Goal: Information Seeking & Learning: Learn about a topic

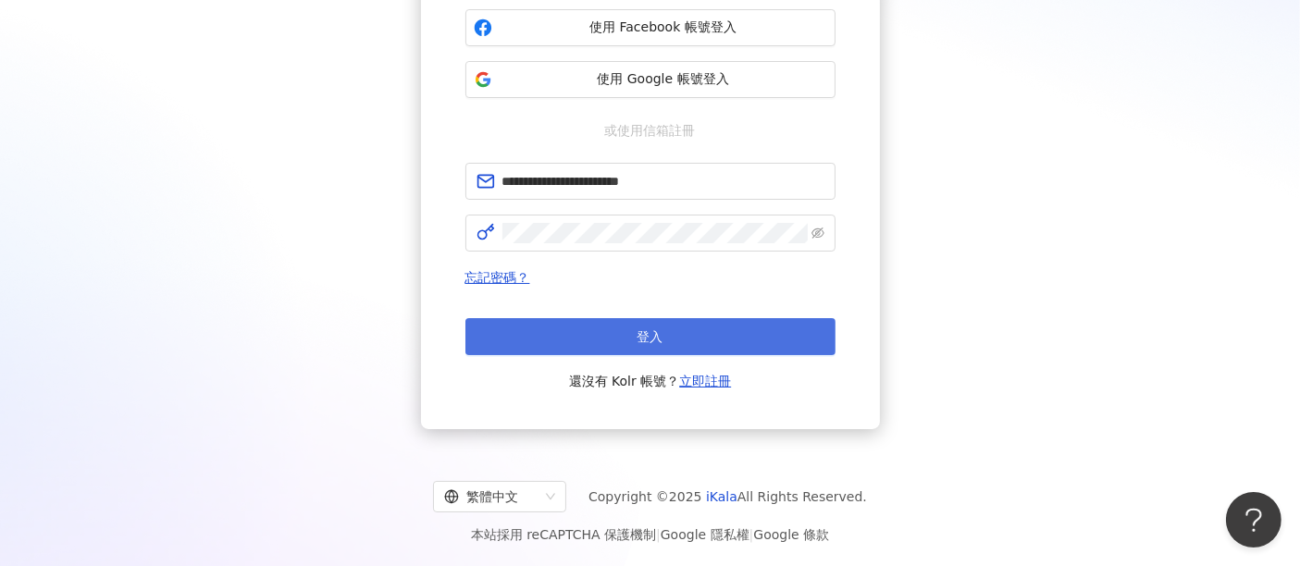
click at [660, 341] on span "登入" at bounding box center [650, 336] width 26 height 15
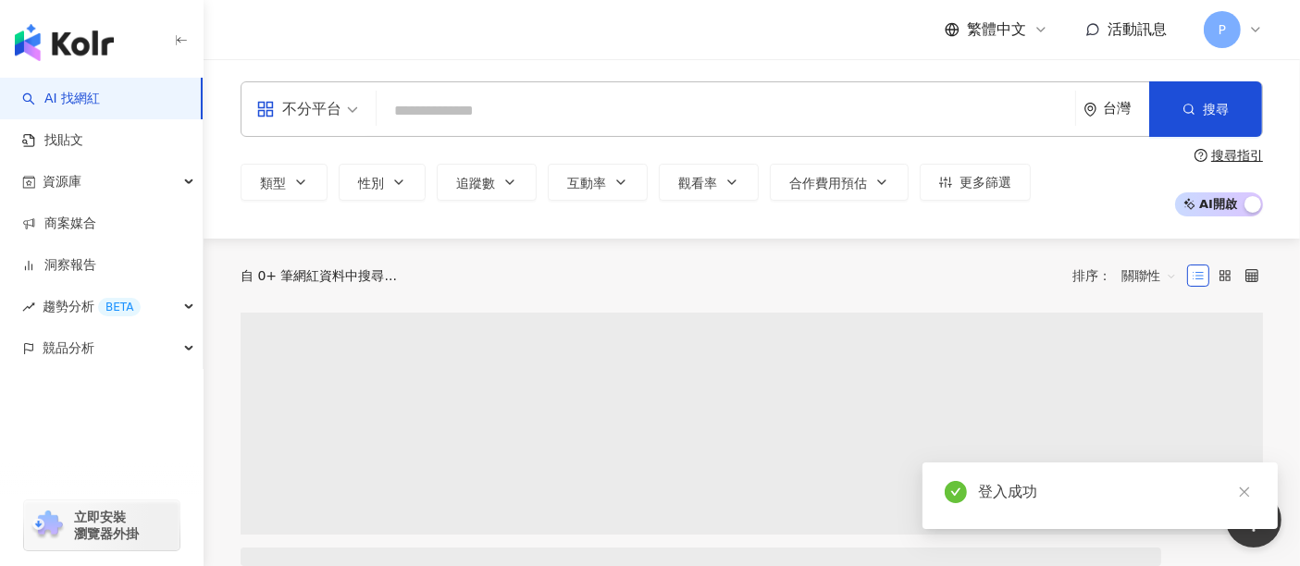
click at [371, 162] on div "類型 性別 追蹤數 互動率 觀看率 合作費用預估 更多篩選 搜尋指引 AI 開啟 AI 關閉" at bounding box center [752, 182] width 1022 height 68
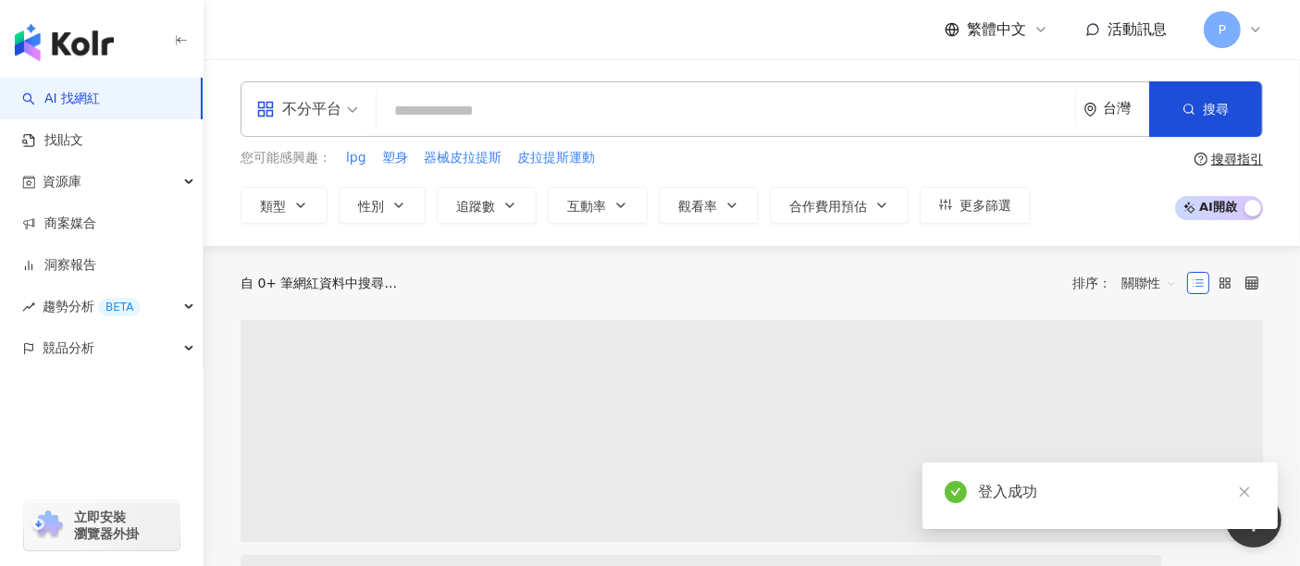
click at [371, 183] on div "您可能感興趣： lpg 塑身 器械皮拉提斯 皮拉提斯運動 類型 性別 追蹤數 互動率 觀看率 合作費用預估 更多篩選" at bounding box center [636, 186] width 790 height 76
click at [373, 204] on span "性別" at bounding box center [371, 206] width 26 height 15
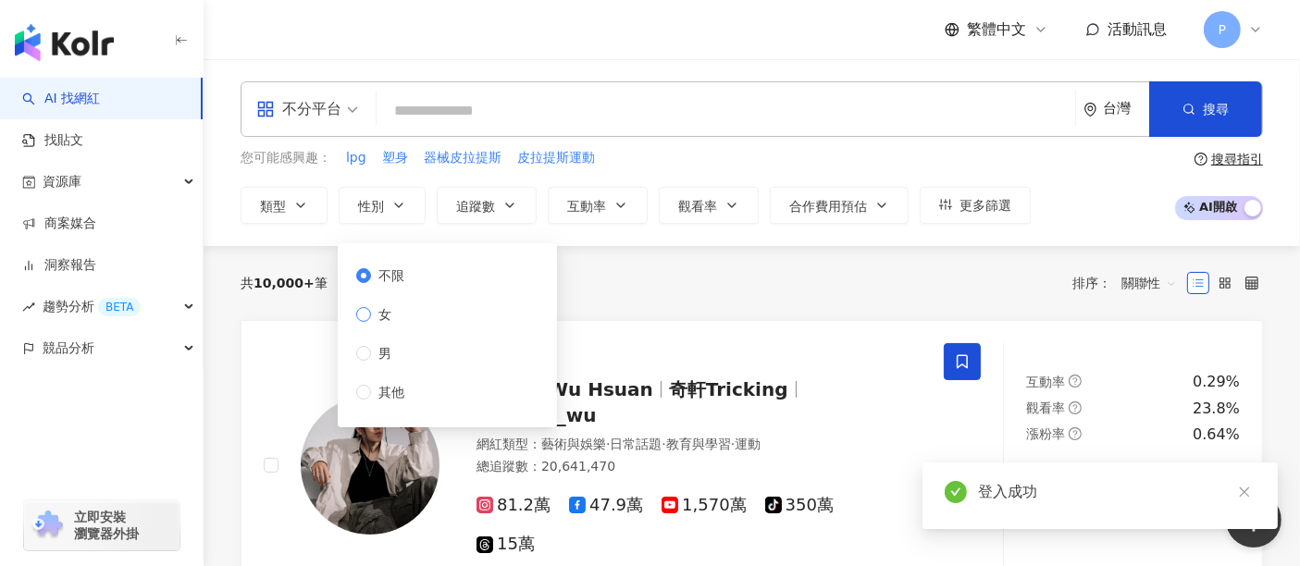
click at [388, 318] on span "女" at bounding box center [385, 314] width 28 height 20
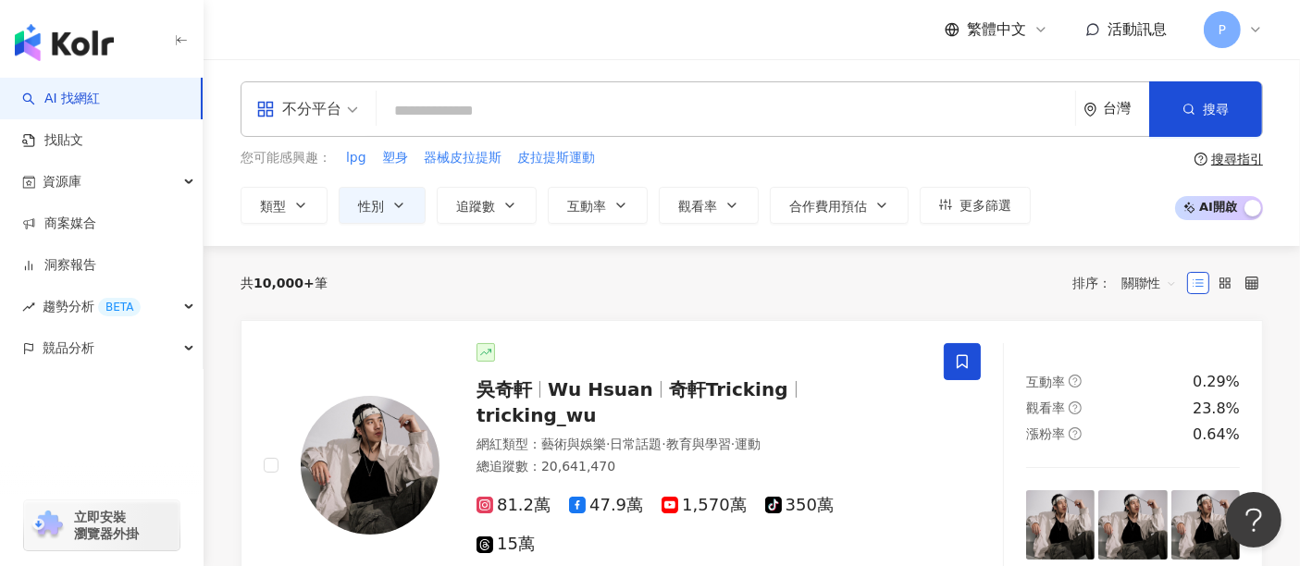
click at [673, 294] on div "共 10,000+ 筆 排序： 關聯性" at bounding box center [752, 283] width 1022 height 30
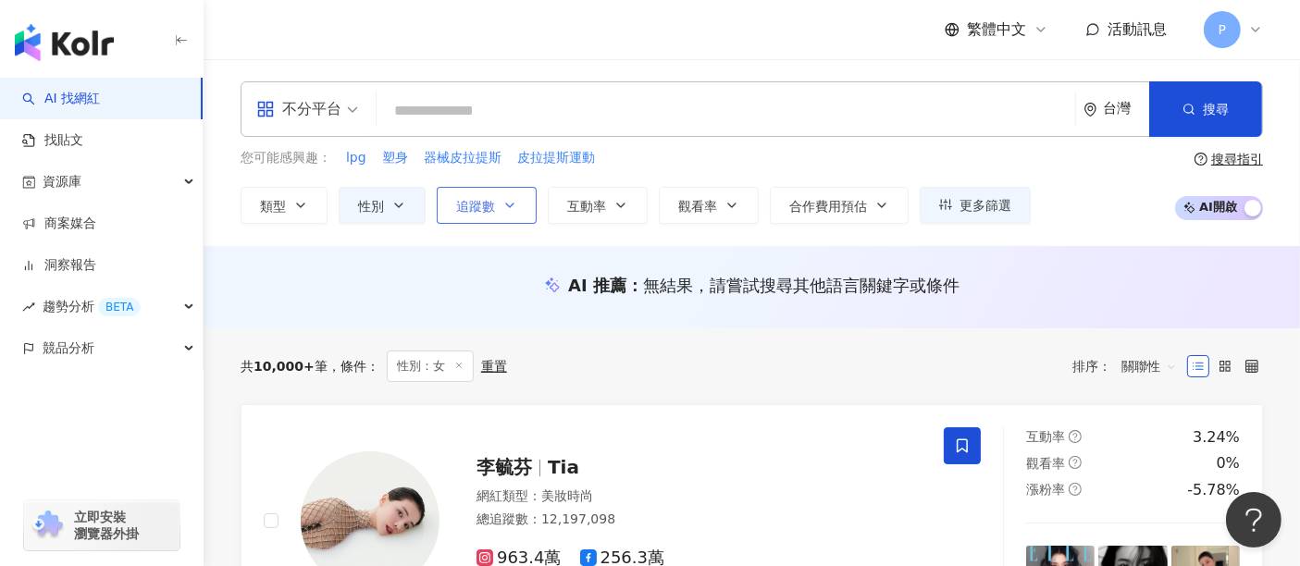
click at [495, 198] on button "追蹤數" at bounding box center [487, 205] width 100 height 37
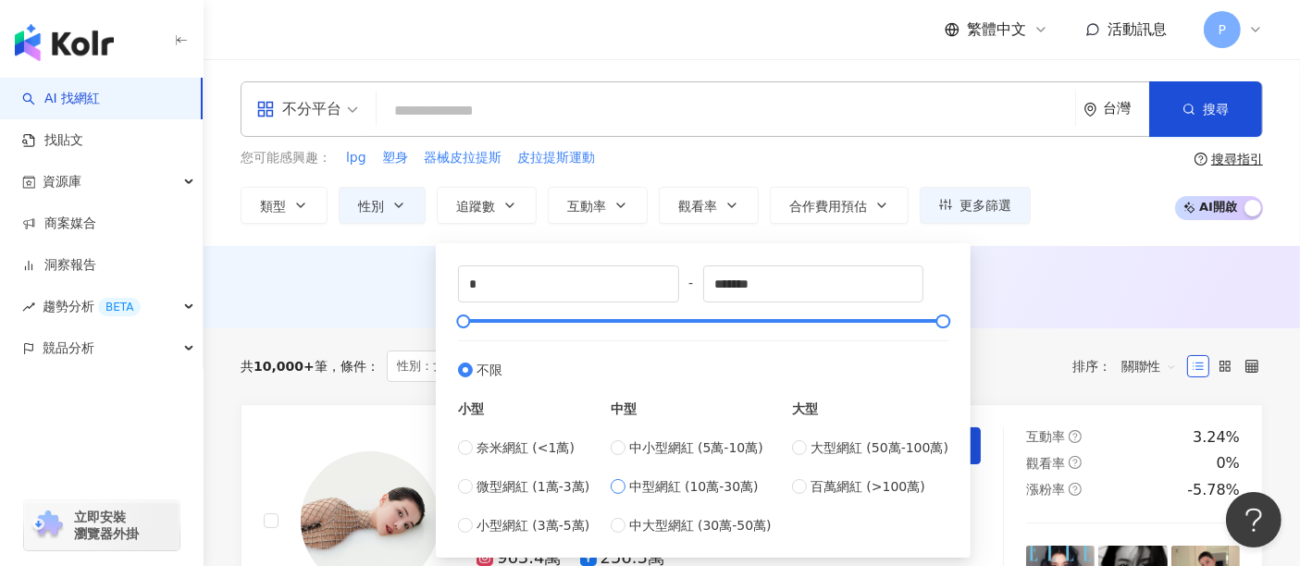
click at [753, 489] on span "中型網紅 (10萬-30萬)" at bounding box center [694, 486] width 130 height 20
type input "******"
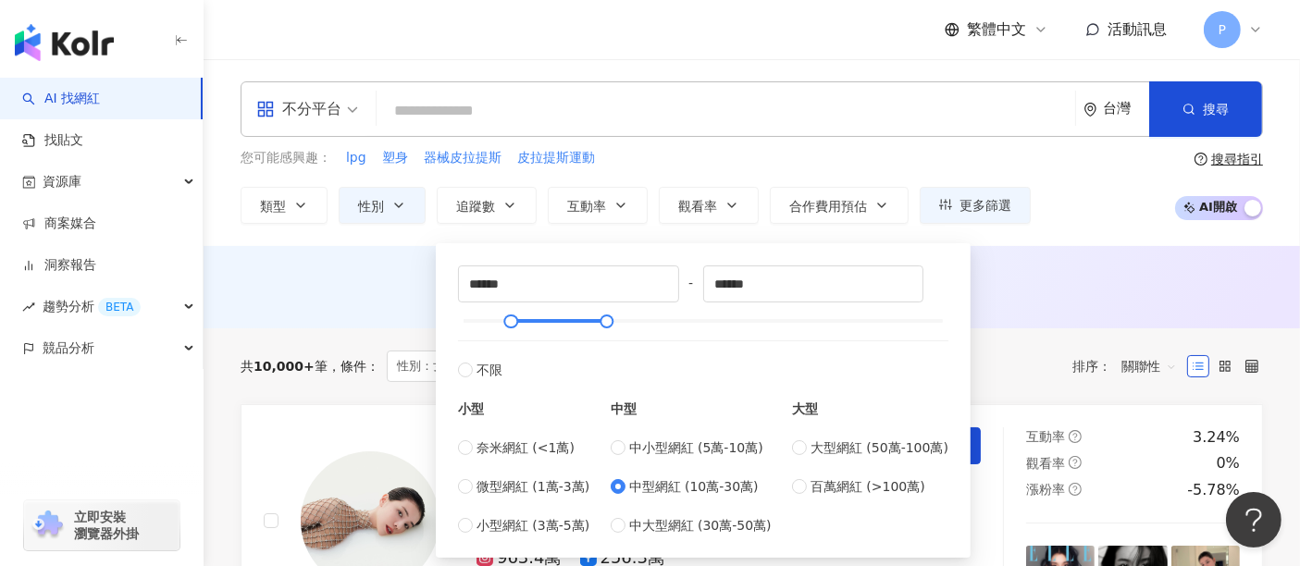
click at [1107, 294] on div "AI 推薦 ： 無結果，請嘗試搜尋其他語言關鍵字或條件" at bounding box center [752, 285] width 1022 height 23
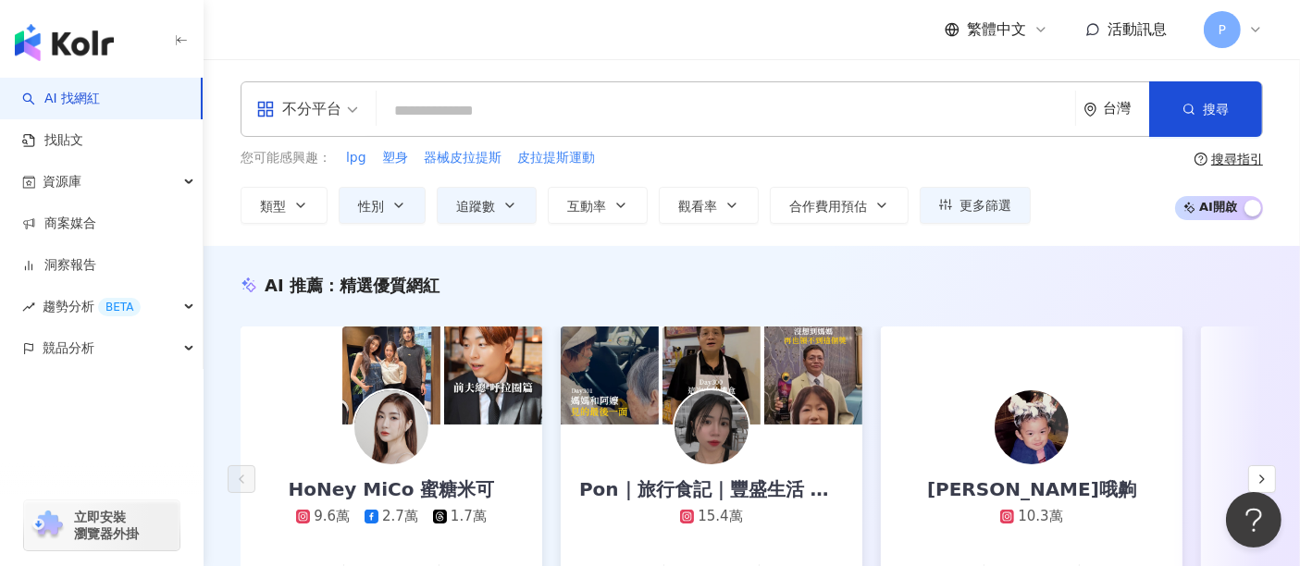
scroll to position [103, 0]
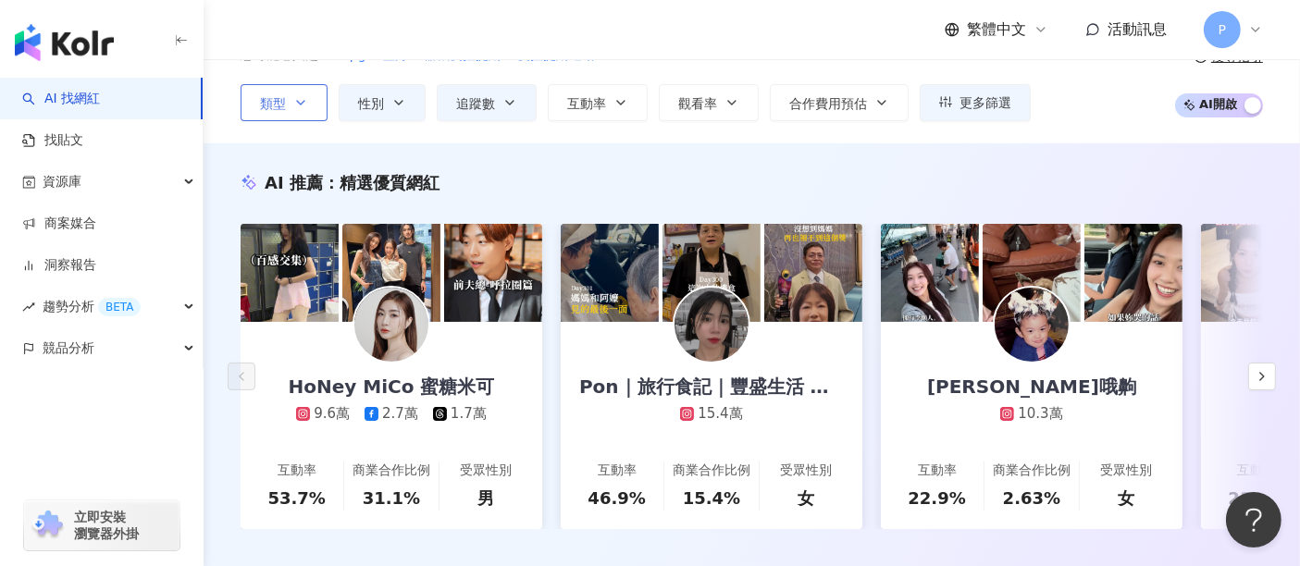
click at [271, 99] on span "類型" at bounding box center [273, 103] width 26 height 15
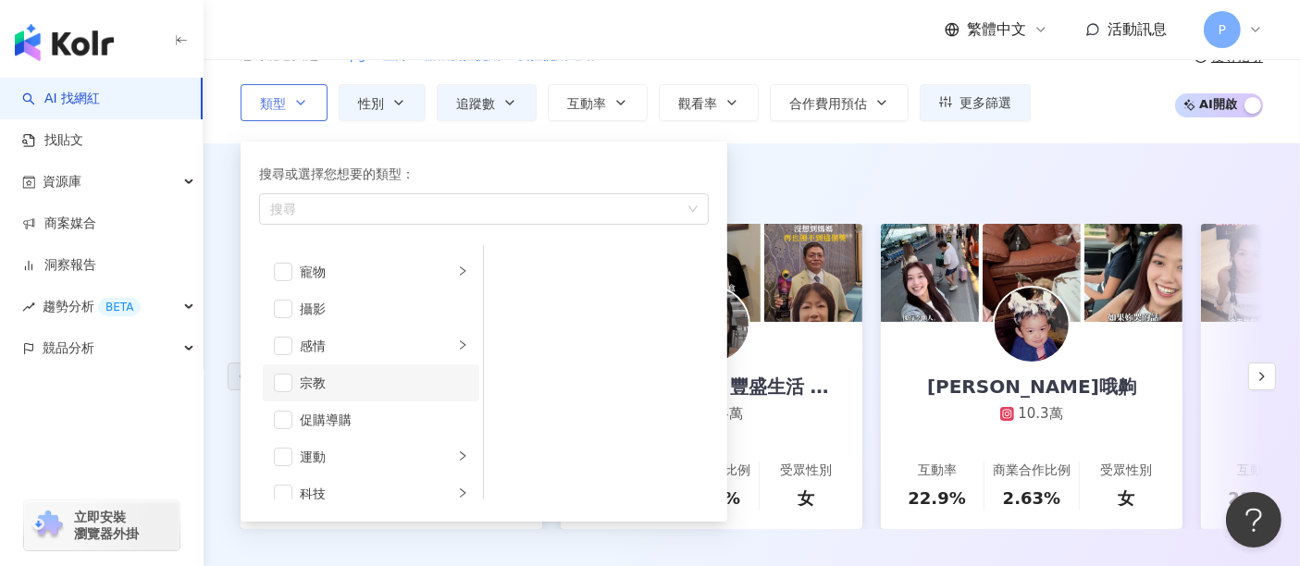
scroll to position [640, 0]
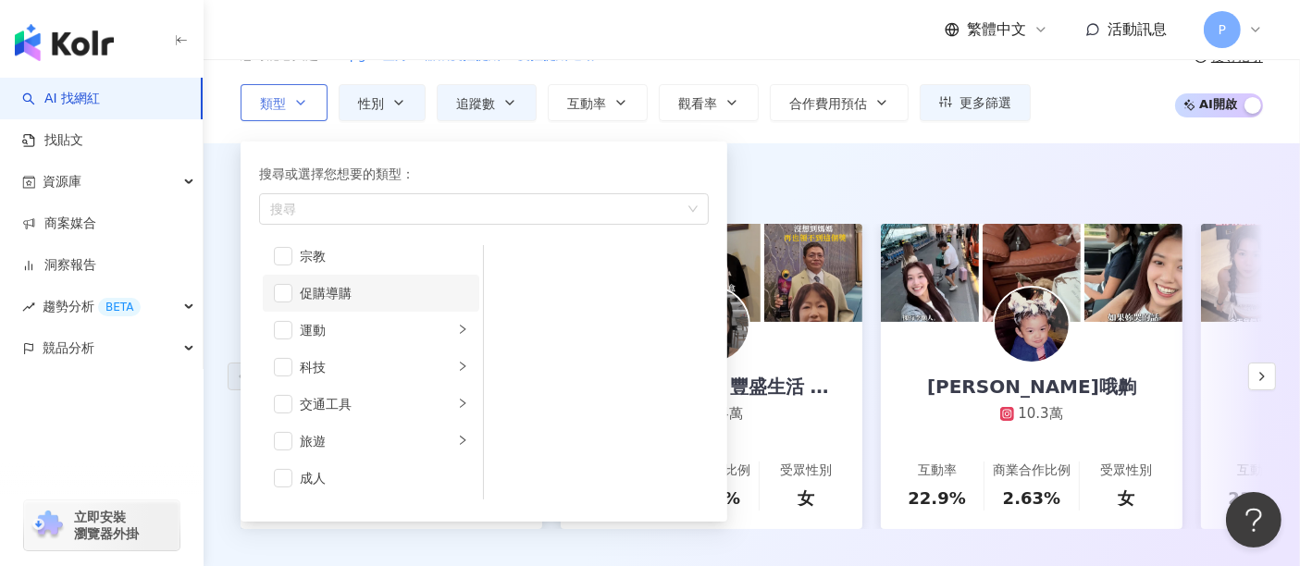
click at [432, 307] on li "促購導購" at bounding box center [371, 293] width 216 height 37
click at [404, 300] on div "促購導購" at bounding box center [384, 293] width 168 height 20
click at [393, 320] on div "運動" at bounding box center [377, 330] width 154 height 20
click at [281, 330] on span "button" at bounding box center [283, 330] width 19 height 19
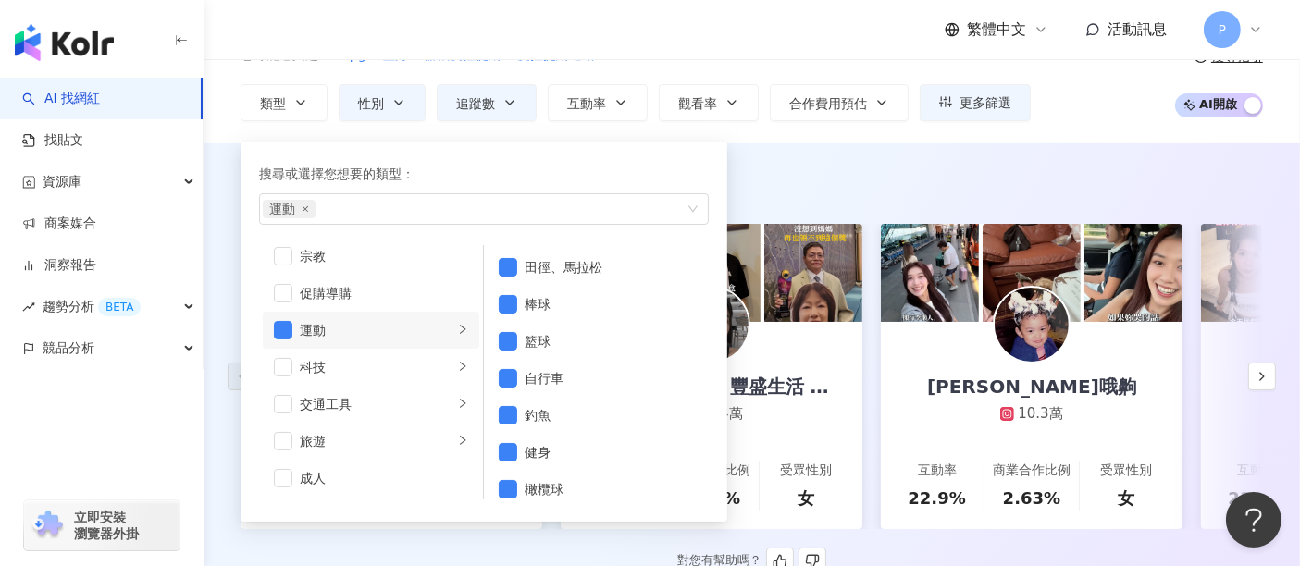
click at [930, 194] on div "AI 推薦 ： 精選優質網紅 HoNey MiCo 蜜糖米可 9.6萬 2.7萬 1.7萬 互動率 53.7% 商業合作比例 31.1% 受眾性別 男 Pon…" at bounding box center [752, 373] width 1096 height 404
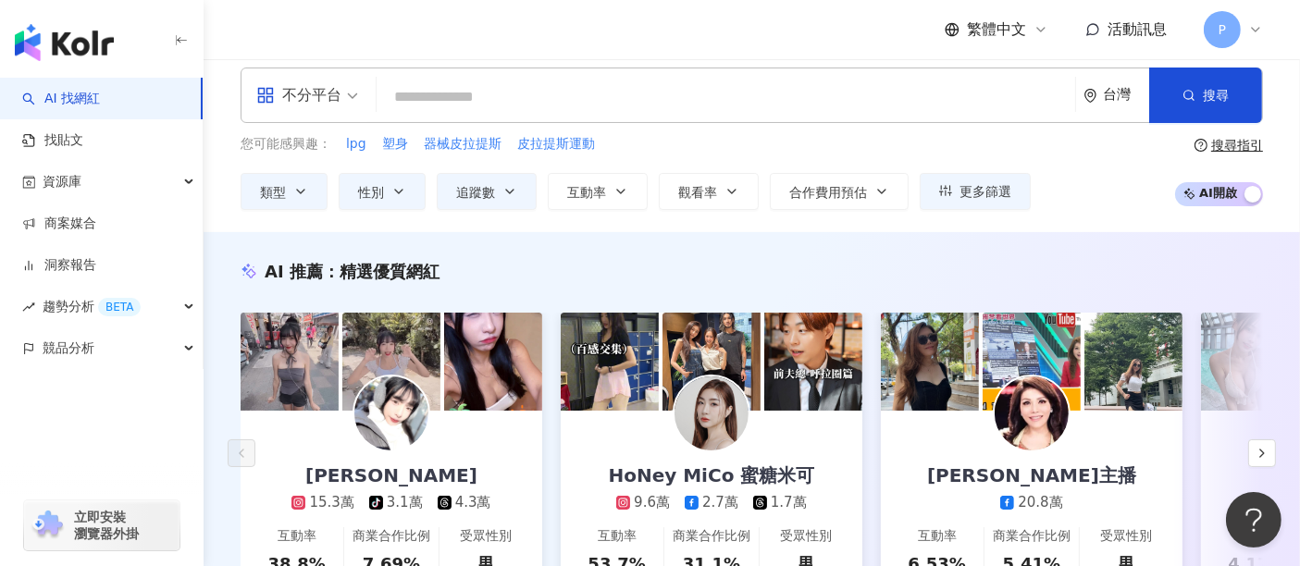
scroll to position [103, 0]
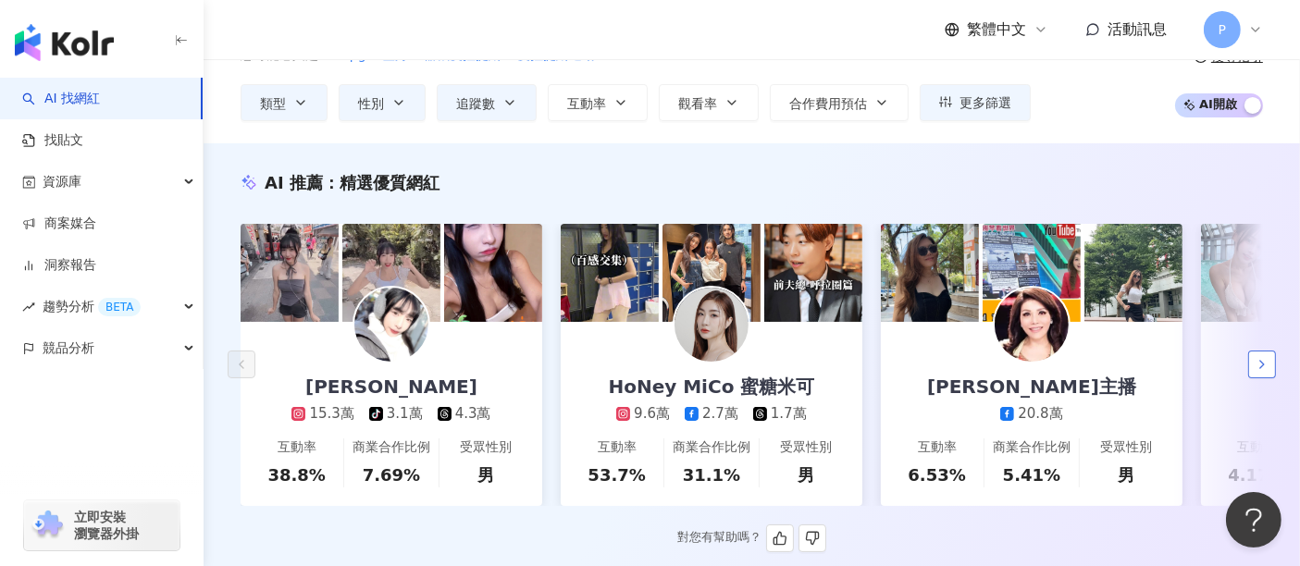
click at [1265, 371] on icon "button" at bounding box center [1261, 364] width 15 height 15
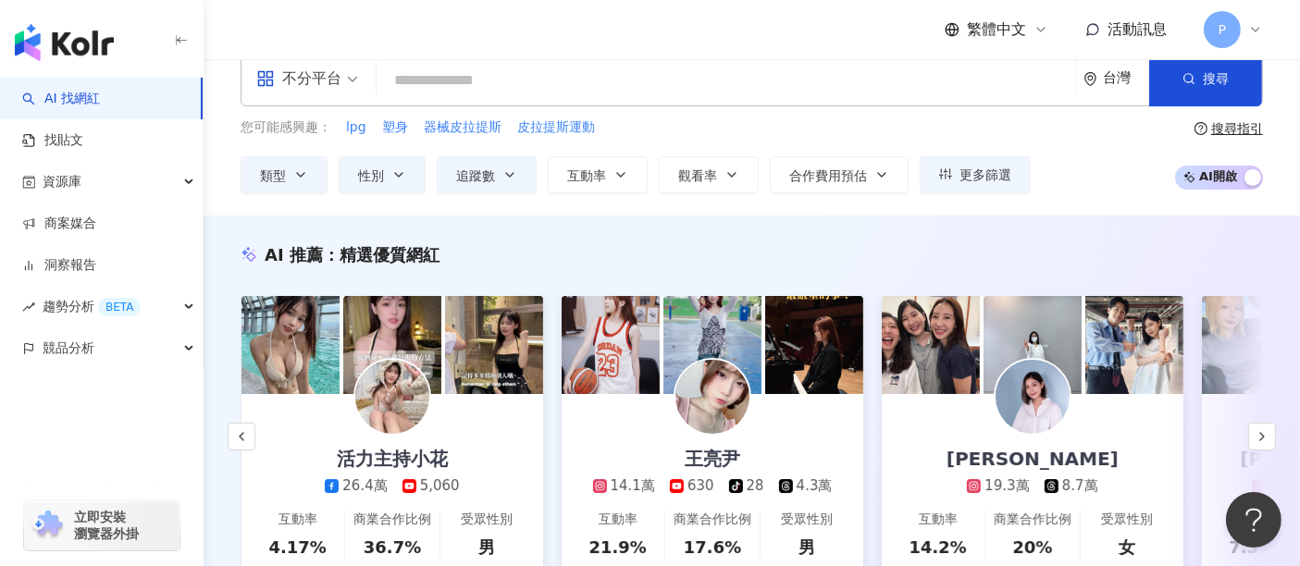
scroll to position [0, 0]
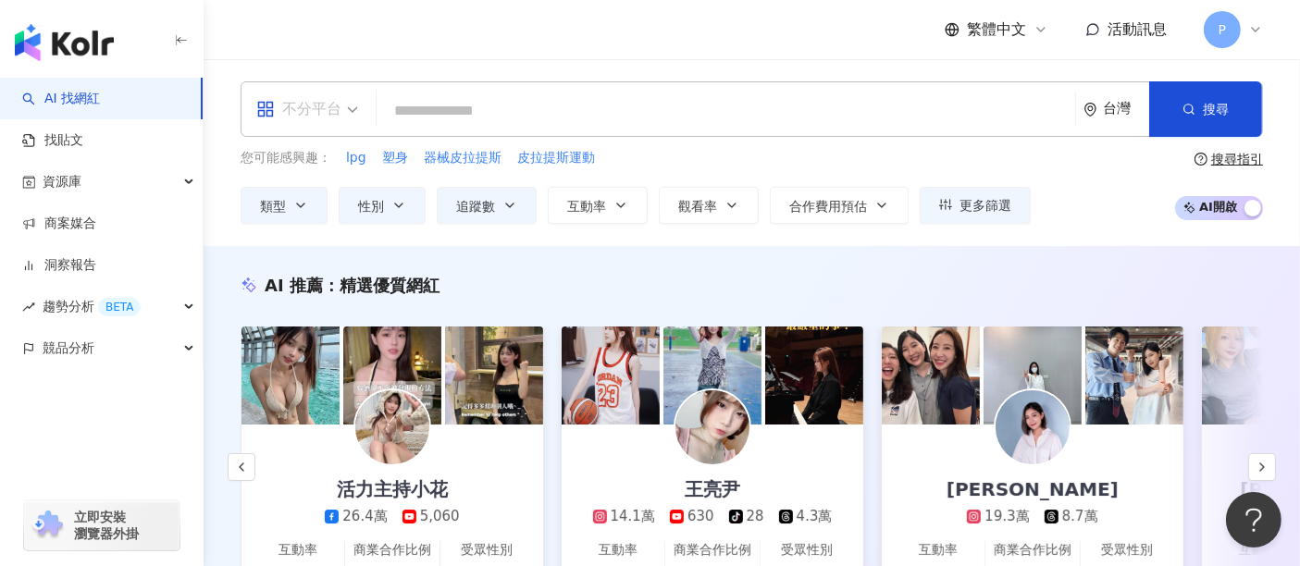
click at [336, 104] on div "不分平台" at bounding box center [298, 109] width 85 height 30
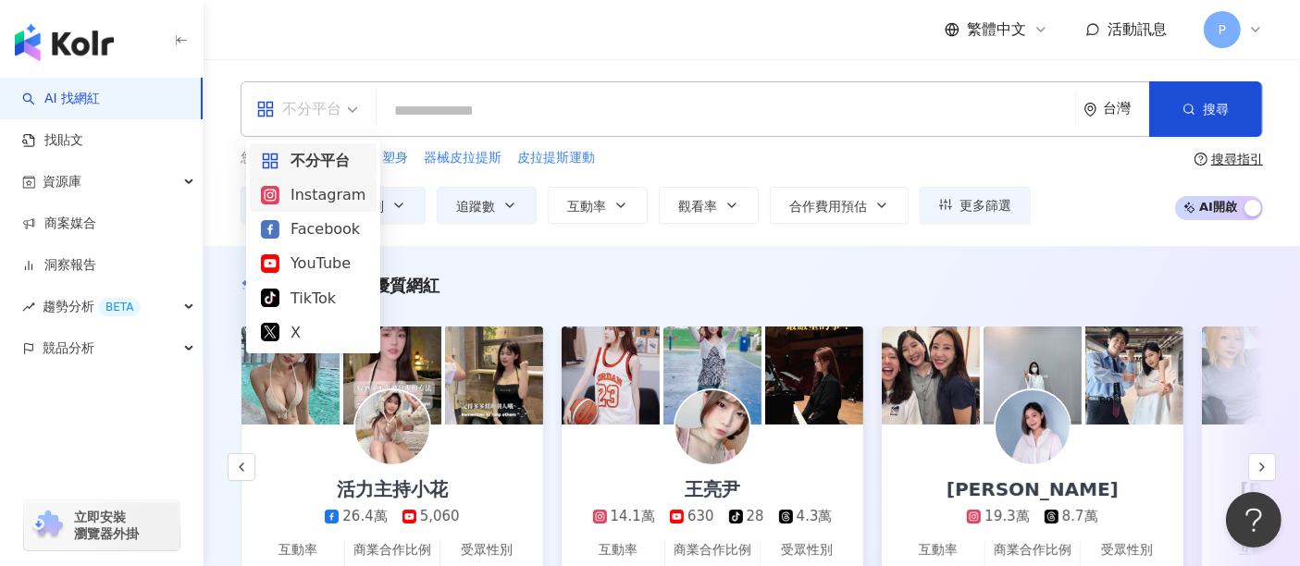
click at [334, 189] on div "Instagram" at bounding box center [313, 194] width 105 height 23
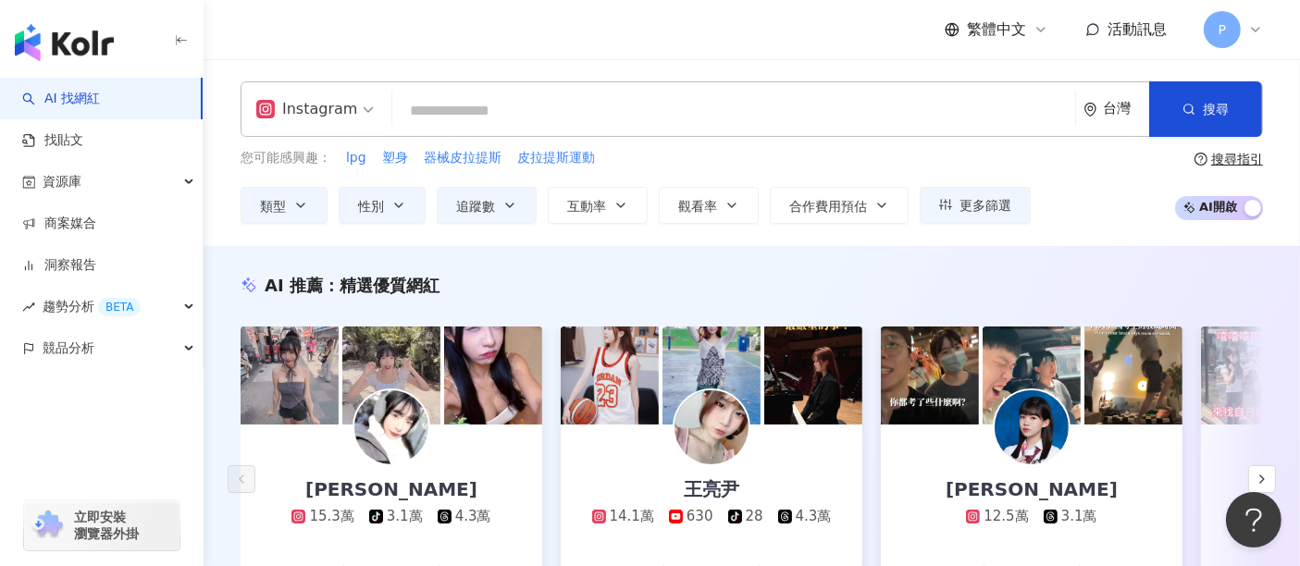
scroll to position [205, 0]
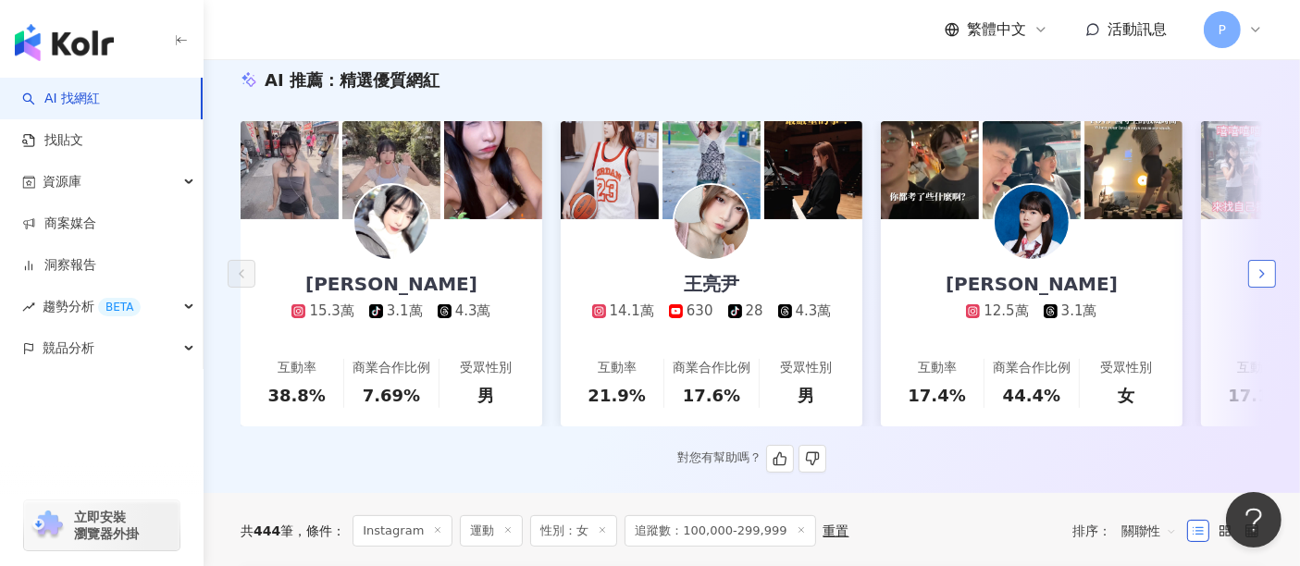
click at [1263, 278] on icon "button" at bounding box center [1261, 273] width 15 height 15
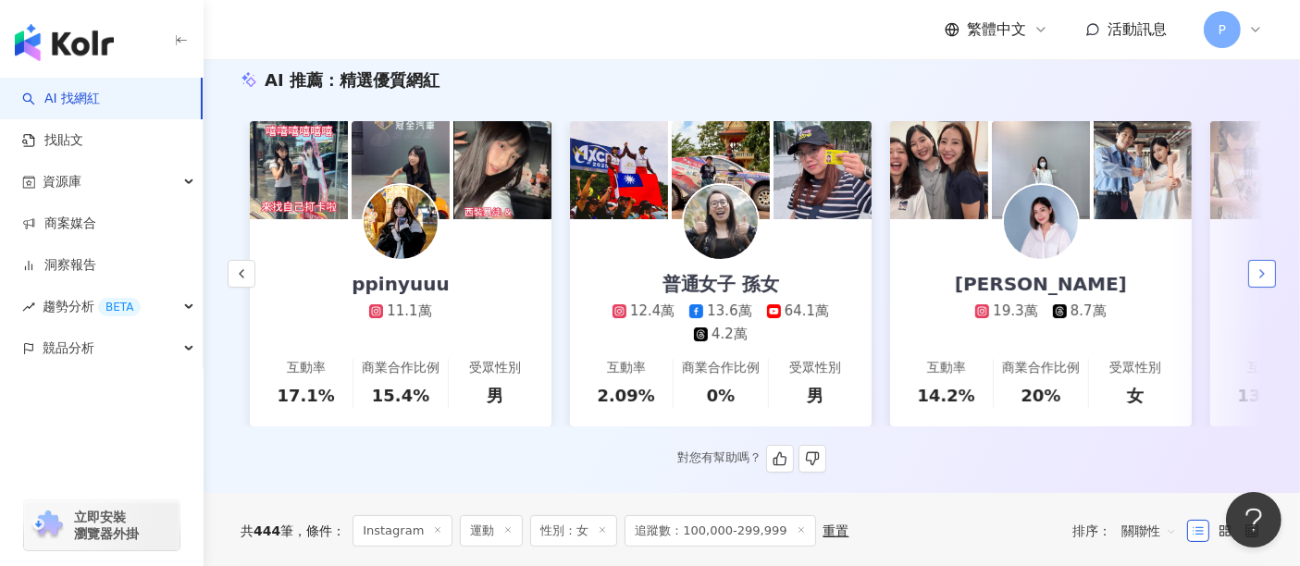
scroll to position [0, 959]
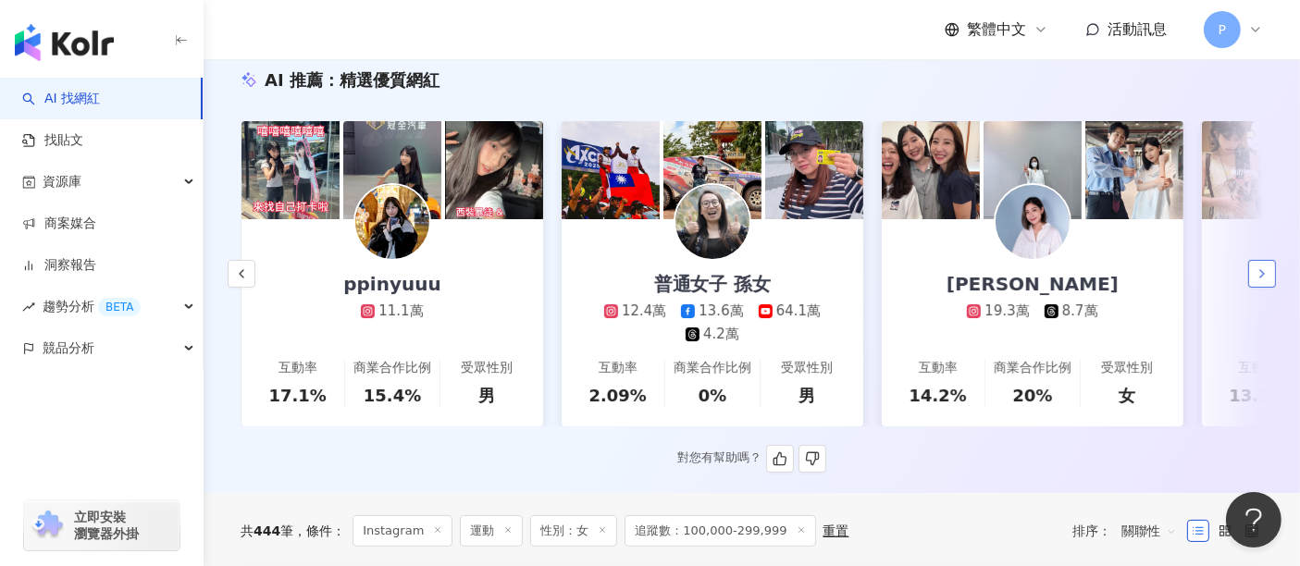
click at [1263, 278] on icon "button" at bounding box center [1261, 273] width 15 height 15
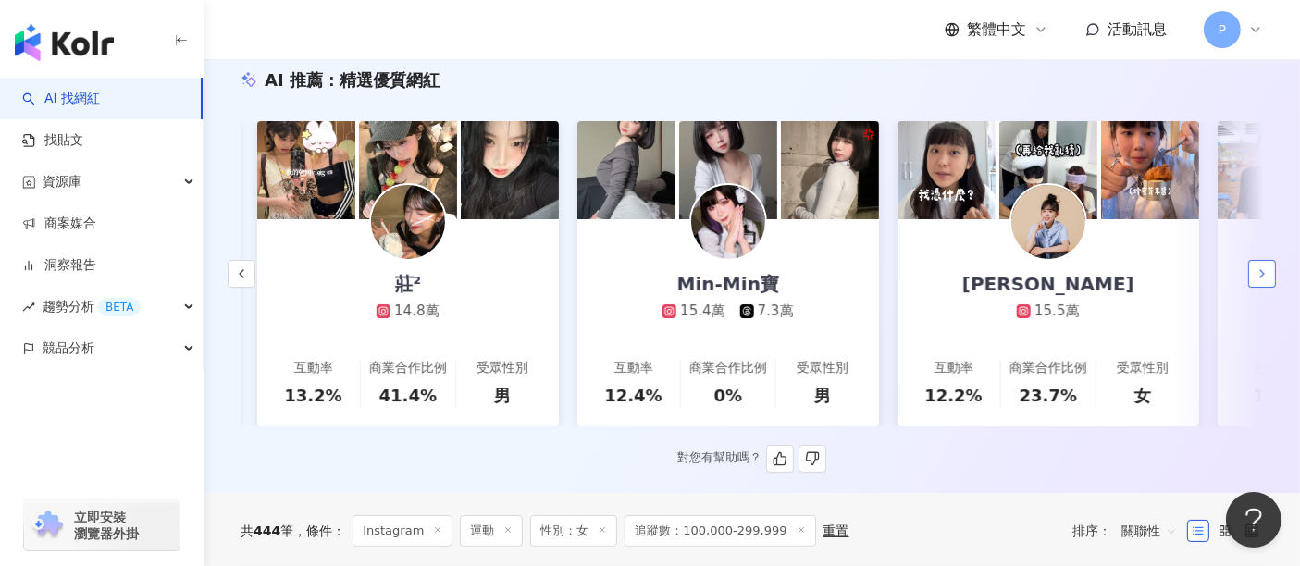
scroll to position [0, 1919]
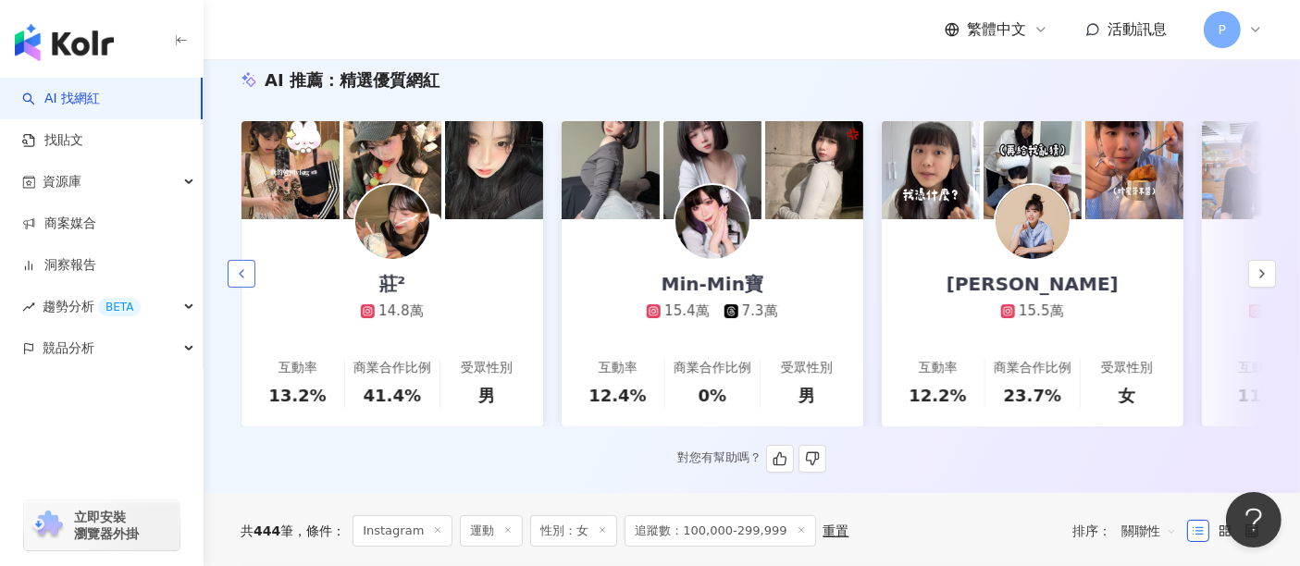
click at [252, 281] on button "button" at bounding box center [242, 274] width 28 height 28
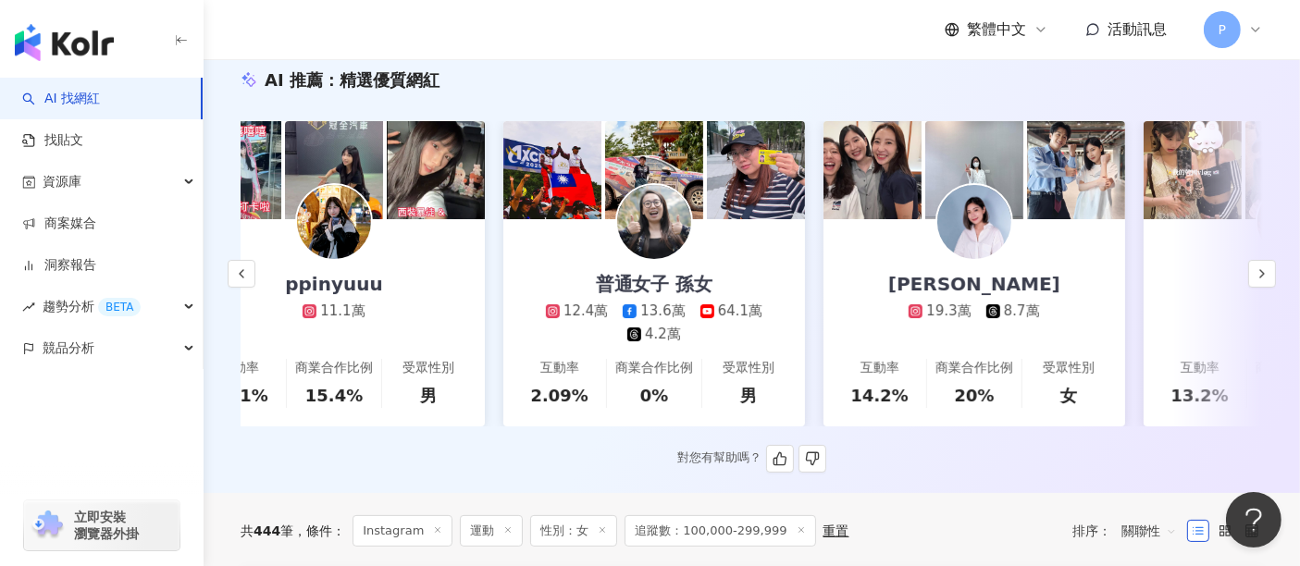
scroll to position [0, 959]
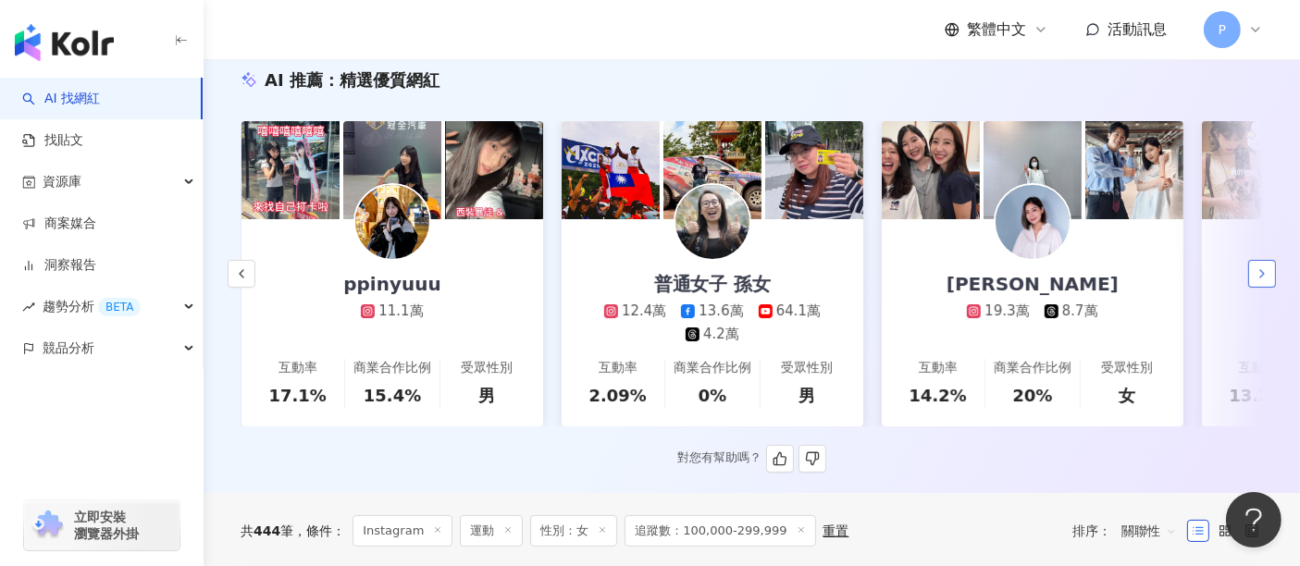
click at [1263, 275] on icon "button" at bounding box center [1261, 273] width 15 height 15
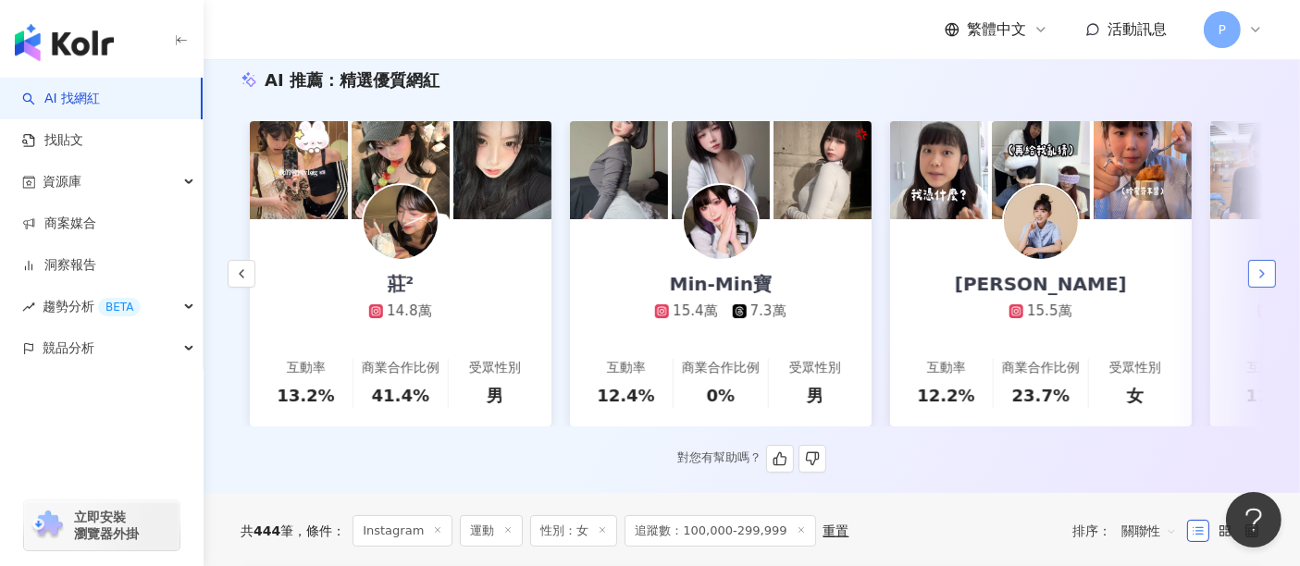
scroll to position [0, 1919]
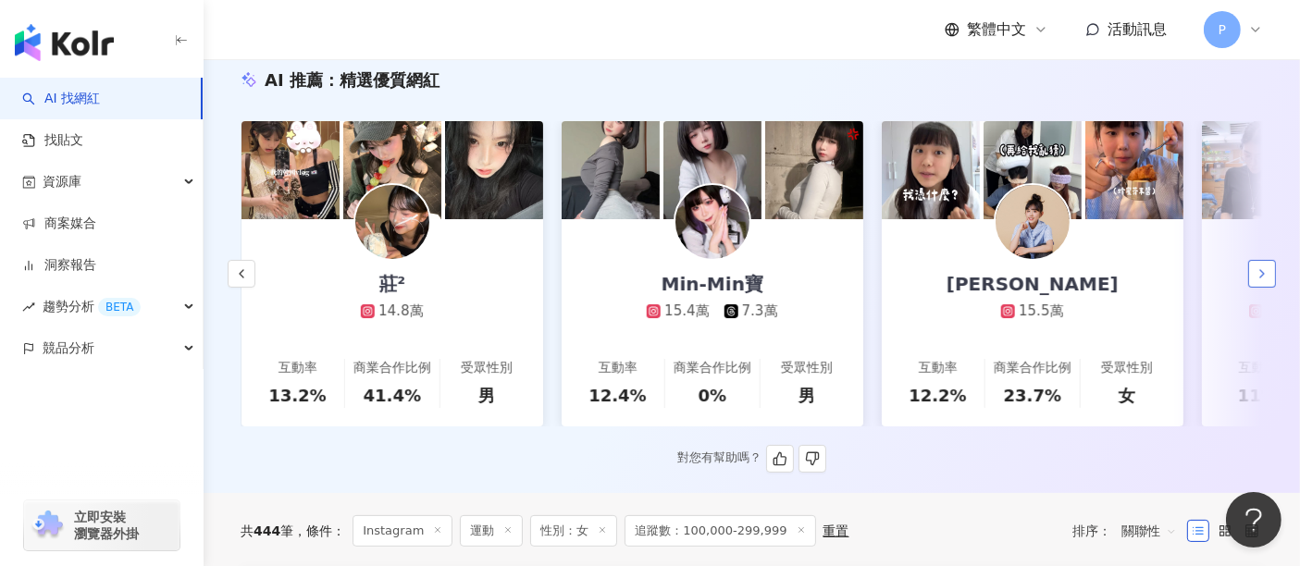
click at [1263, 275] on icon "button" at bounding box center [1261, 273] width 15 height 15
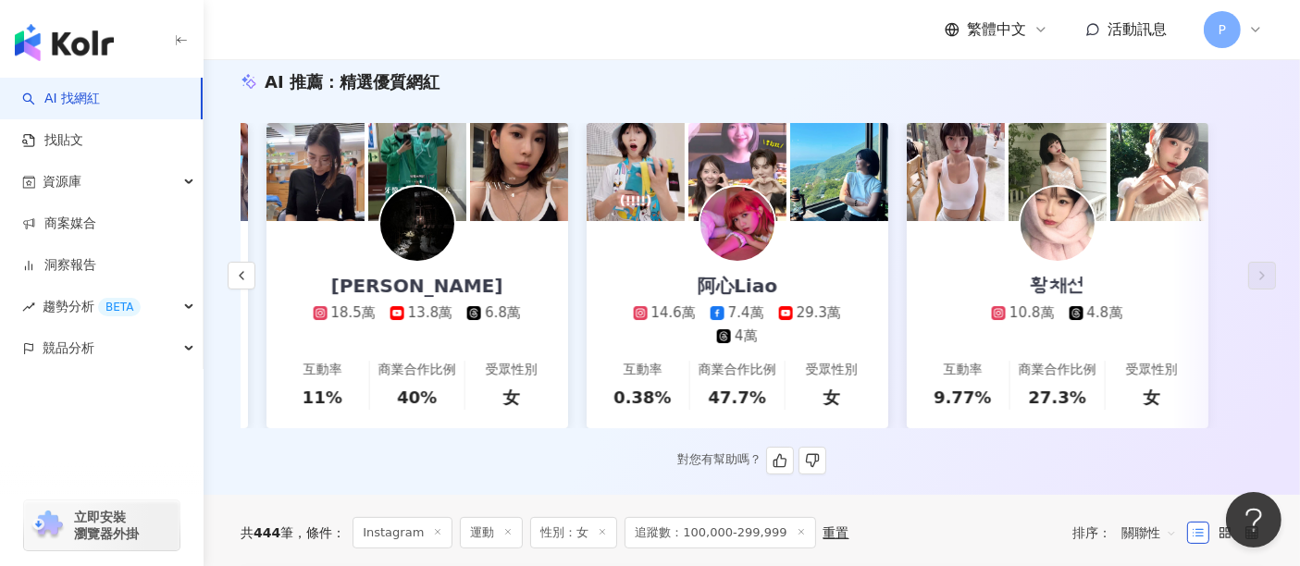
scroll to position [0, 0]
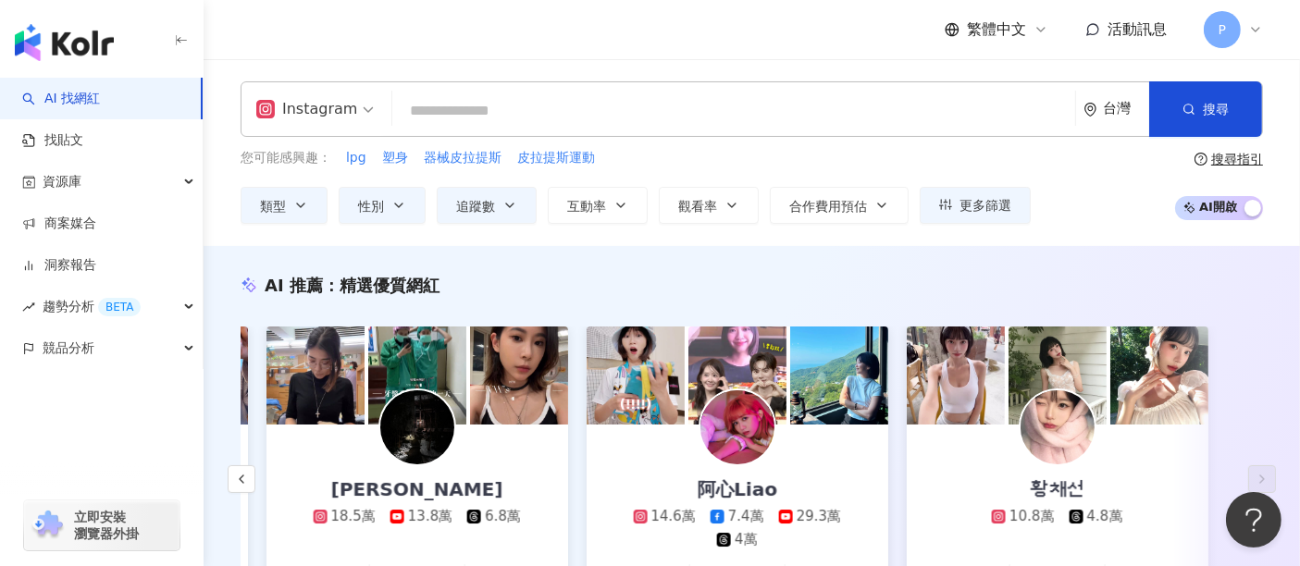
click at [574, 112] on input "search" at bounding box center [734, 110] width 668 height 35
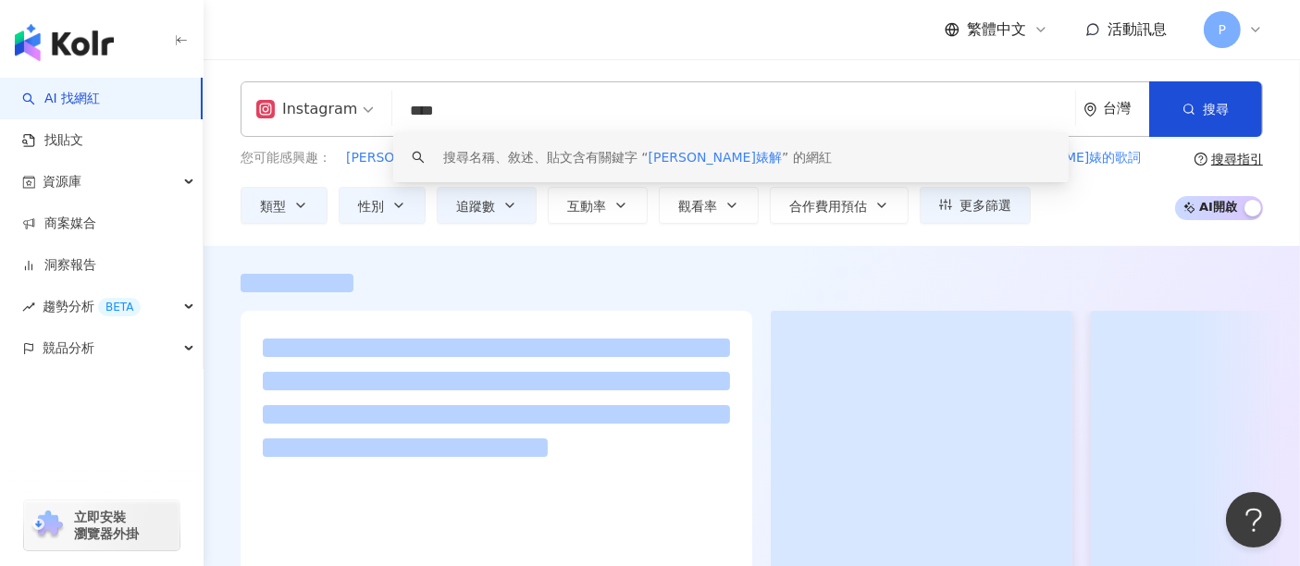
click at [568, 104] on input "****" at bounding box center [734, 110] width 668 height 35
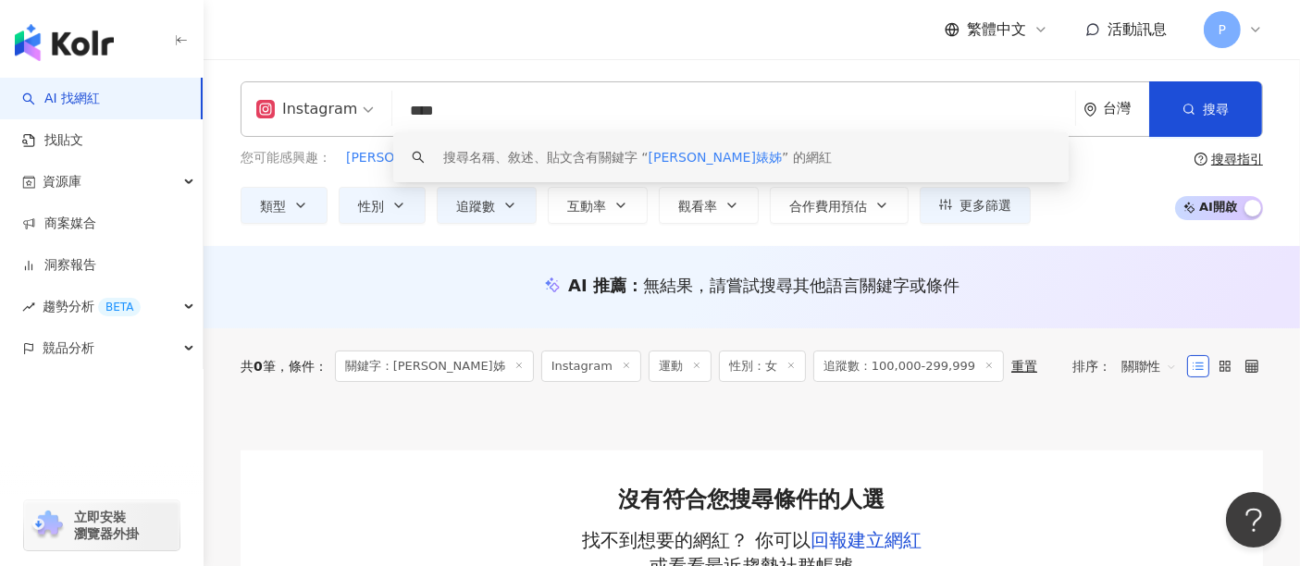
type input "****"
click at [623, 364] on line at bounding box center [625, 365] width 5 height 5
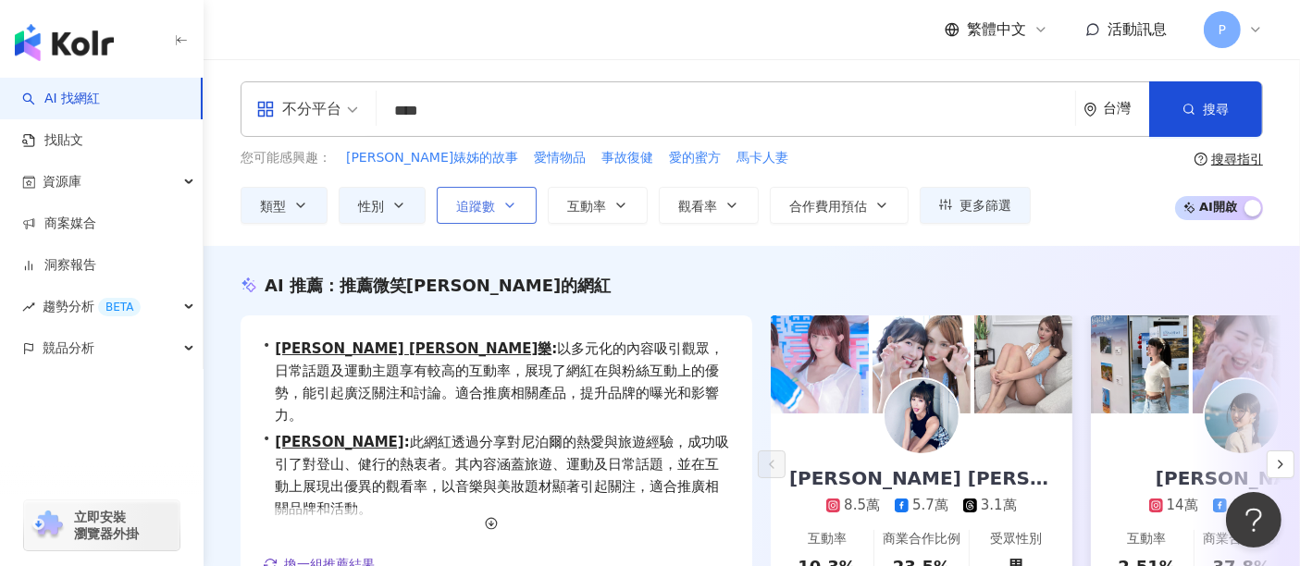
click at [497, 202] on button "追蹤數" at bounding box center [487, 205] width 100 height 37
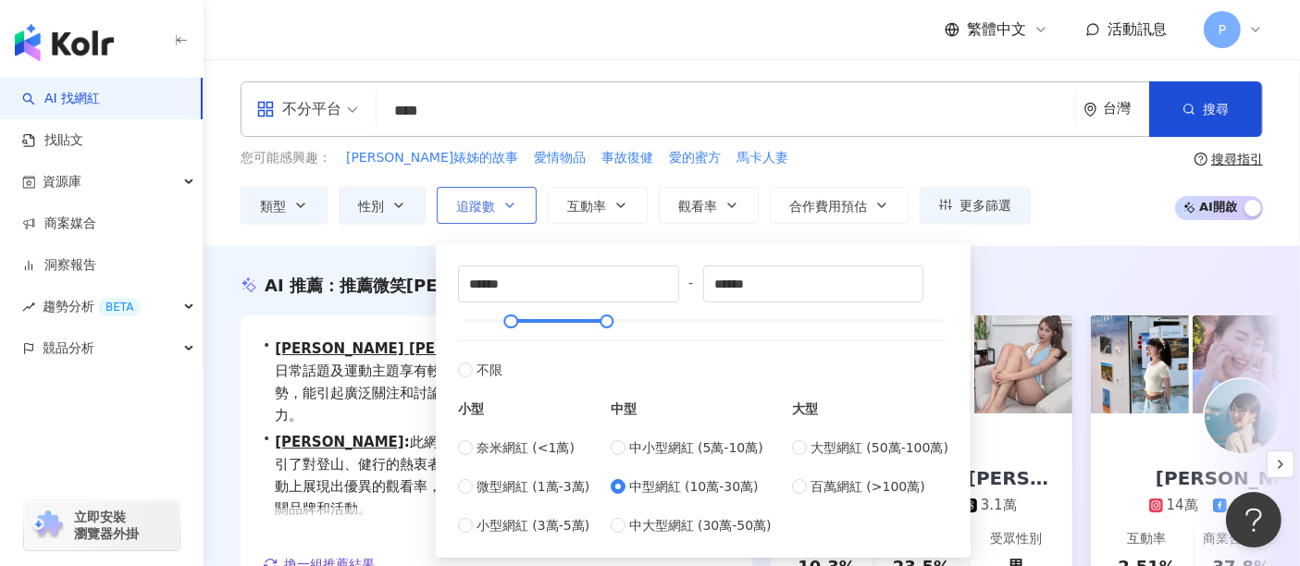
click at [497, 202] on button "追蹤數" at bounding box center [487, 205] width 100 height 37
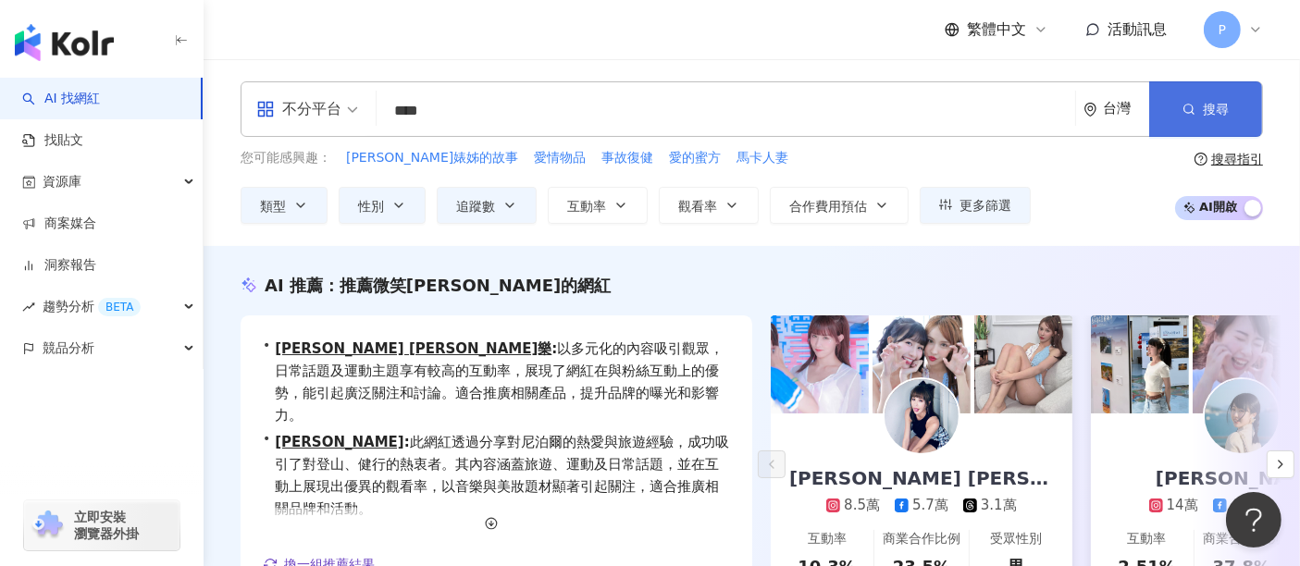
click at [1195, 120] on button "搜尋" at bounding box center [1205, 109] width 113 height 56
click at [372, 212] on span "性別" at bounding box center [371, 206] width 26 height 15
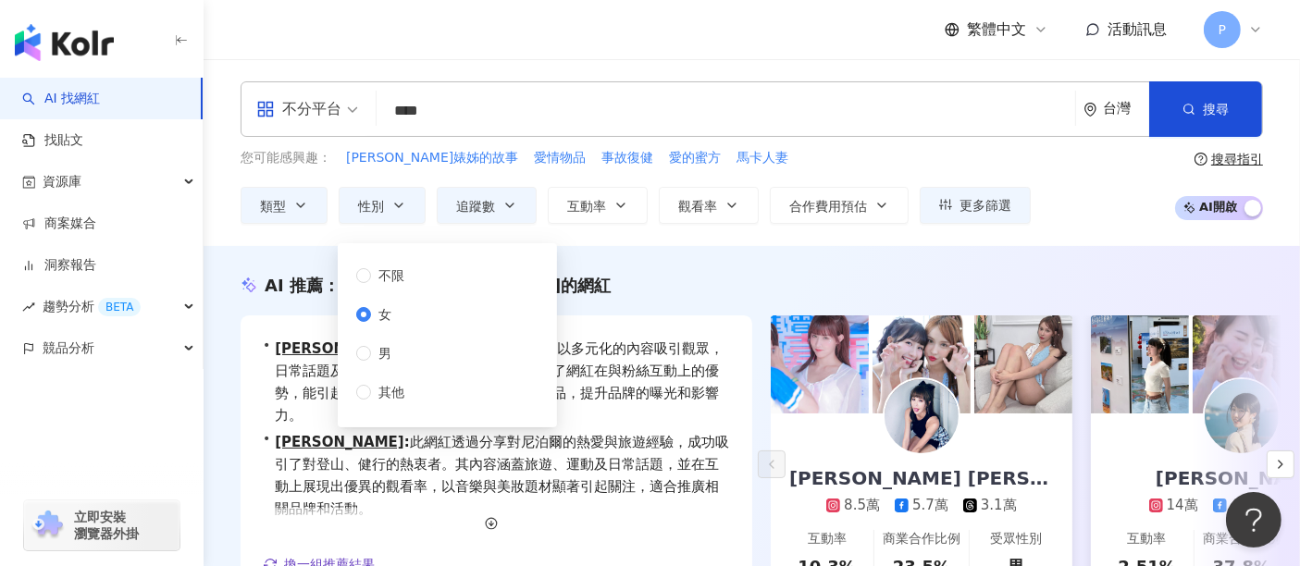
click at [753, 284] on div "AI 推薦 ： 推薦微笑[PERSON_NAME]的網紅" at bounding box center [752, 285] width 1022 height 23
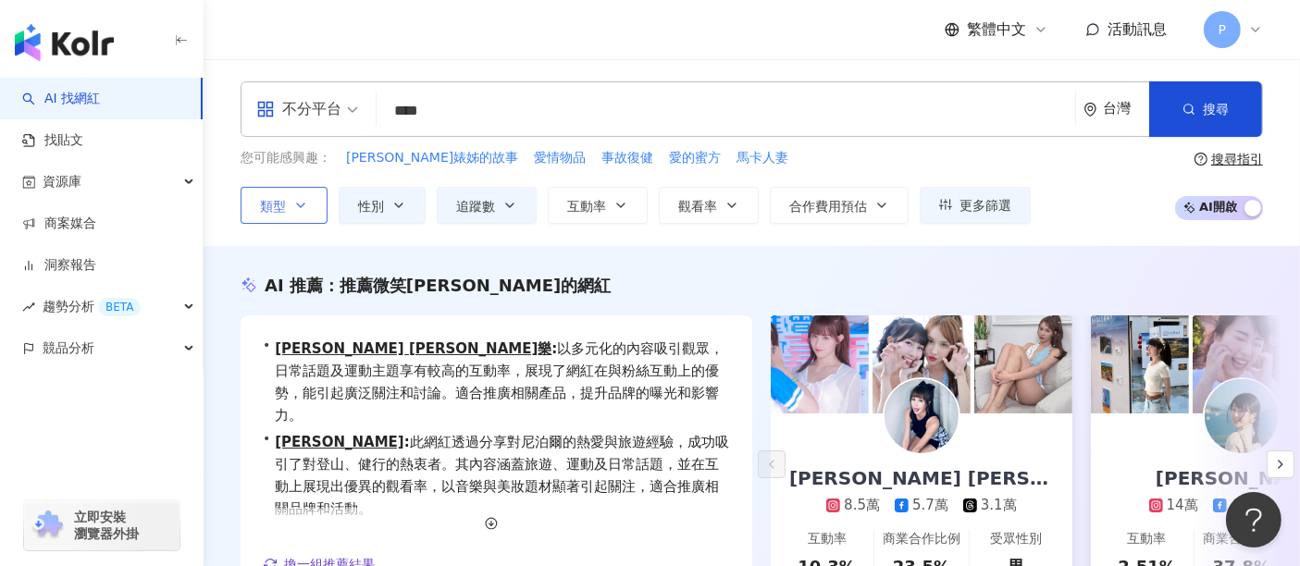
click at [253, 199] on button "類型" at bounding box center [284, 205] width 87 height 37
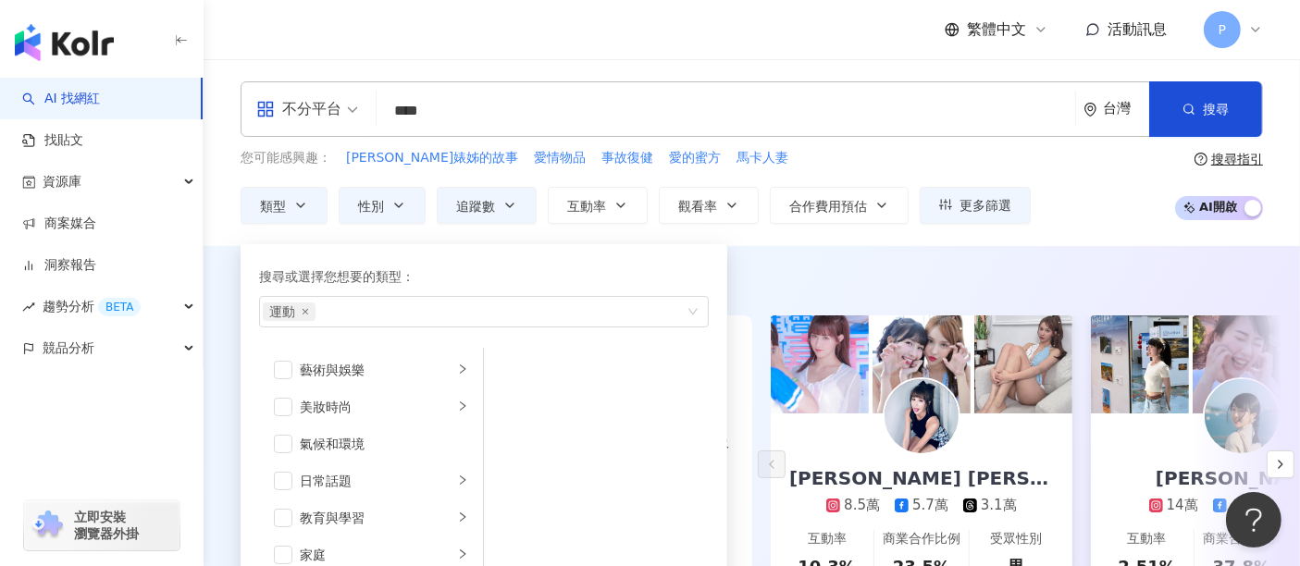
click at [901, 248] on div "AI 推薦 ： 推薦微笑[PERSON_NAME]的網紅 • [PERSON_NAME] [PERSON_NAME]樂 : 以多元化的內容吸引觀眾，日常話題及…" at bounding box center [752, 467] width 1096 height 443
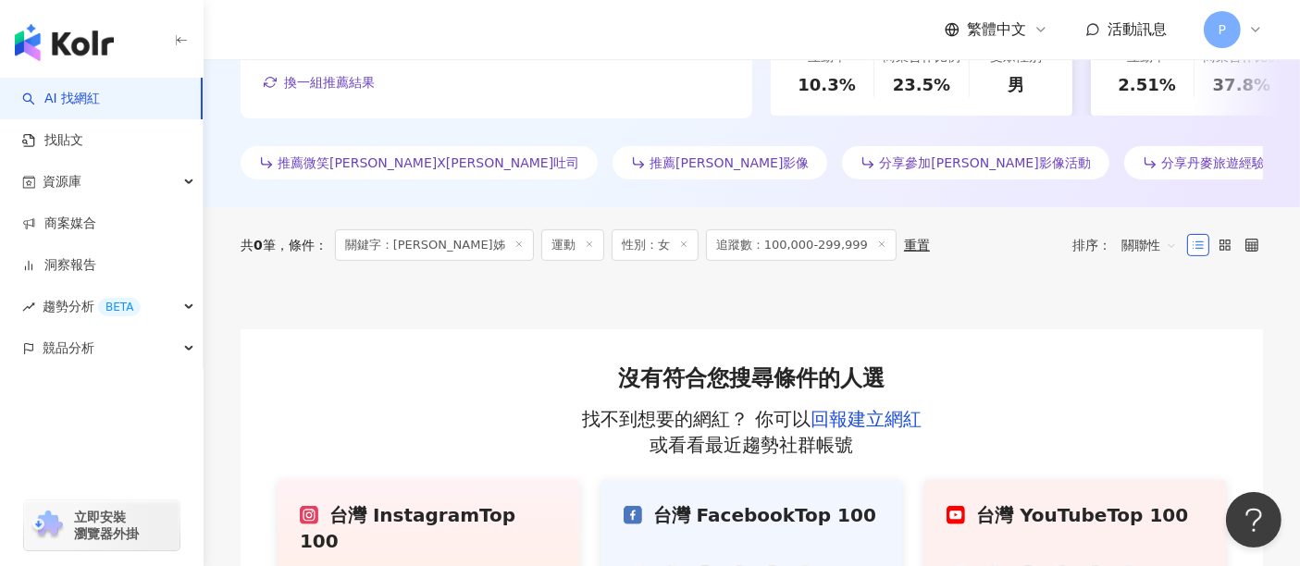
scroll to position [513, 0]
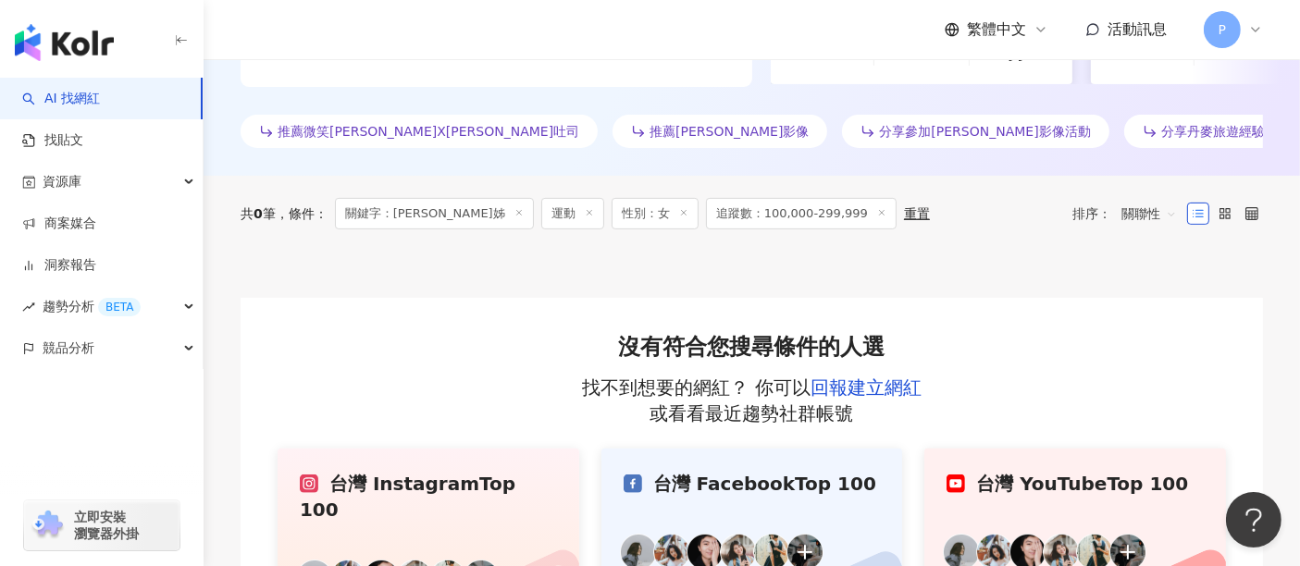
click at [585, 208] on icon at bounding box center [589, 212] width 9 height 9
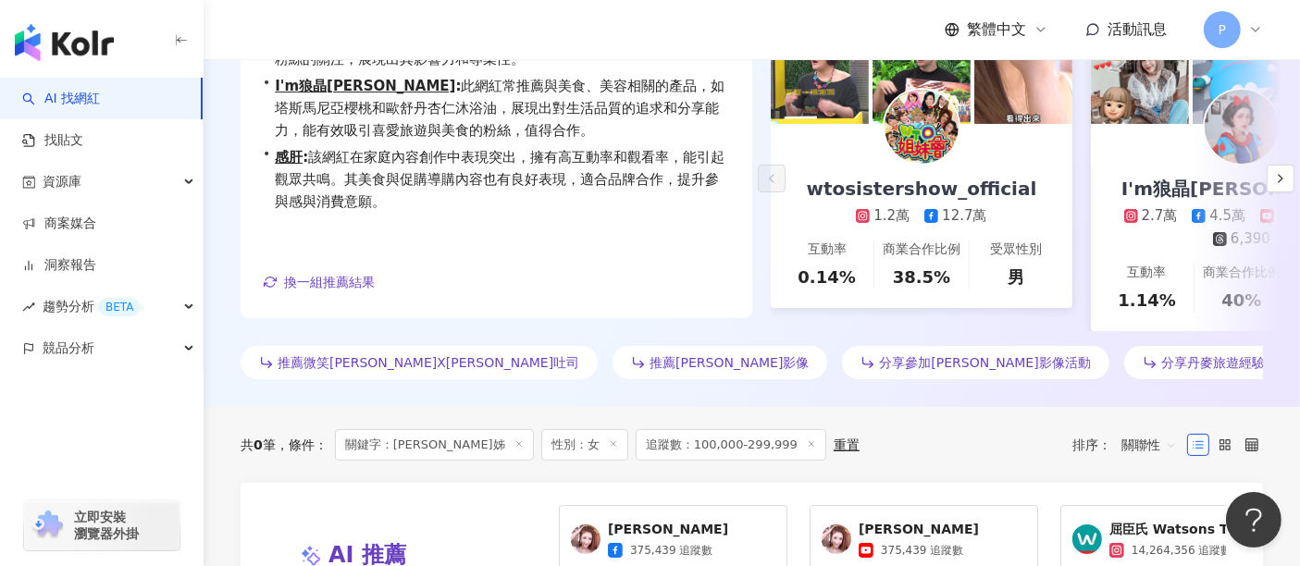
scroll to position [449, 0]
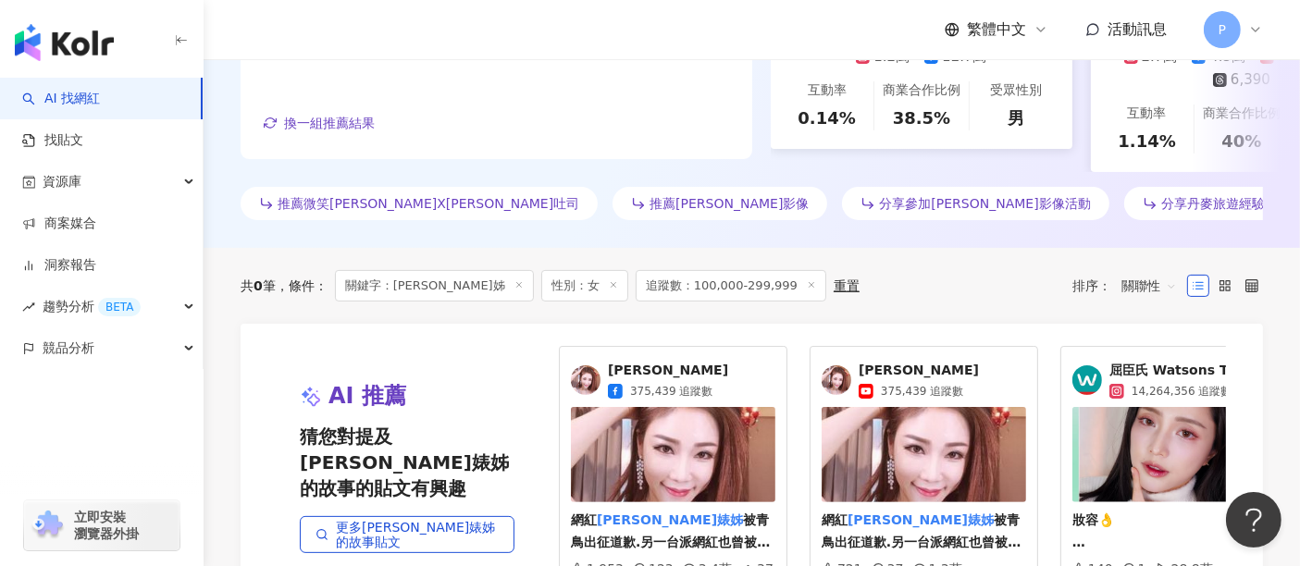
click at [833, 293] on div "重置" at bounding box center [846, 285] width 26 height 15
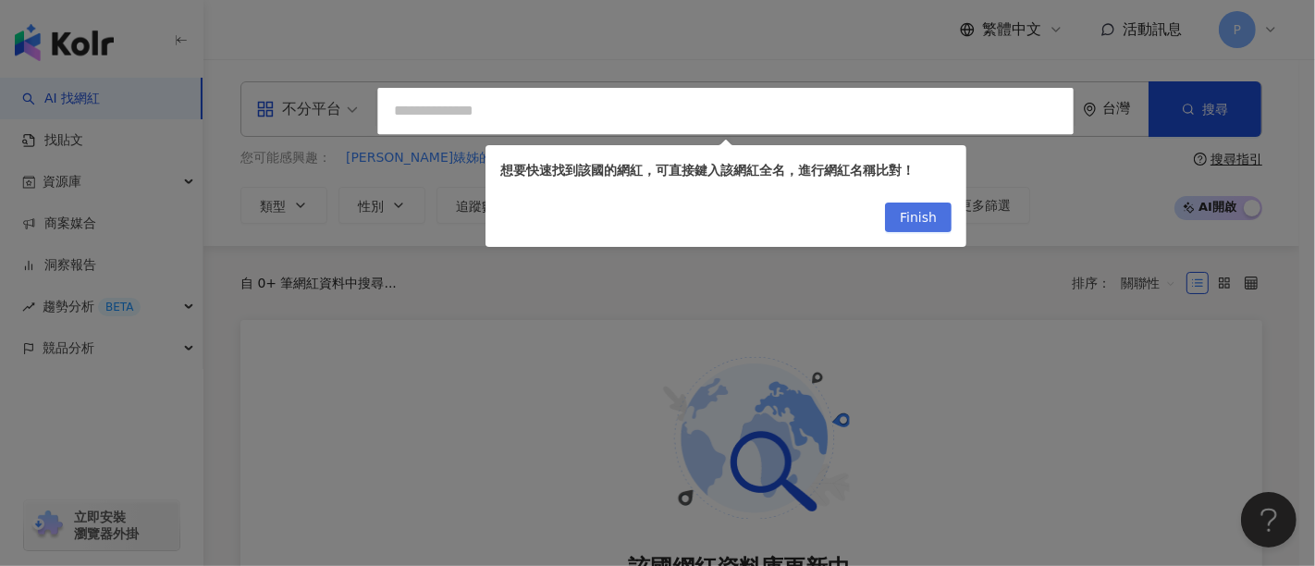
click at [932, 225] on span "Finish" at bounding box center [918, 219] width 37 height 30
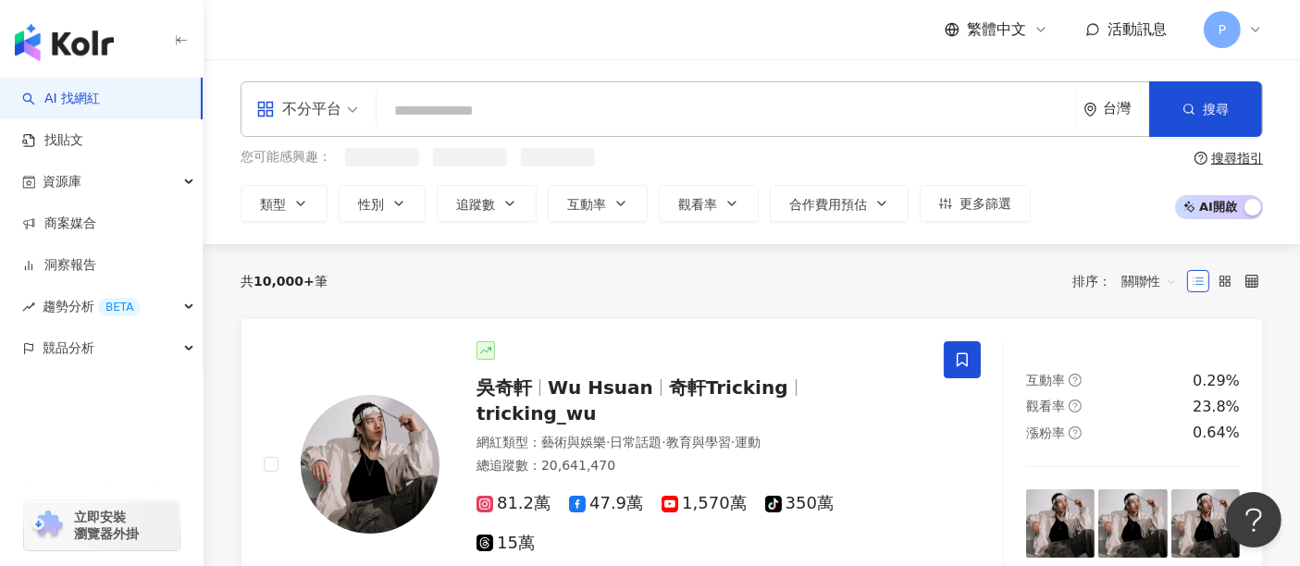
click at [576, 93] on input "search" at bounding box center [726, 110] width 684 height 35
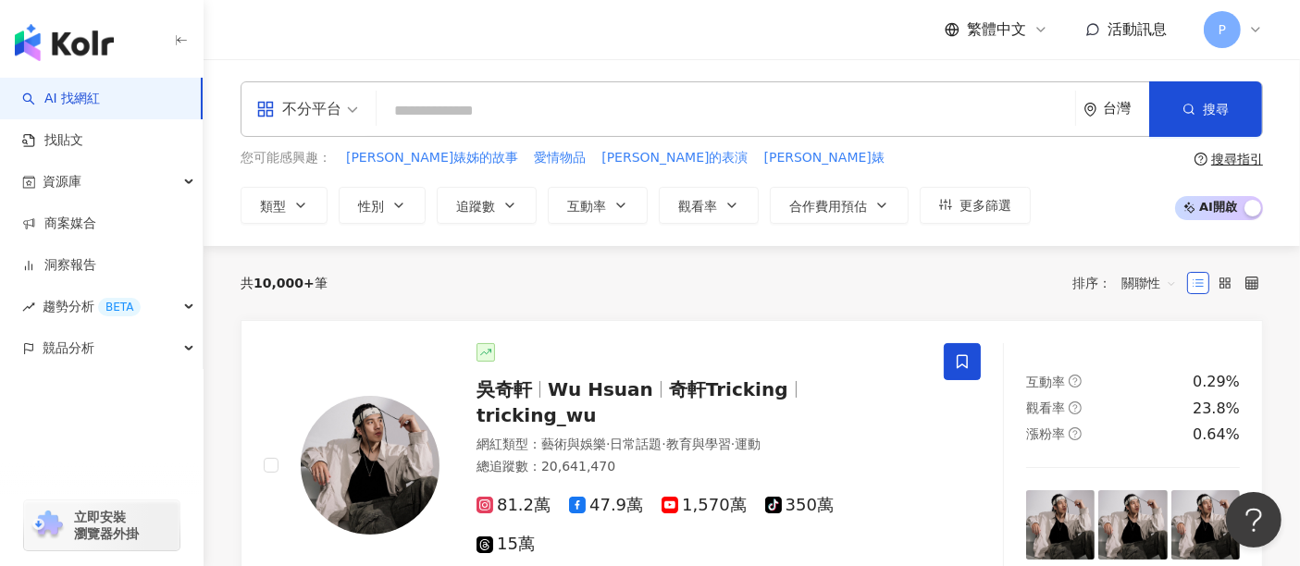
paste input "***"
type input "***"
click at [359, 153] on span "[PERSON_NAME]婊姊的故事" at bounding box center [432, 158] width 172 height 19
type input "*******"
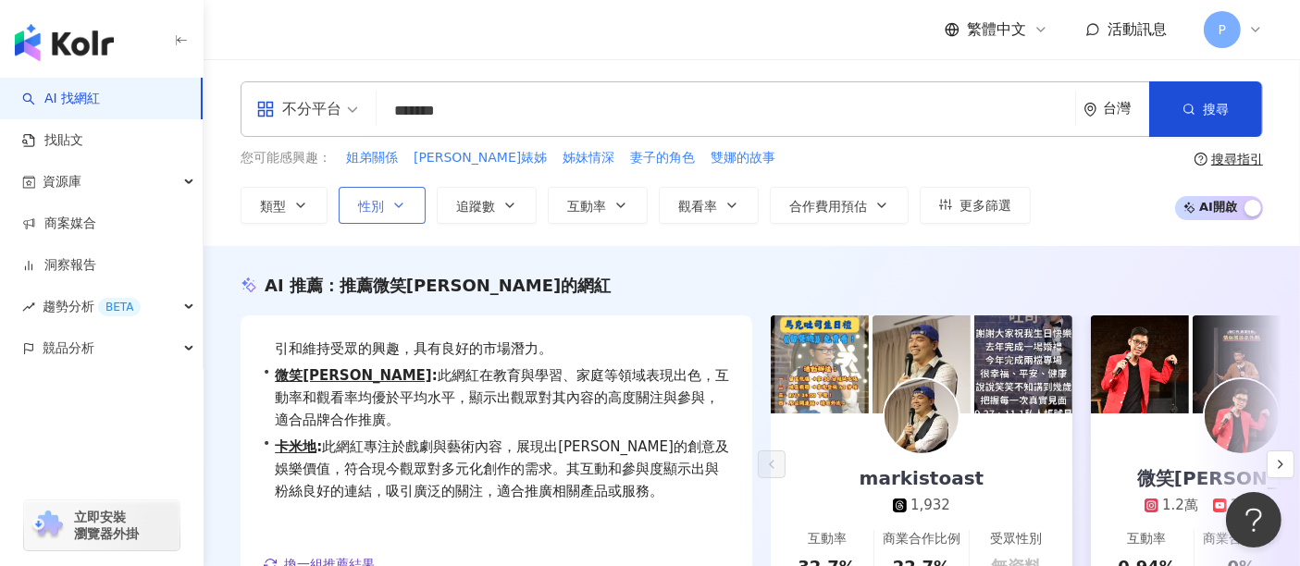
click at [358, 199] on span "性別" at bounding box center [371, 206] width 26 height 15
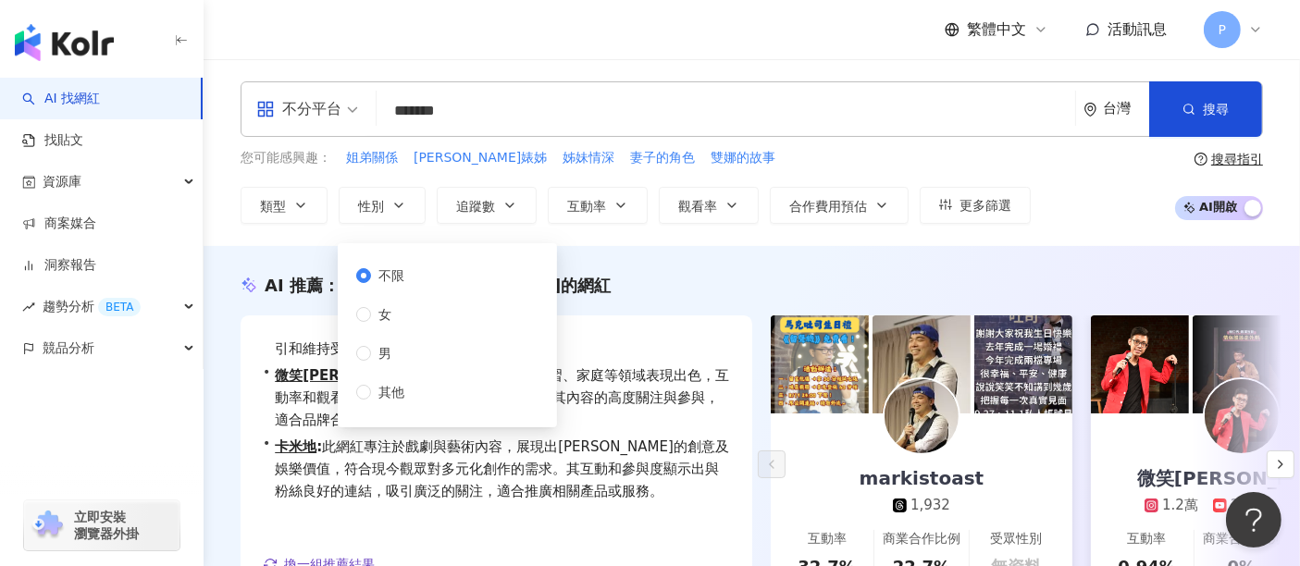
click at [830, 114] on input "*******" at bounding box center [726, 110] width 684 height 35
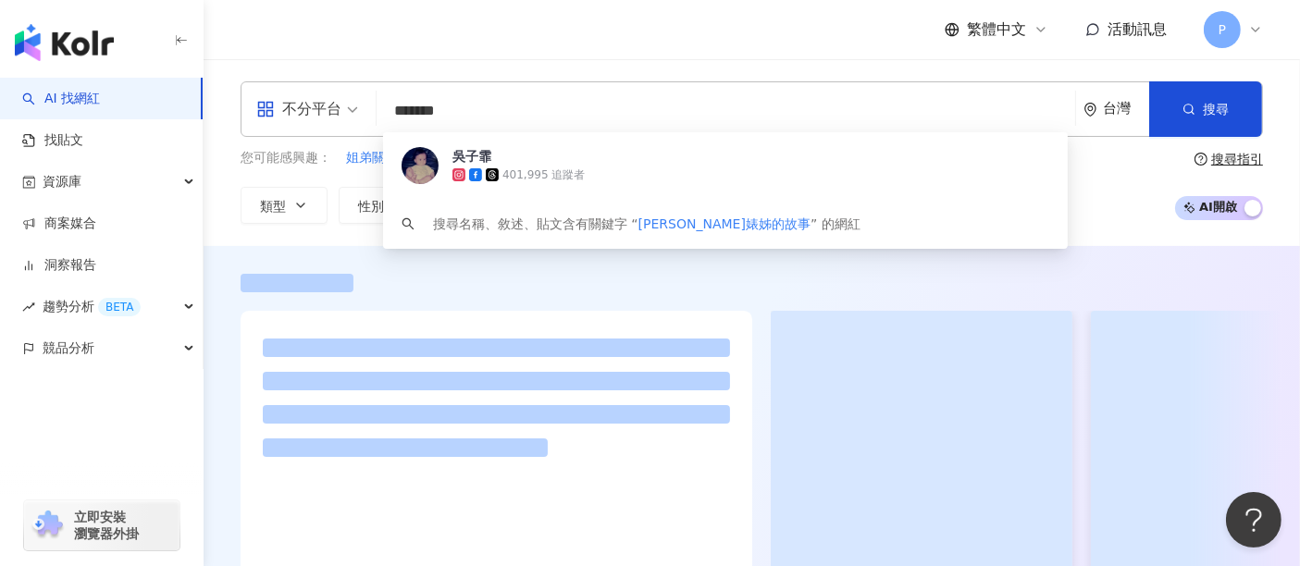
drag, startPoint x: 357, startPoint y: 120, endPoint x: 286, endPoint y: 120, distance: 71.2
click at [286, 120] on div "不分平台 ******* 台灣 搜尋 38f379ee-4cd6-42eb-885b-75cb4cfa7c50 [PERSON_NAME]401,995 追蹤…" at bounding box center [752, 109] width 1022 height 56
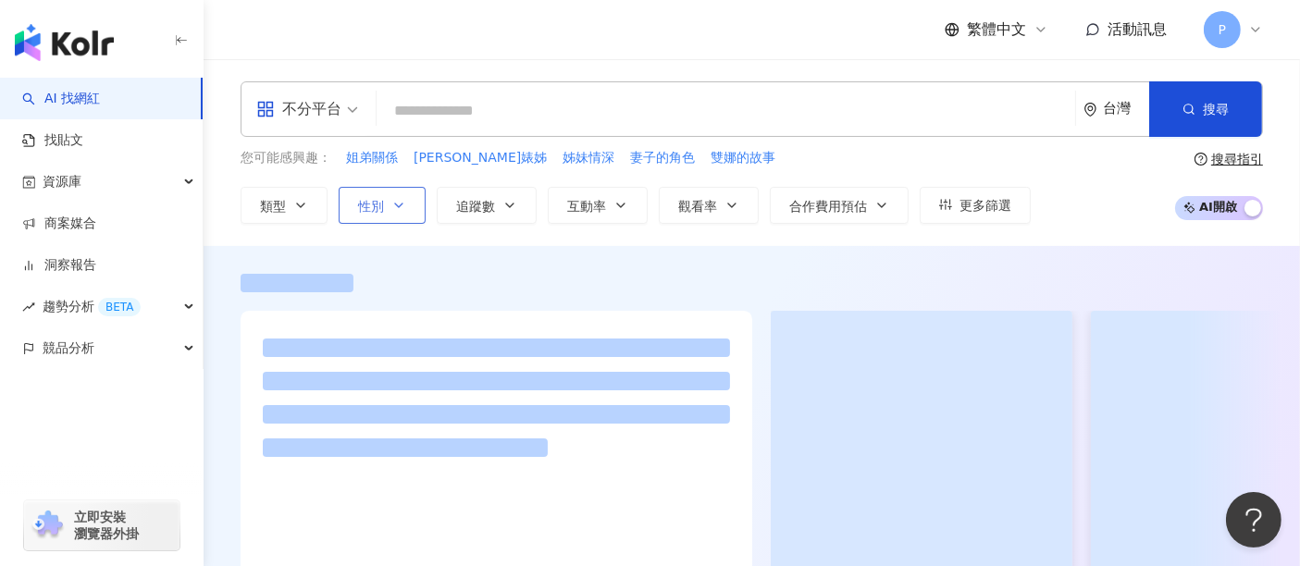
click at [397, 198] on icon "button" at bounding box center [398, 205] width 15 height 15
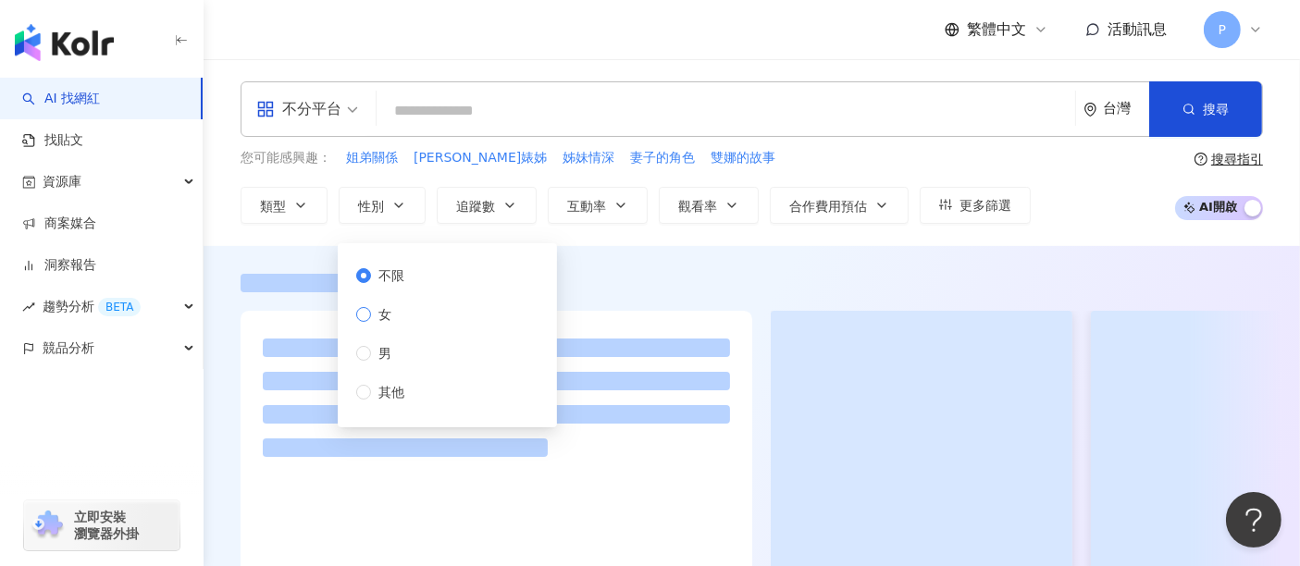
click at [405, 315] on label "女" at bounding box center [384, 314] width 56 height 20
click at [274, 202] on span "類型" at bounding box center [273, 206] width 26 height 15
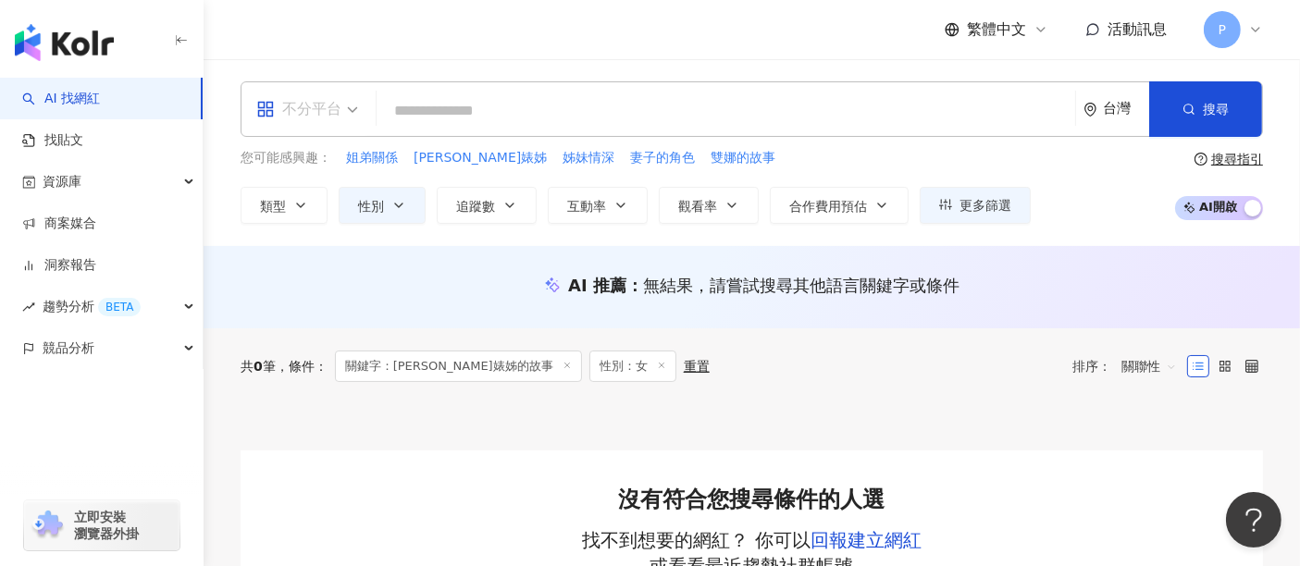
click at [330, 111] on div "不分平台" at bounding box center [298, 109] width 85 height 30
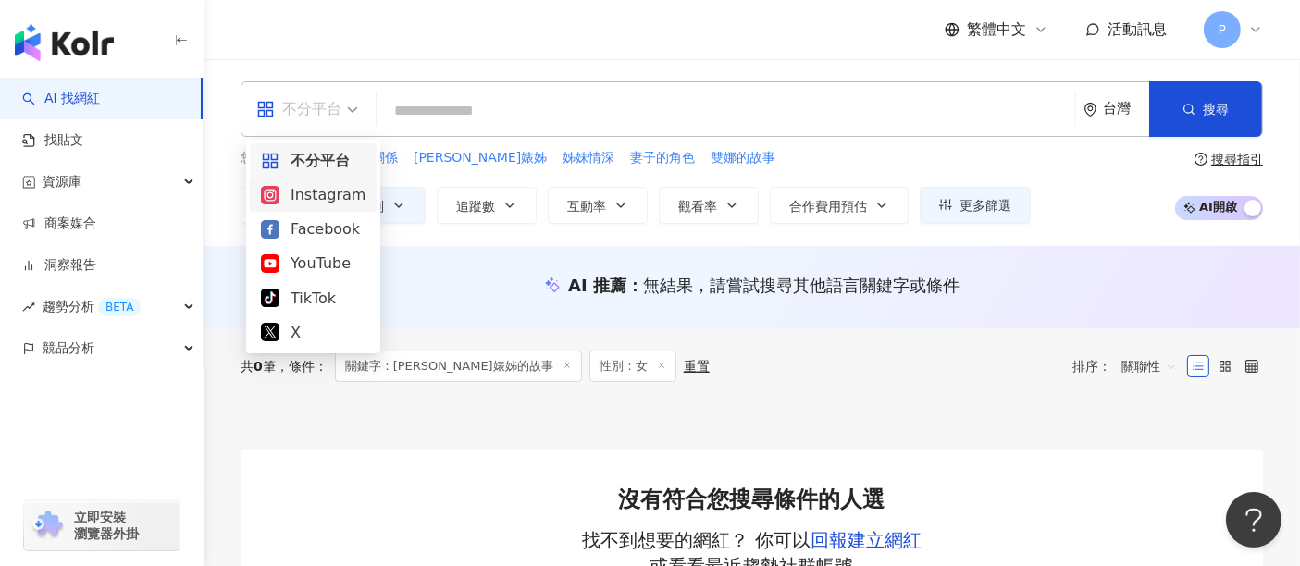
click at [331, 199] on div "Instagram" at bounding box center [313, 194] width 105 height 23
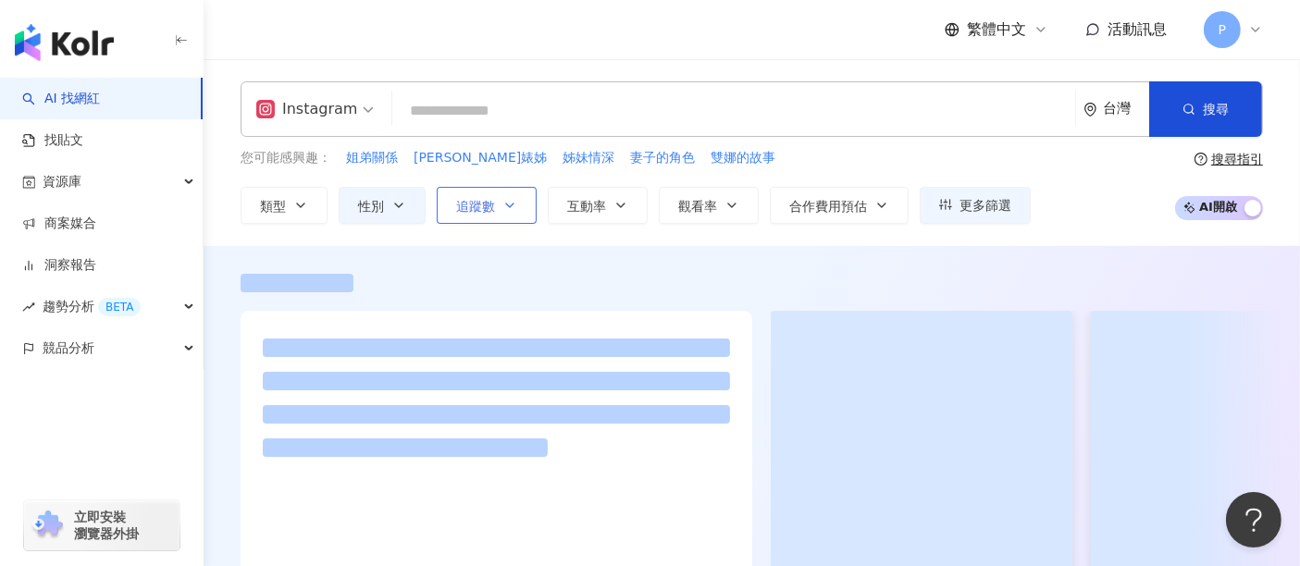
click at [477, 202] on span "追蹤數" at bounding box center [475, 206] width 39 height 15
type input "*"
type input "*******"
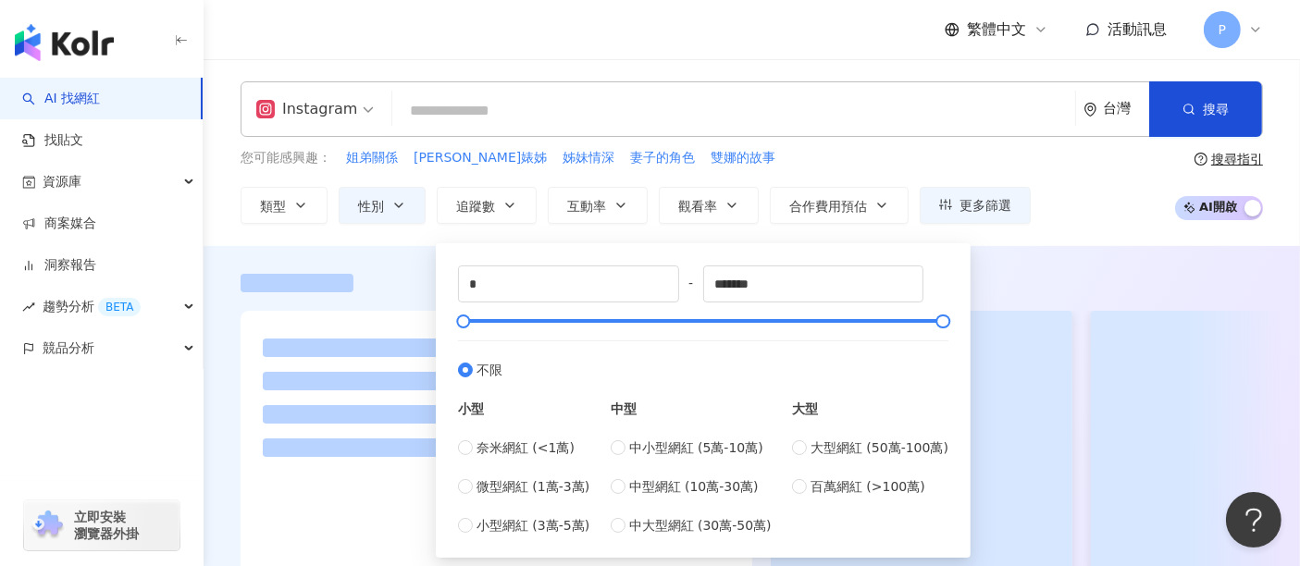
scroll to position [103, 0]
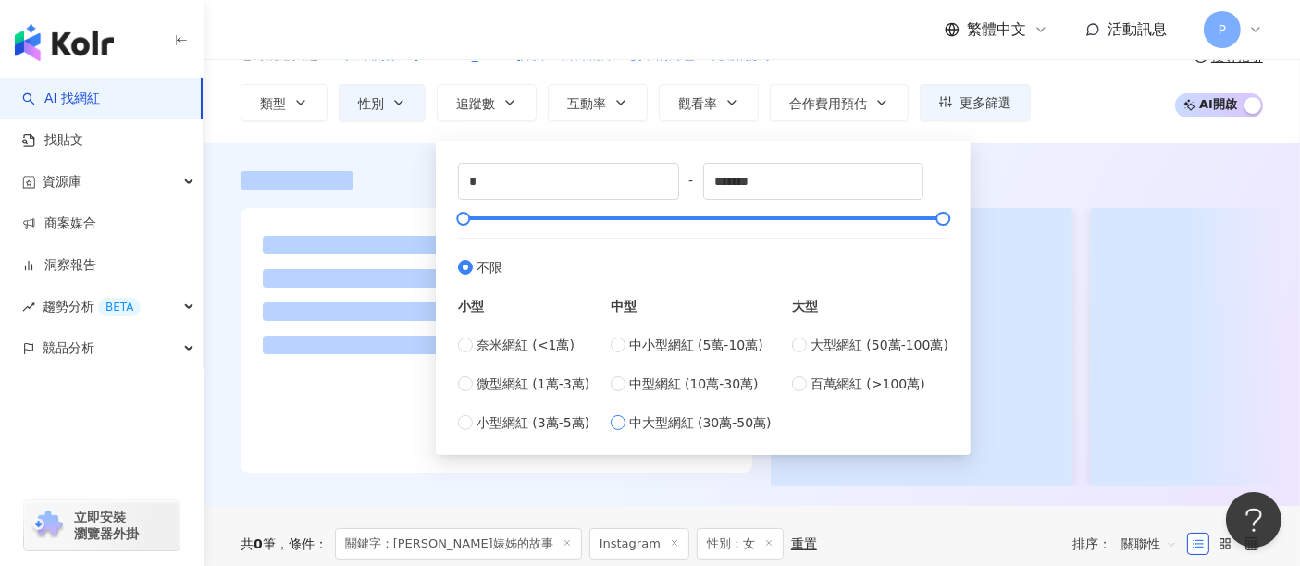
click at [710, 420] on span "中大型網紅 (30萬-50萬)" at bounding box center [700, 423] width 142 height 20
type input "******"
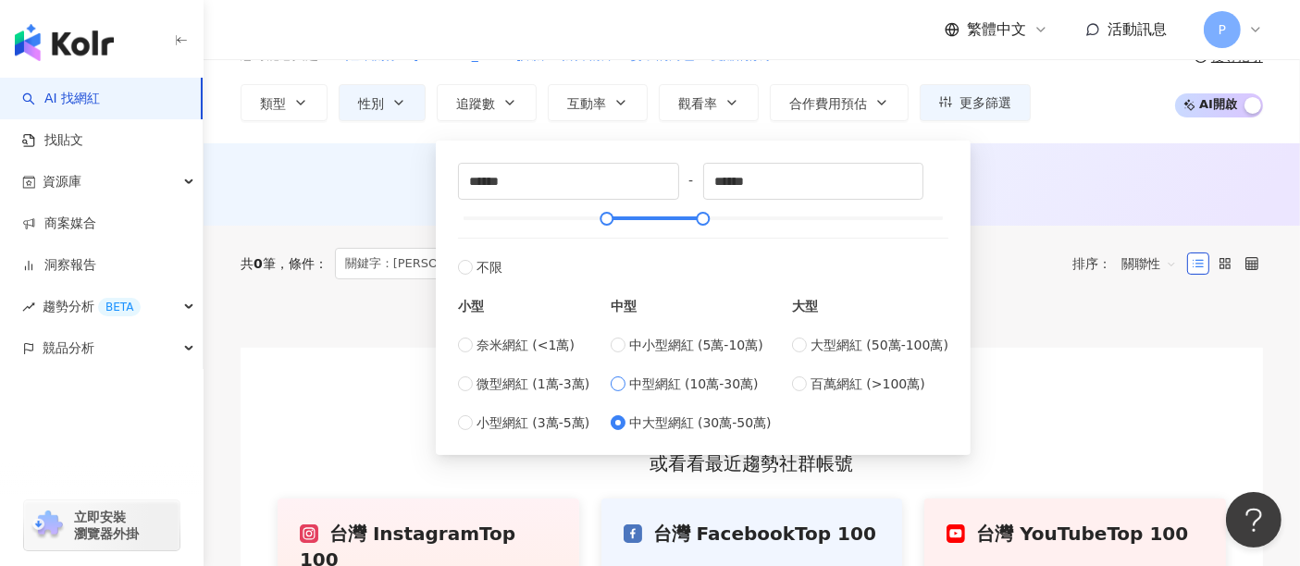
click at [713, 387] on span "中型網紅 (10萬-30萬)" at bounding box center [694, 384] width 130 height 20
type input "******"
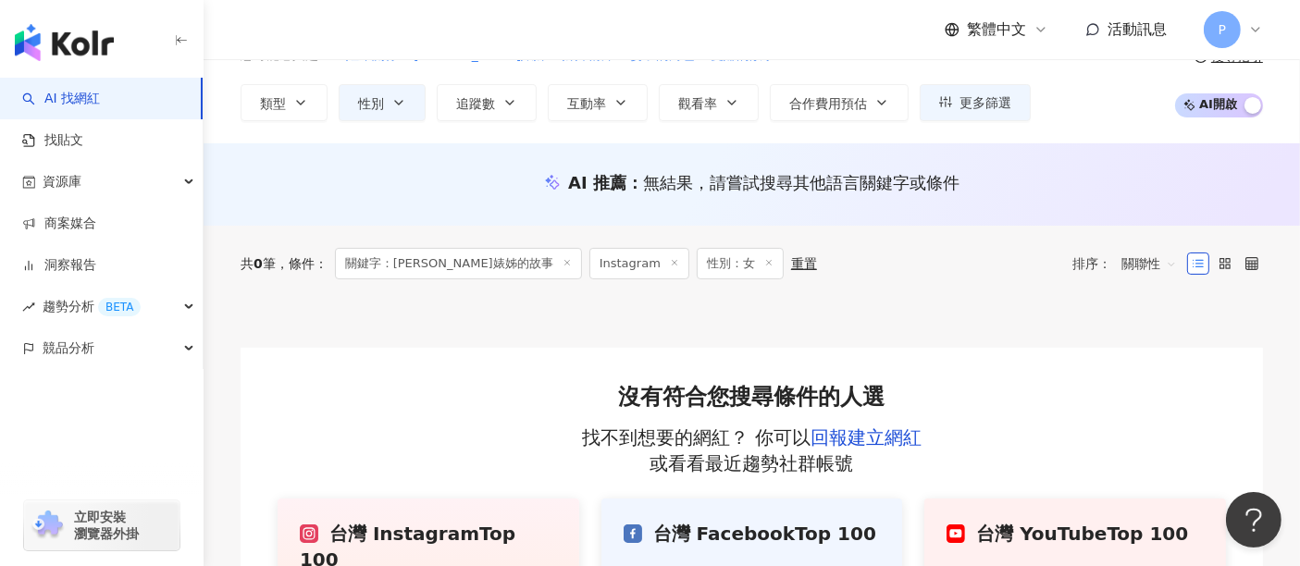
click at [1032, 231] on div "共 0 筆 條件 ： 關鍵字：[PERSON_NAME]婊姊的故事 Instagram 性別：女 重置 排序： 關聯性" at bounding box center [752, 264] width 1022 height 76
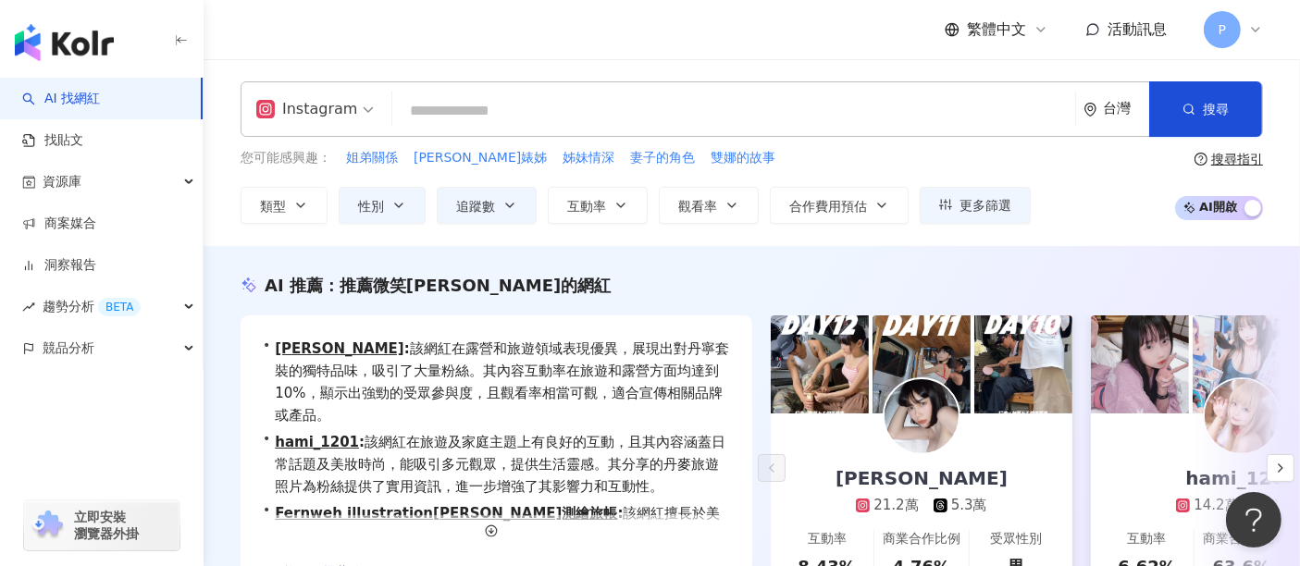
click at [907, 239] on div "Instagram 台灣 搜尋 38f379ee-4cd6-42eb-885b-75cb4cfa7c50 [PERSON_NAME]401,995 追蹤者 搜…" at bounding box center [752, 152] width 1096 height 187
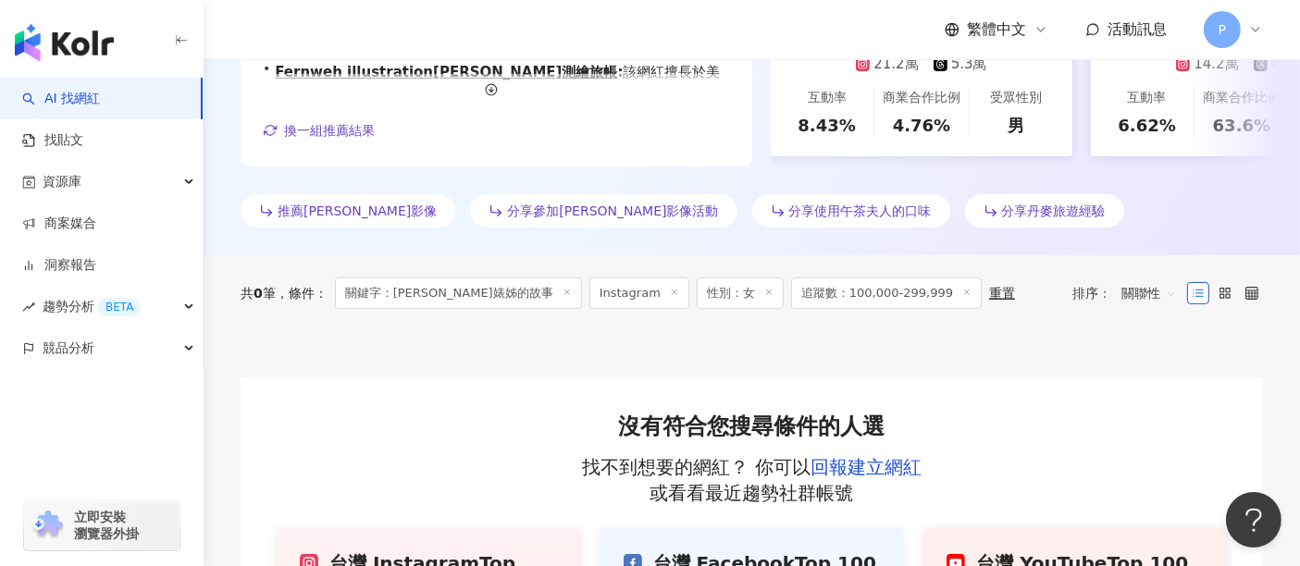
scroll to position [473, 0]
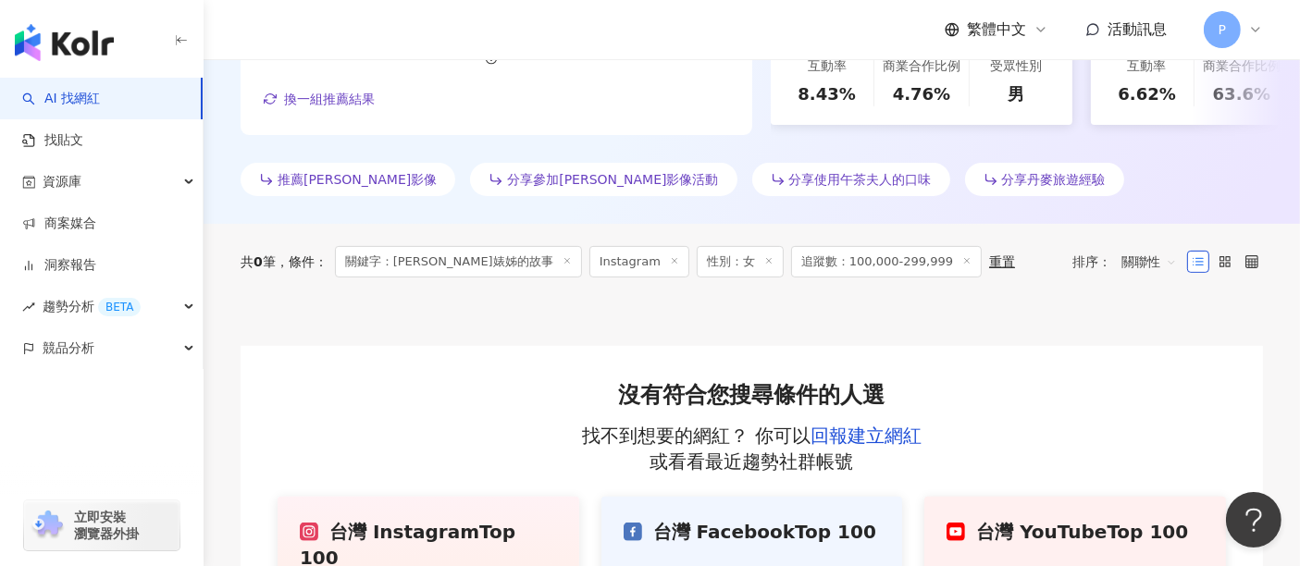
click at [562, 256] on icon at bounding box center [566, 260] width 9 height 9
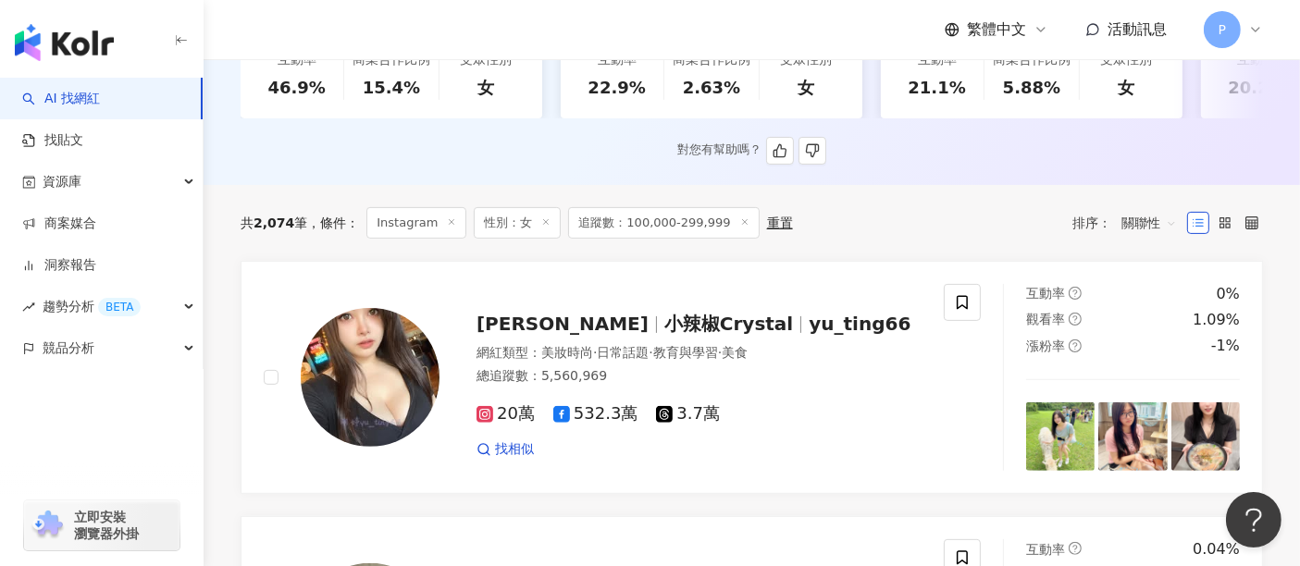
scroll to position [205, 0]
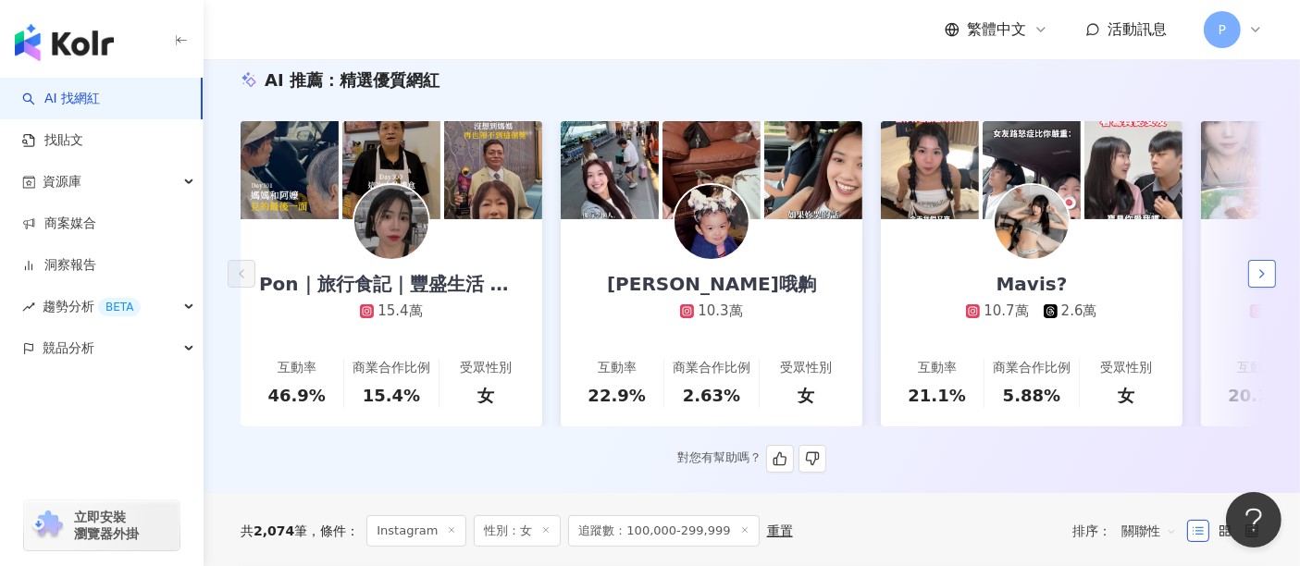
click at [1263, 266] on icon "button" at bounding box center [1261, 273] width 15 height 15
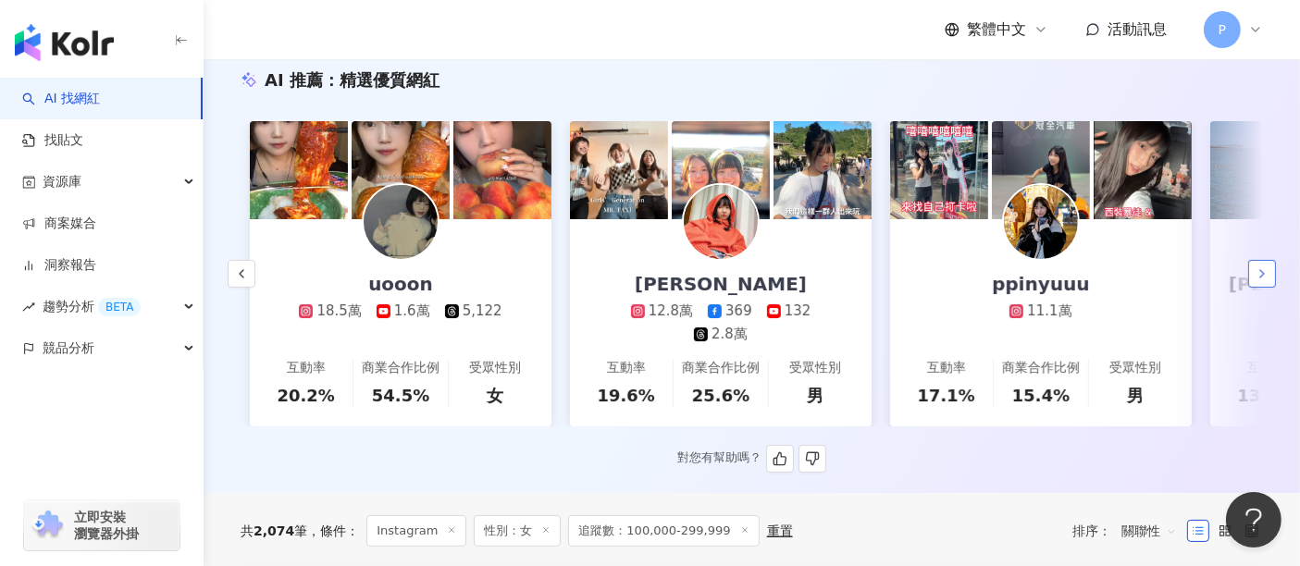
scroll to position [0, 959]
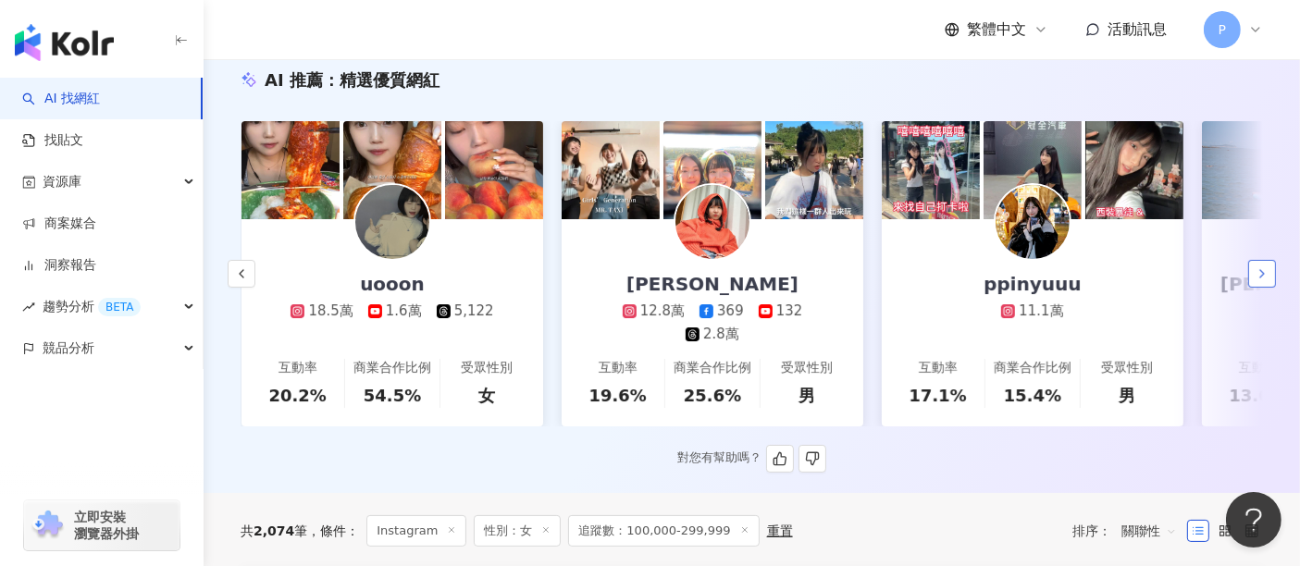
click at [1263, 266] on icon "button" at bounding box center [1261, 273] width 15 height 15
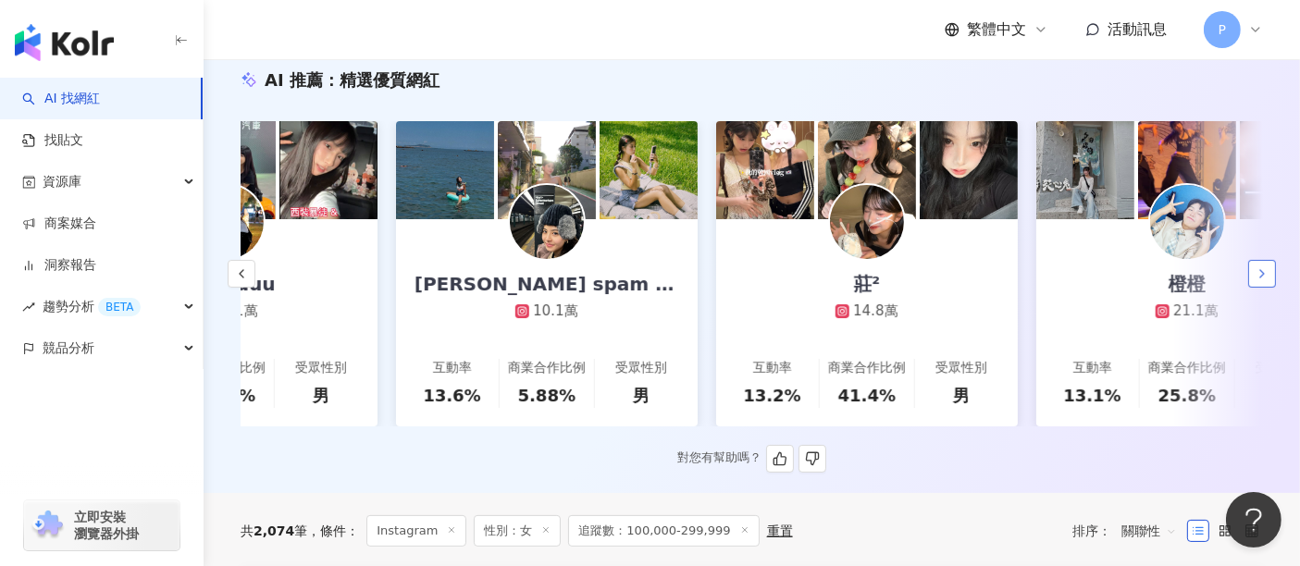
scroll to position [0, 1919]
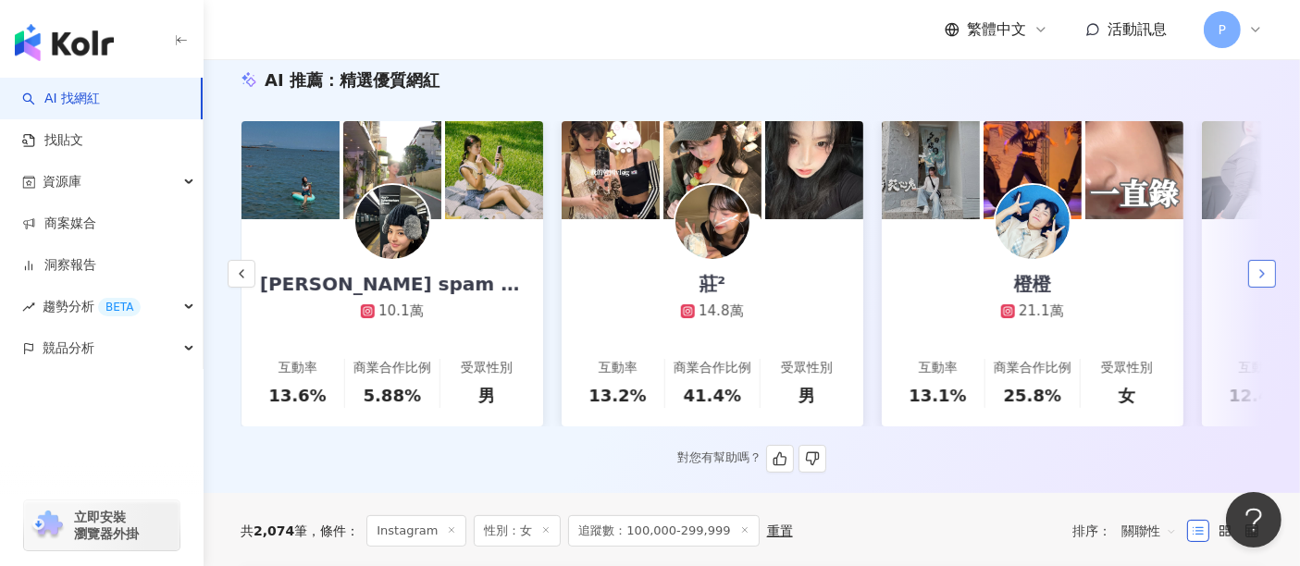
click at [1265, 266] on icon "button" at bounding box center [1261, 273] width 15 height 15
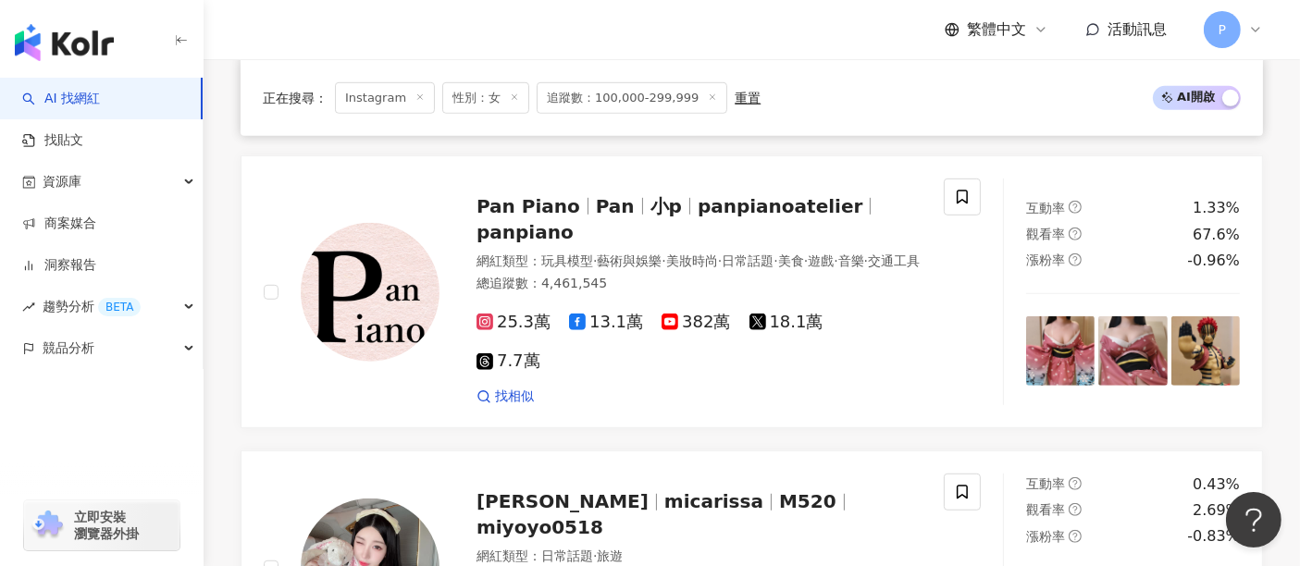
scroll to position [1233, 0]
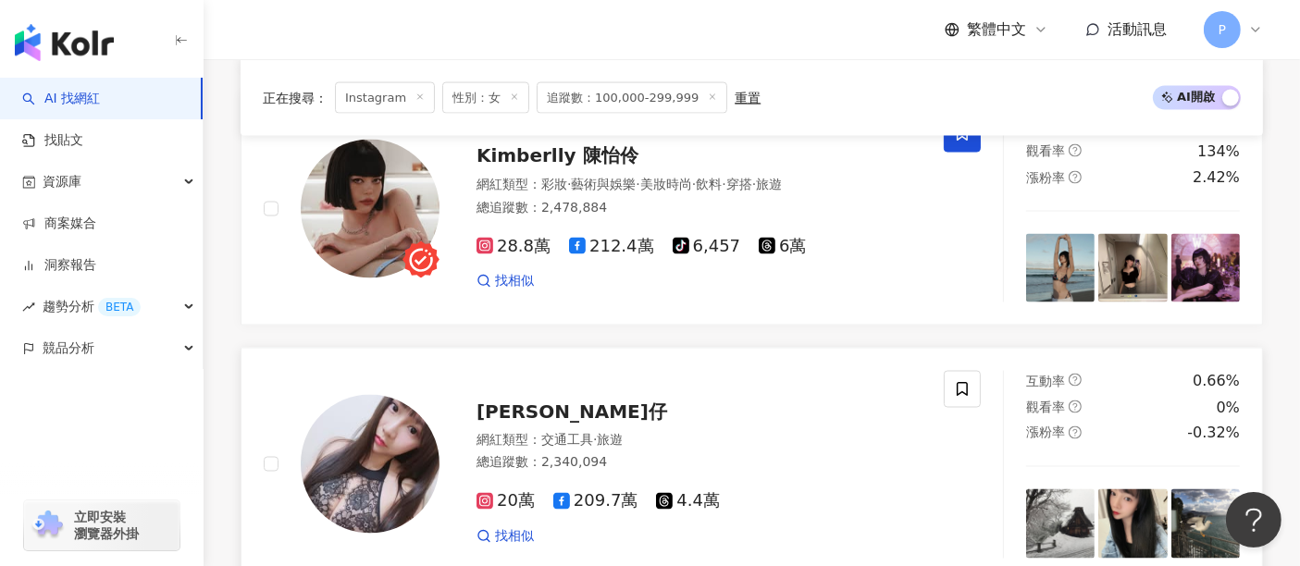
scroll to position [3494, 0]
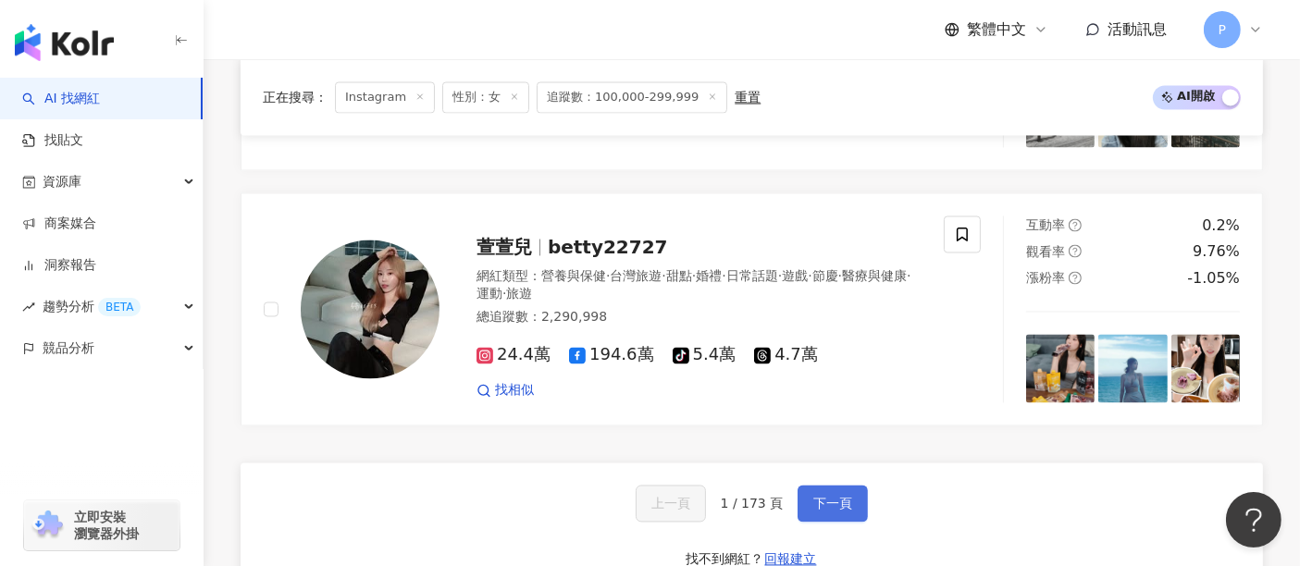
click at [828, 497] on span "下一頁" at bounding box center [832, 504] width 39 height 15
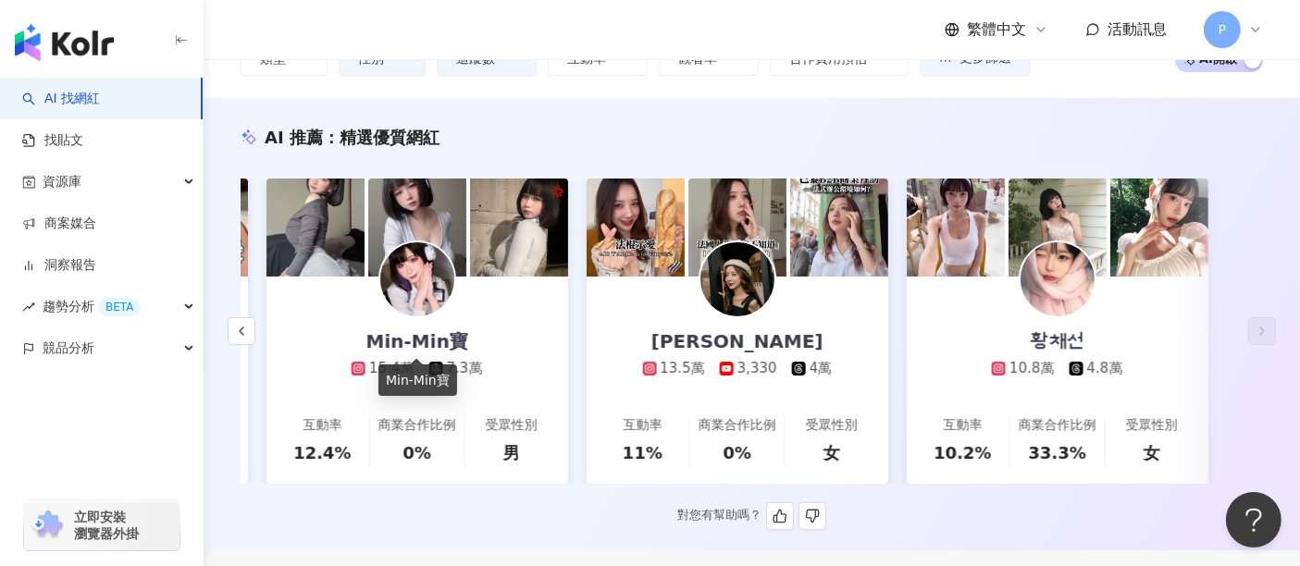
scroll to position [0, 0]
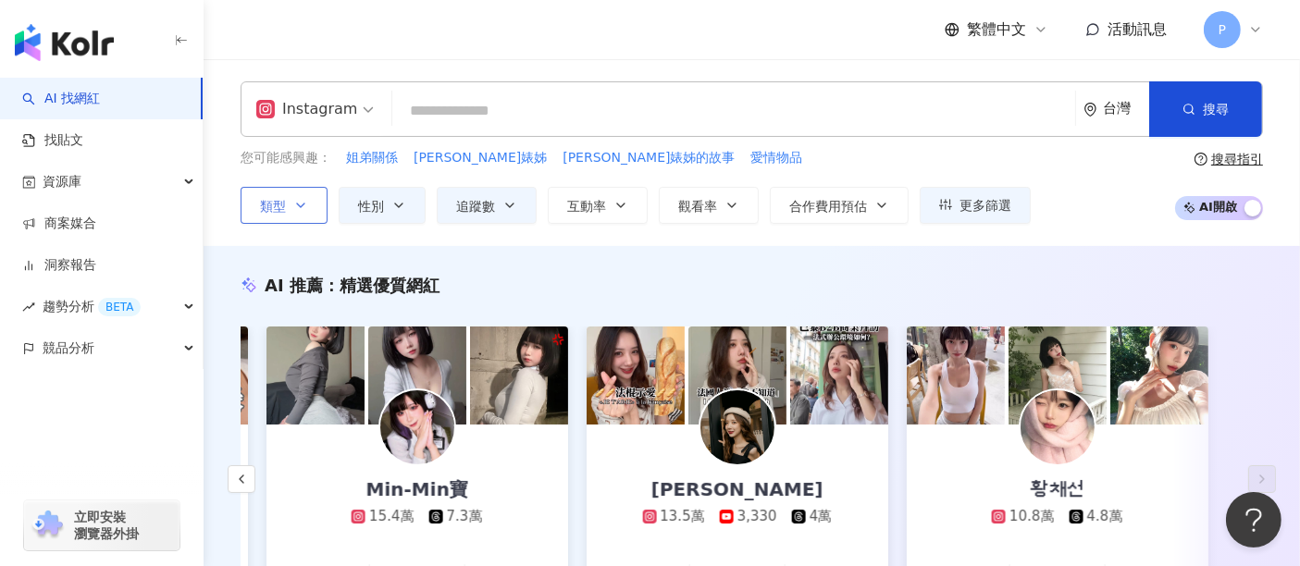
click at [275, 218] on button "類型" at bounding box center [284, 205] width 87 height 37
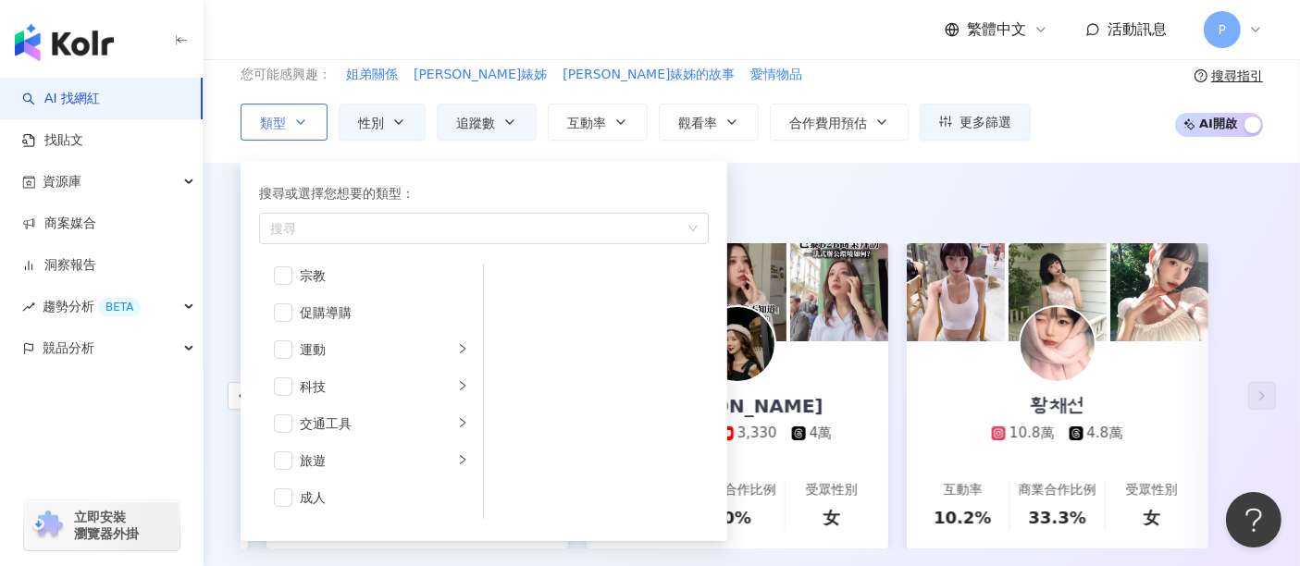
scroll to position [103, 0]
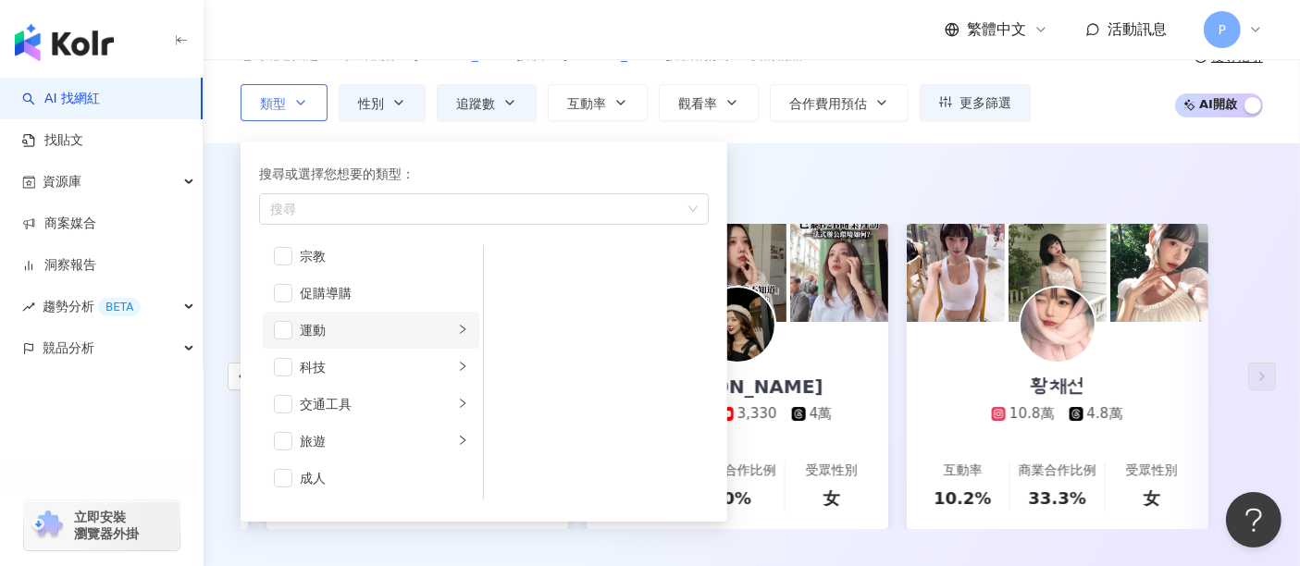
click at [293, 329] on li "運動" at bounding box center [371, 330] width 216 height 37
click at [285, 327] on span "button" at bounding box center [283, 330] width 19 height 19
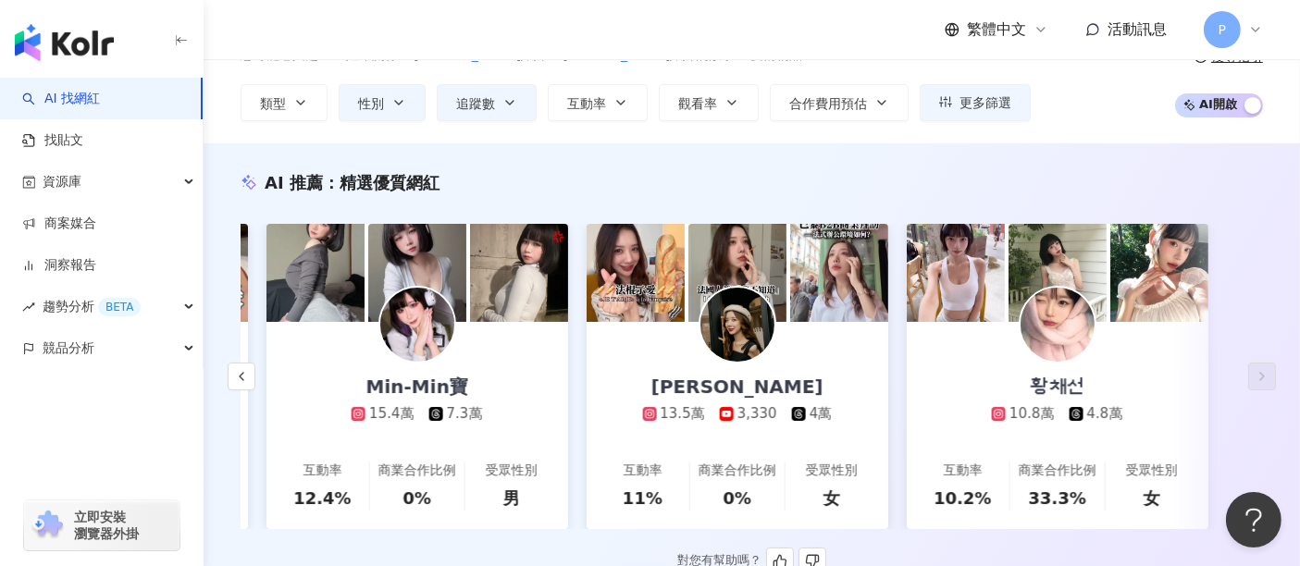
click at [919, 190] on div "AI 推薦 ： 精選優質網紅" at bounding box center [752, 182] width 1022 height 23
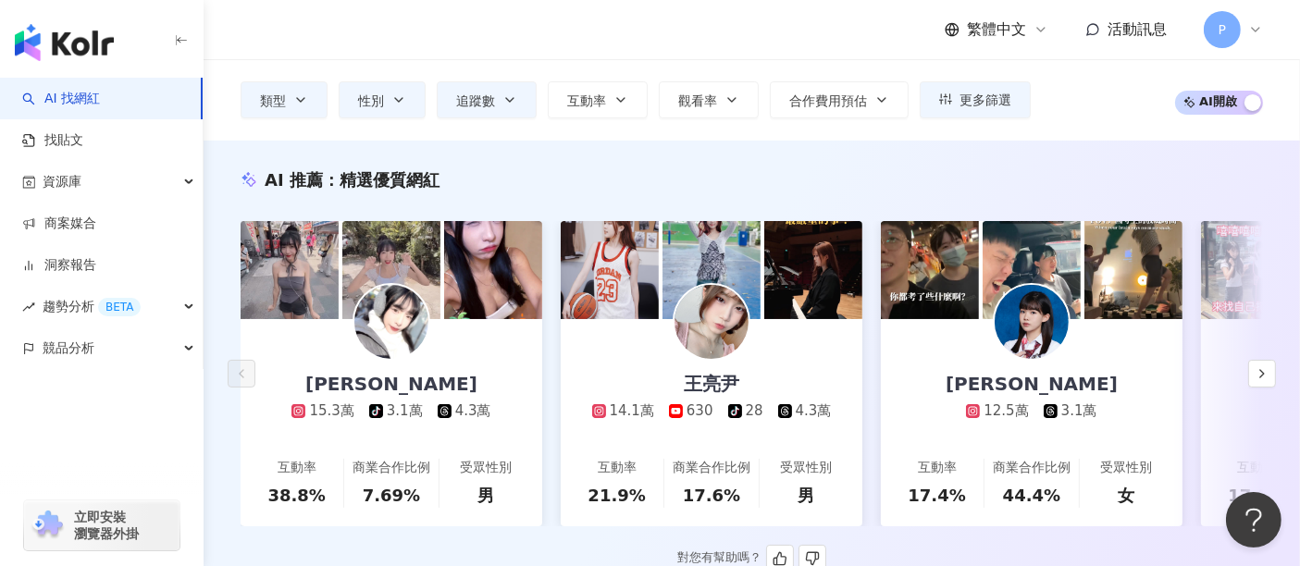
scroll to position [205, 0]
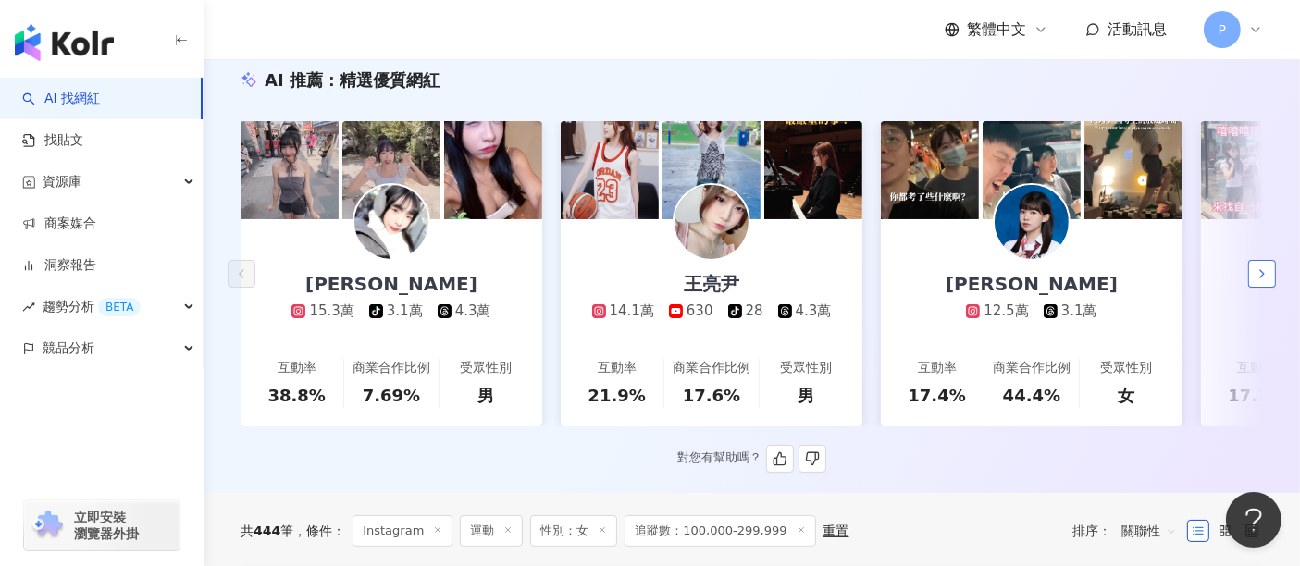
click at [1253, 278] on button "button" at bounding box center [1262, 274] width 28 height 28
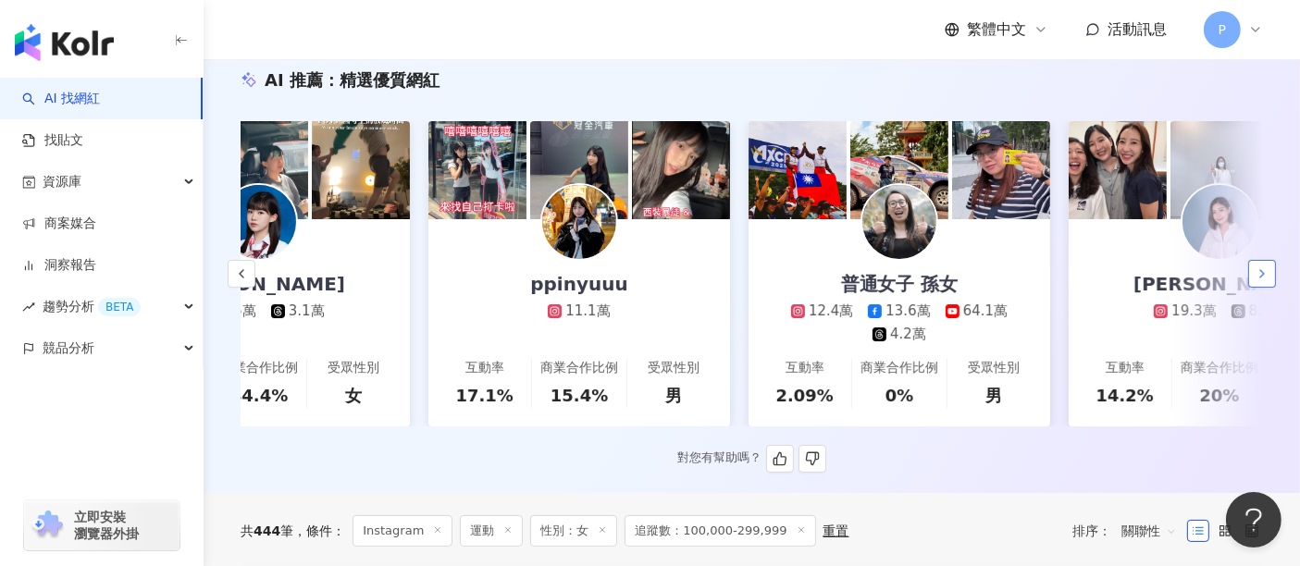
scroll to position [0, 959]
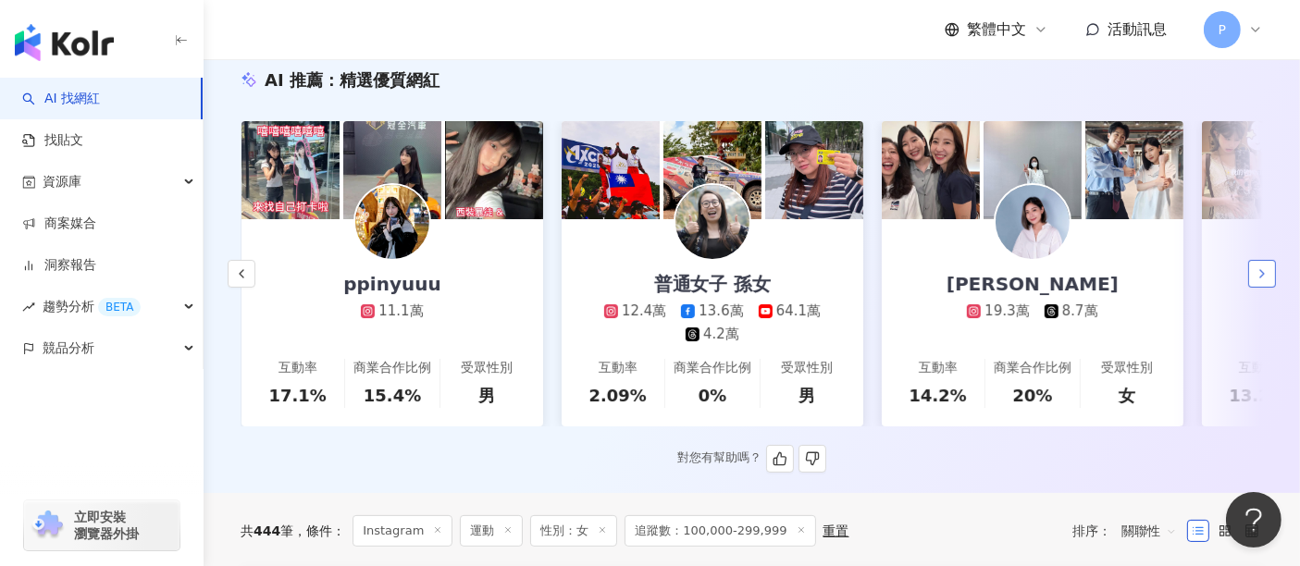
click at [1255, 278] on icon "button" at bounding box center [1261, 273] width 15 height 15
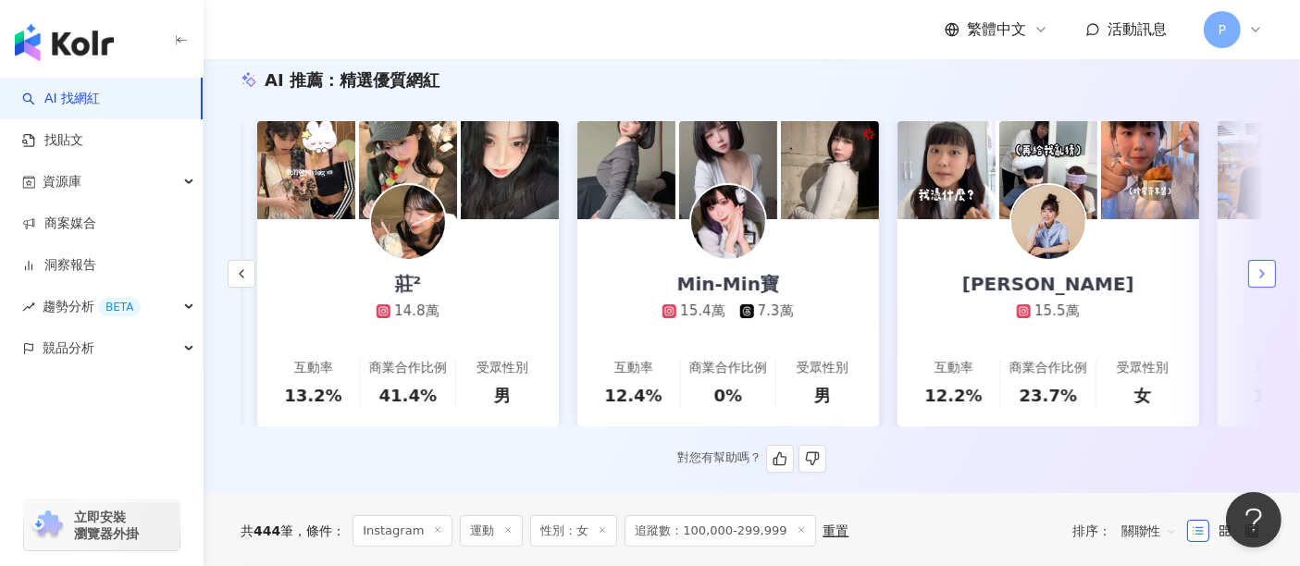
scroll to position [0, 1919]
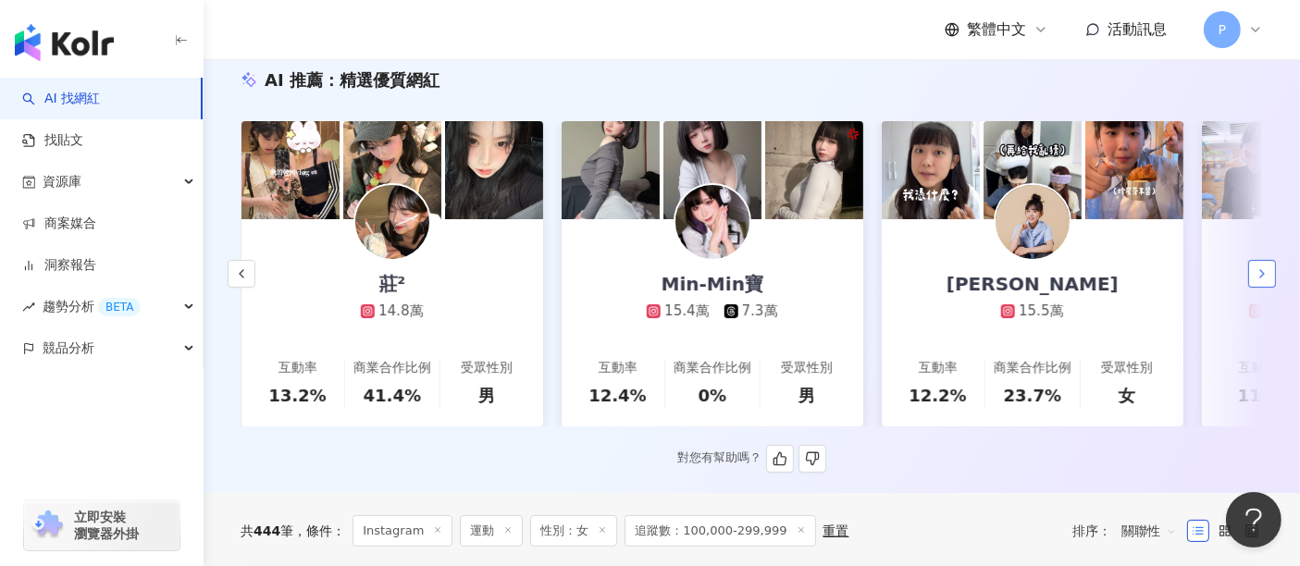
click at [1255, 278] on icon "button" at bounding box center [1261, 273] width 15 height 15
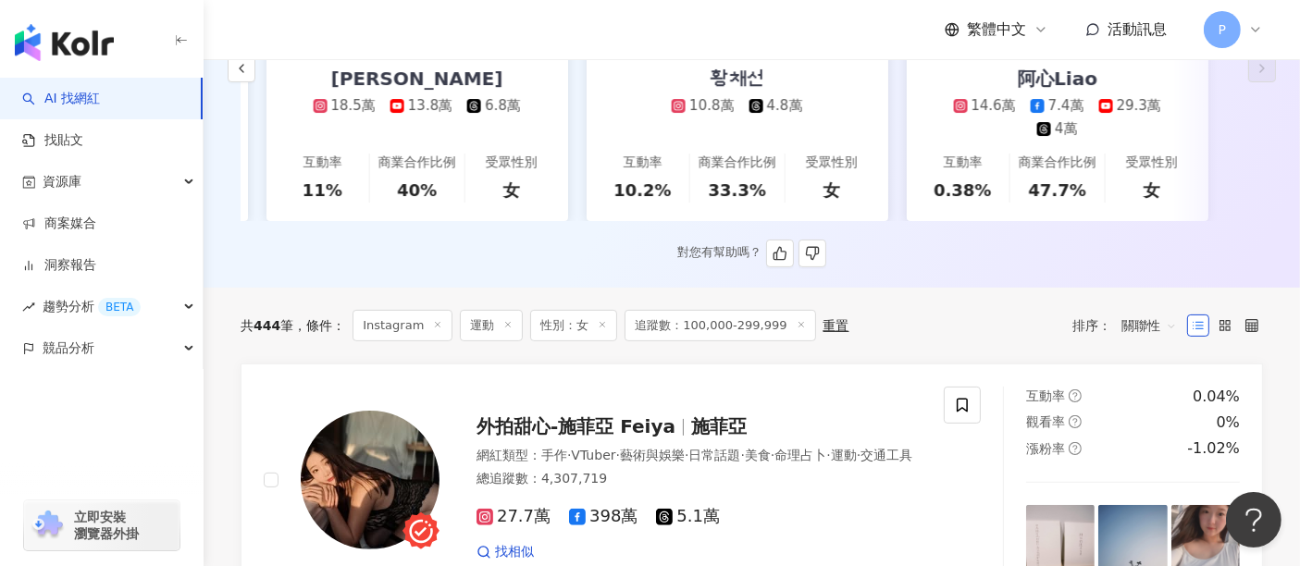
scroll to position [205, 0]
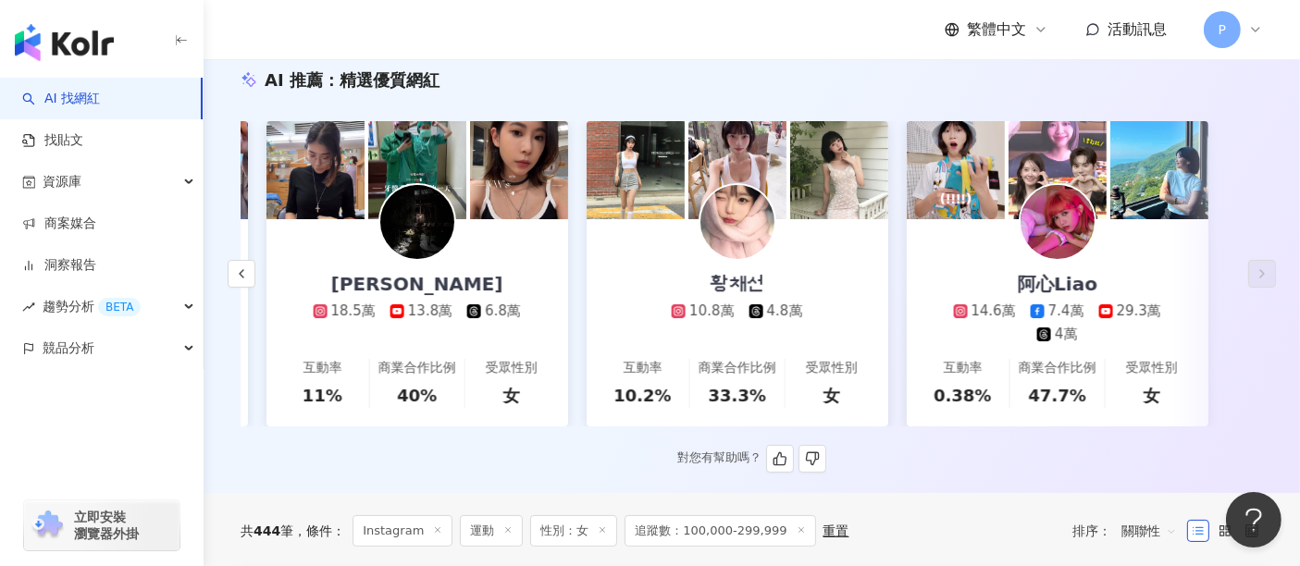
click at [1077, 260] on div "阿心Liao 14.6萬 7.4萬 29.3萬 4萬" at bounding box center [1057, 281] width 283 height 125
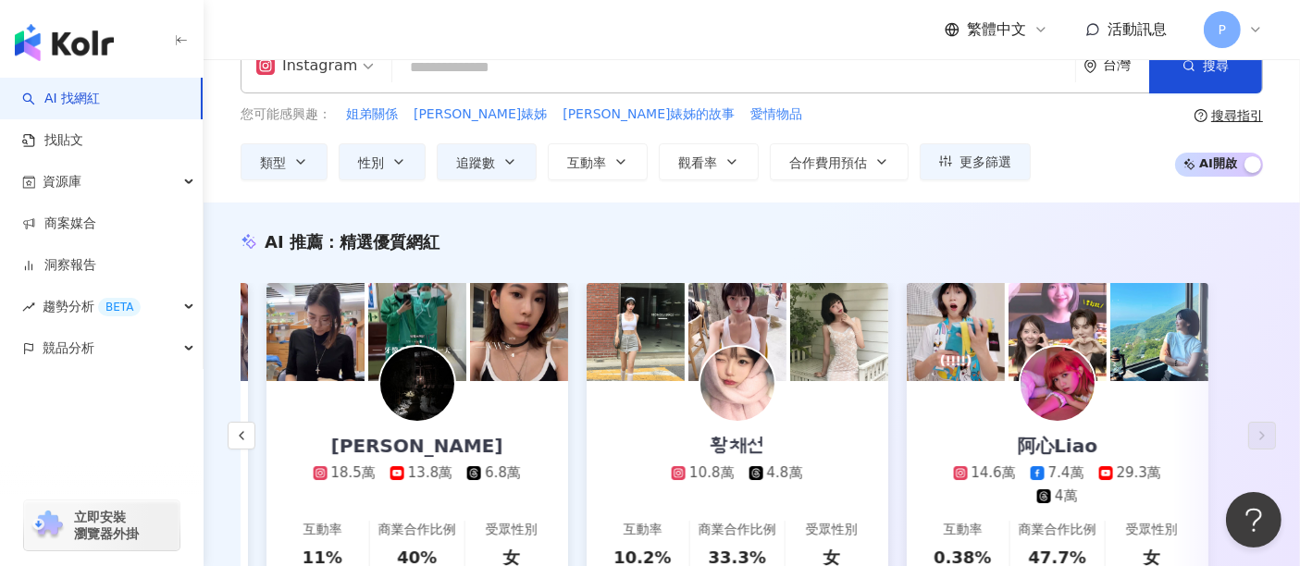
scroll to position [0, 0]
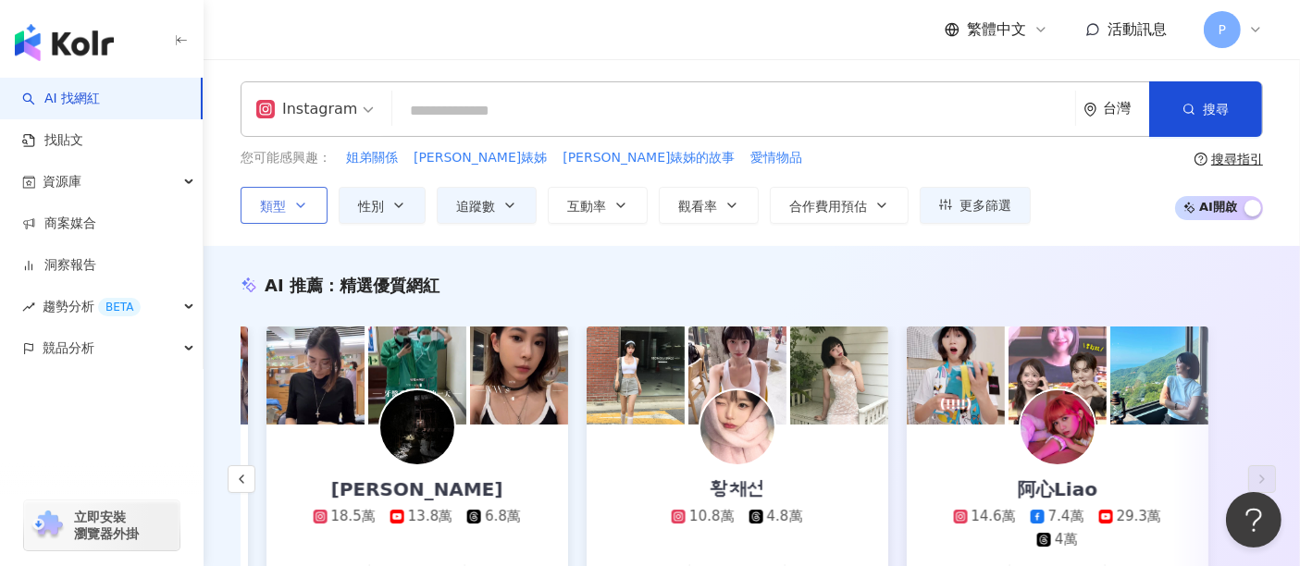
click at [316, 210] on button "類型" at bounding box center [284, 205] width 87 height 37
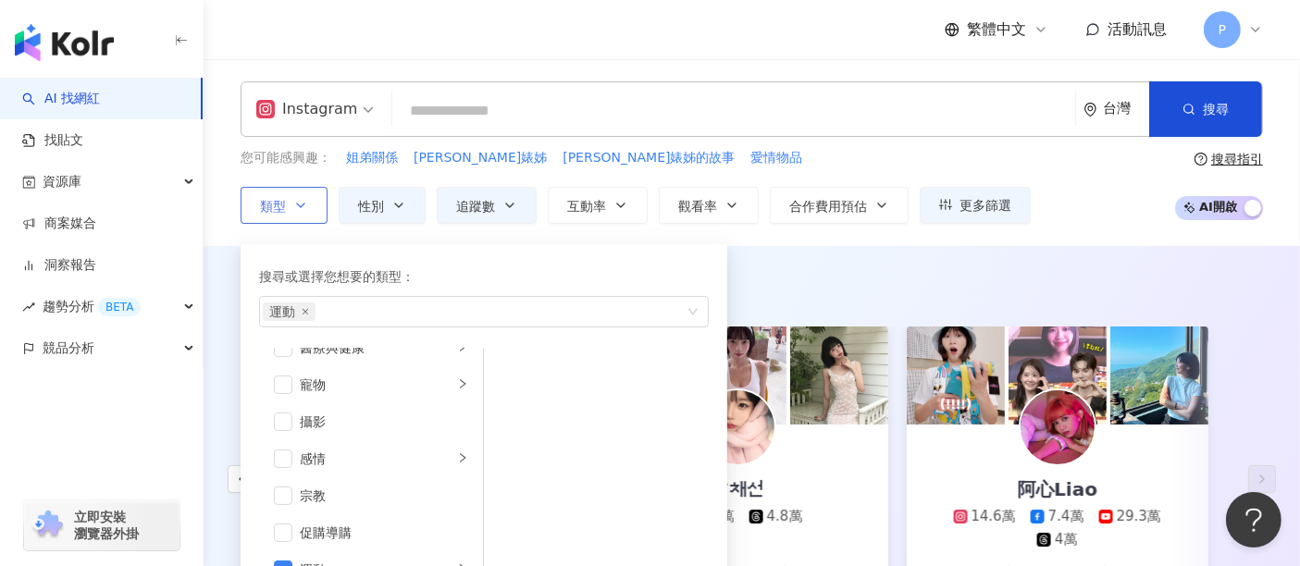
scroll to position [640, 0]
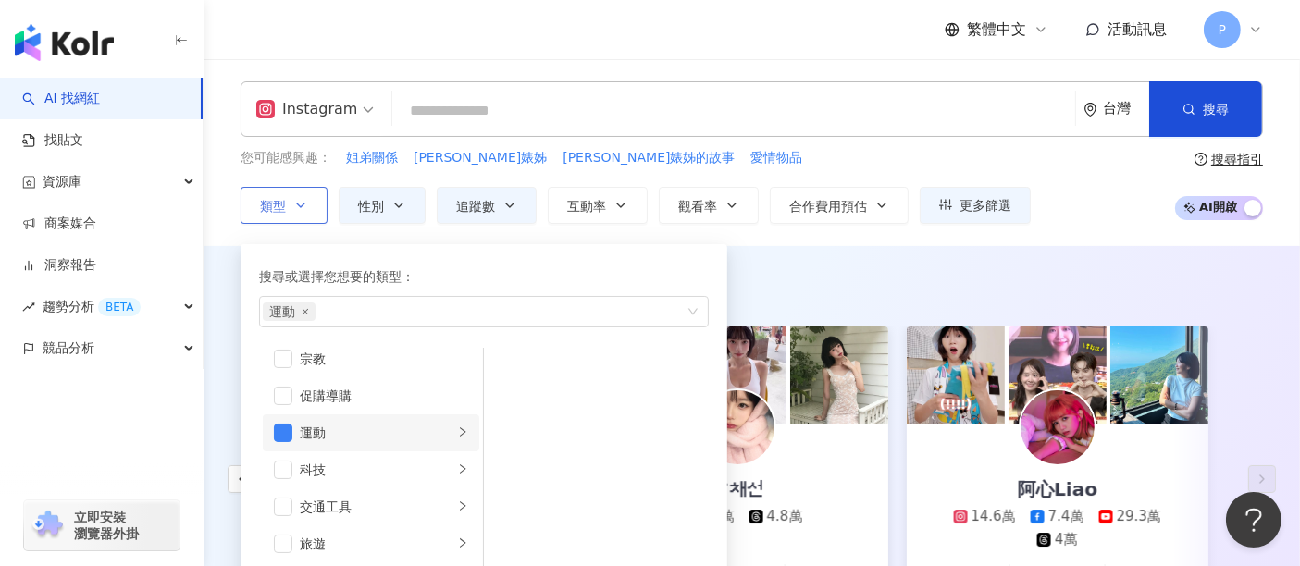
click at [335, 425] on div "運動" at bounding box center [377, 433] width 154 height 20
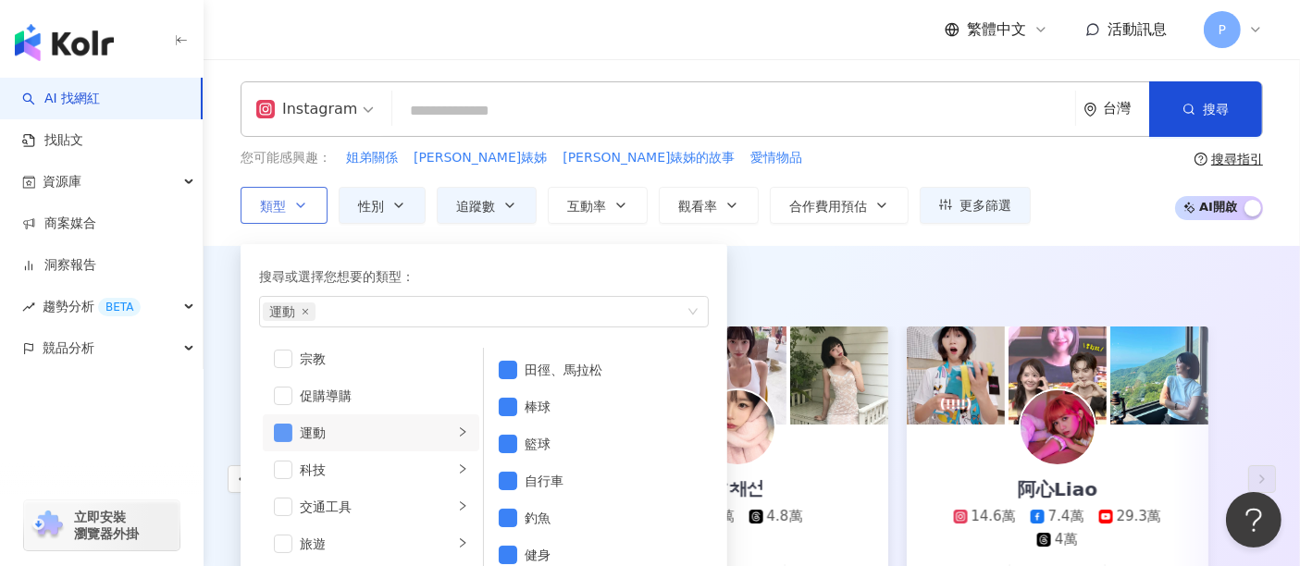
click at [275, 424] on span "button" at bounding box center [283, 433] width 19 height 19
click at [520, 368] on li "田徑、馬拉松" at bounding box center [596, 370] width 217 height 37
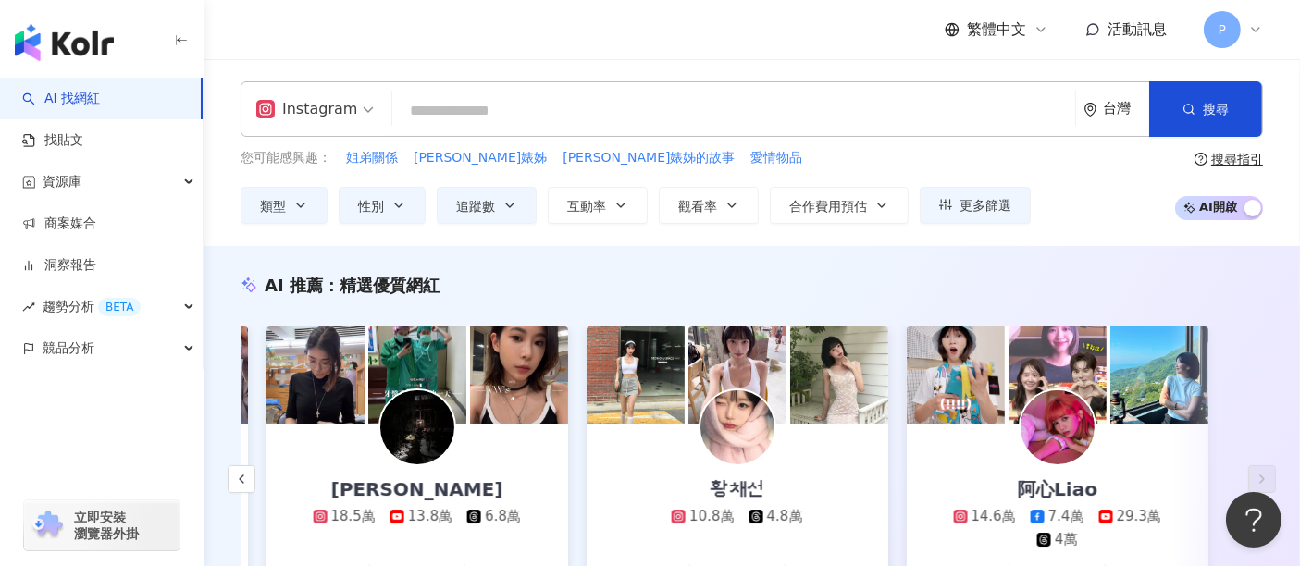
click at [870, 276] on div "AI 推薦 ： 精選優質網紅" at bounding box center [752, 285] width 1022 height 23
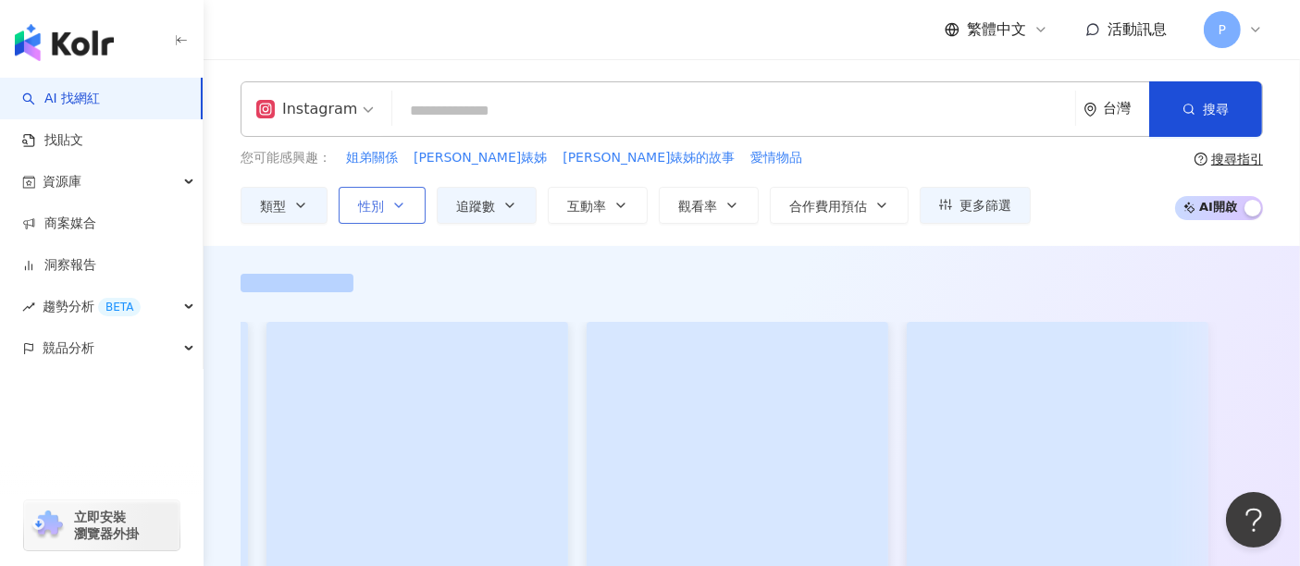
click at [401, 204] on icon "button" at bounding box center [398, 205] width 15 height 15
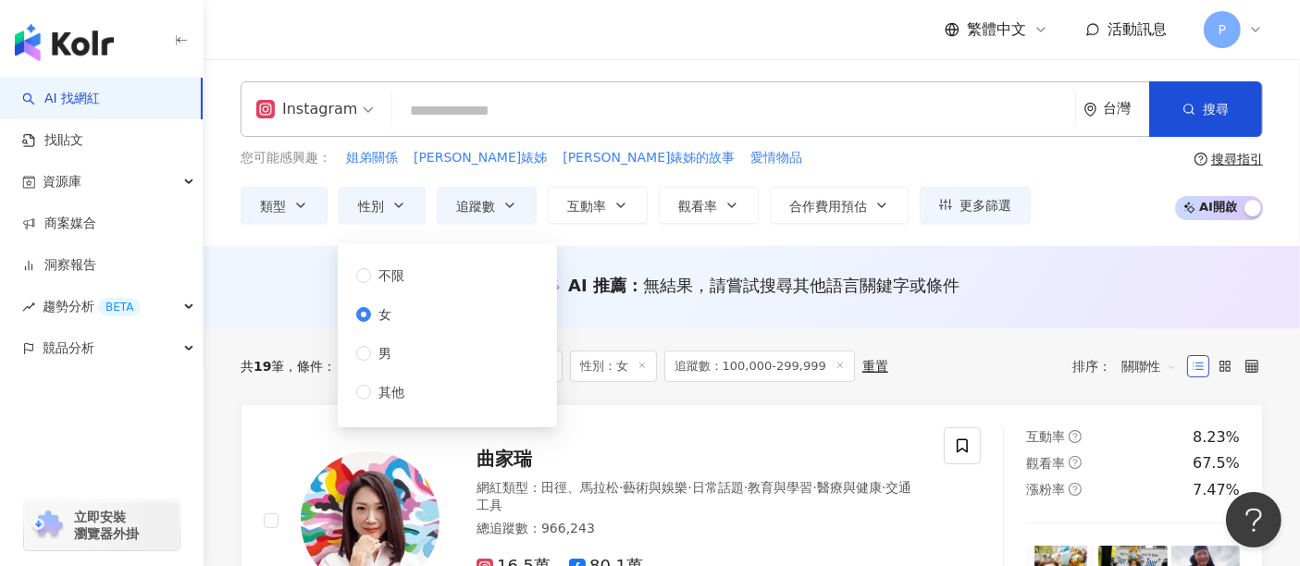
click at [357, 119] on span "Instagram" at bounding box center [314, 109] width 117 height 30
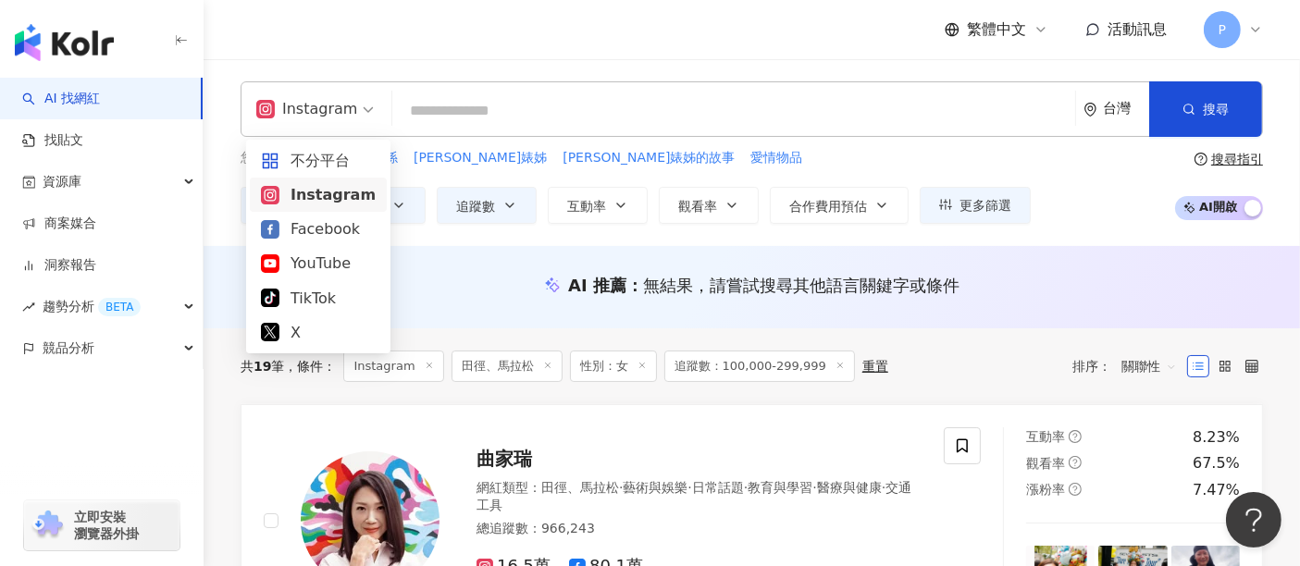
click at [357, 119] on span "Instagram" at bounding box center [314, 109] width 117 height 30
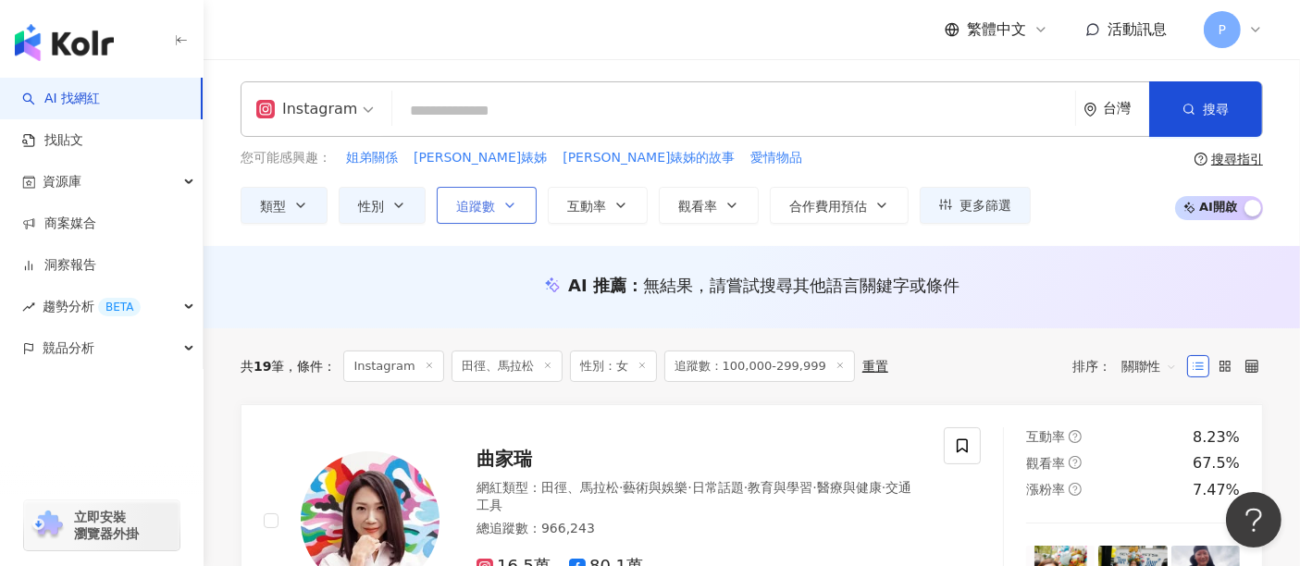
click at [471, 204] on span "追蹤數" at bounding box center [475, 206] width 39 height 15
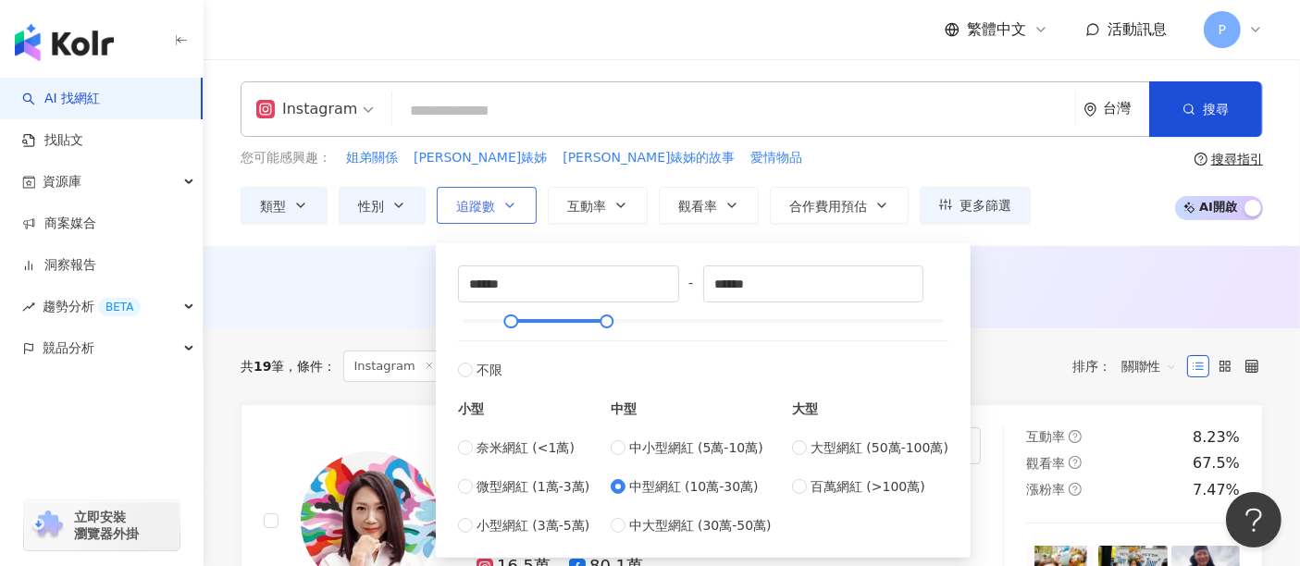
click at [471, 204] on span "追蹤數" at bounding box center [475, 206] width 39 height 15
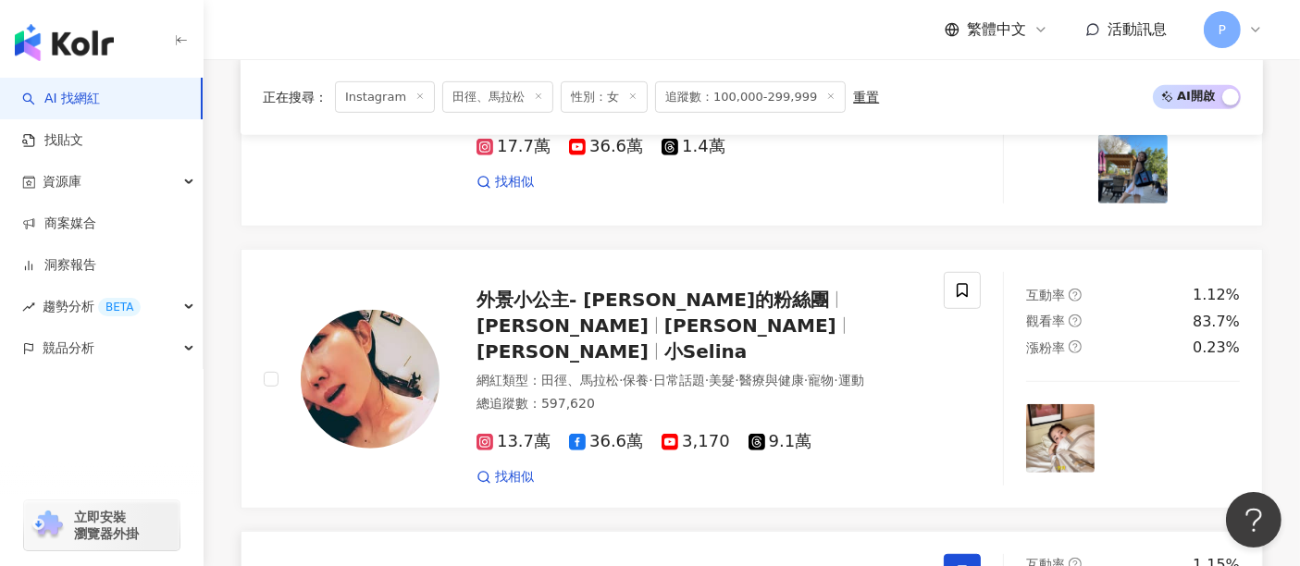
scroll to position [925, 0]
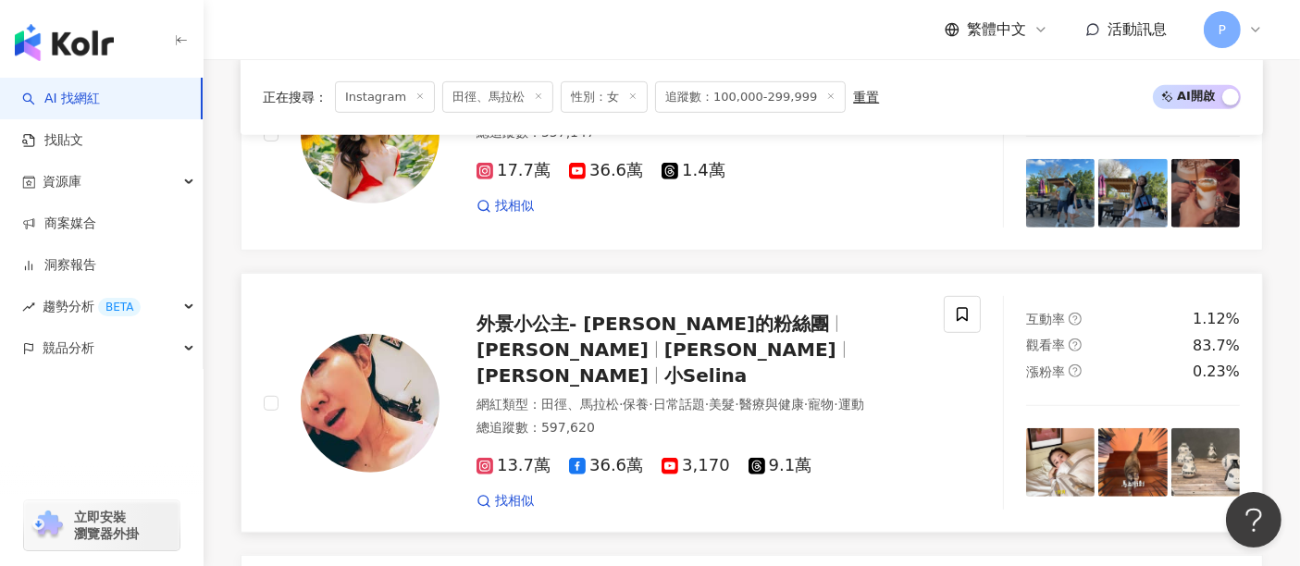
drag, startPoint x: 623, startPoint y: 292, endPoint x: 618, endPoint y: 307, distance: 15.5
click at [618, 313] on span "外景小公主- [PERSON_NAME]的粉絲團" at bounding box center [652, 324] width 352 height 22
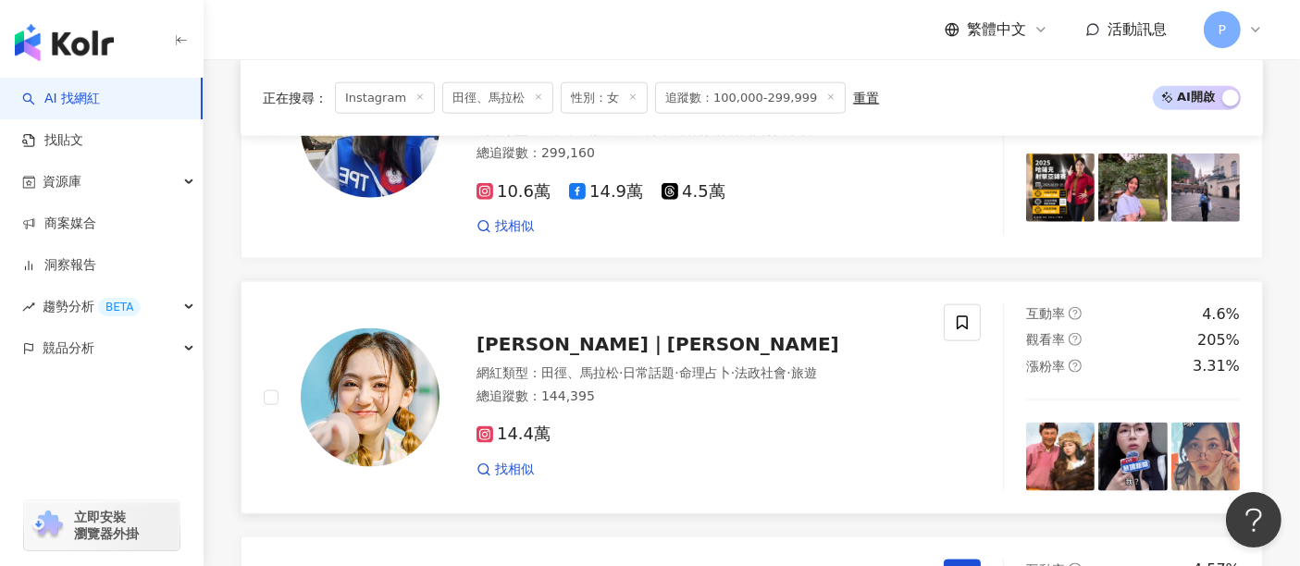
scroll to position [2569, 0]
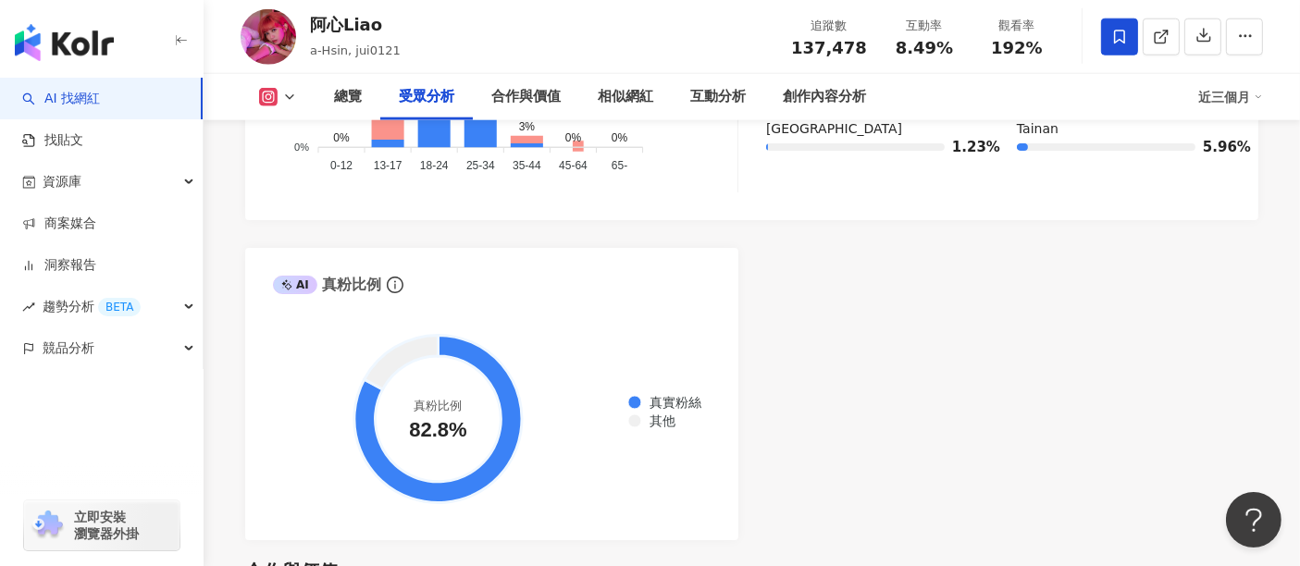
scroll to position [2261, 0]
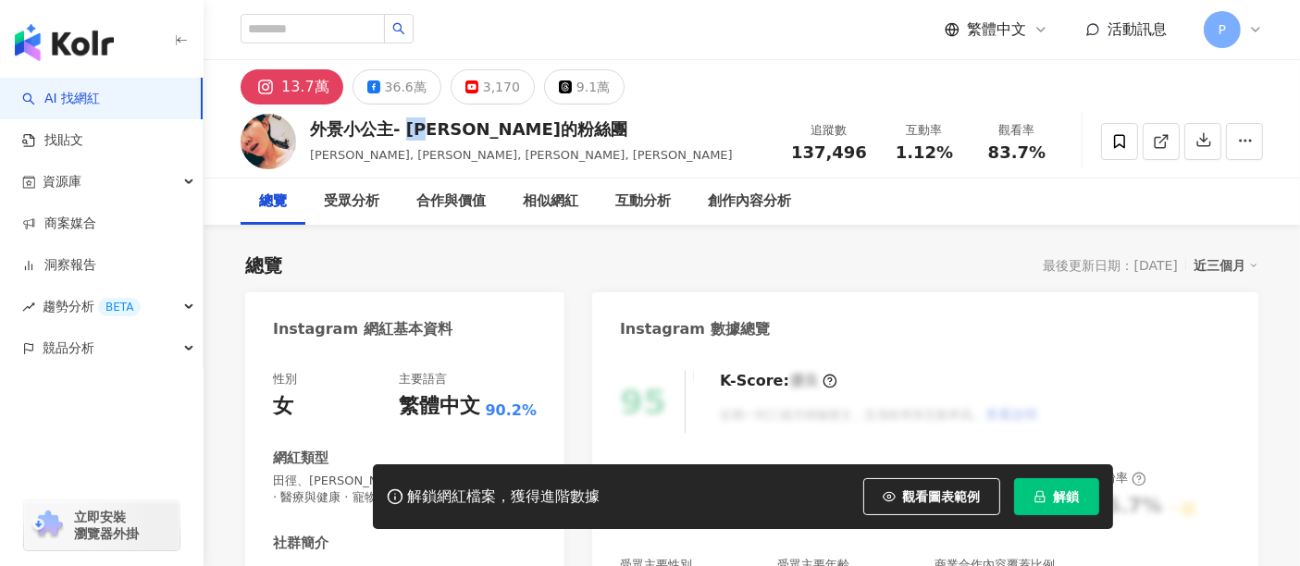
click at [430, 127] on div "外景小公主- [PERSON_NAME]的粉絲團" at bounding box center [521, 128] width 423 height 23
